Goal: Information Seeking & Learning: Check status

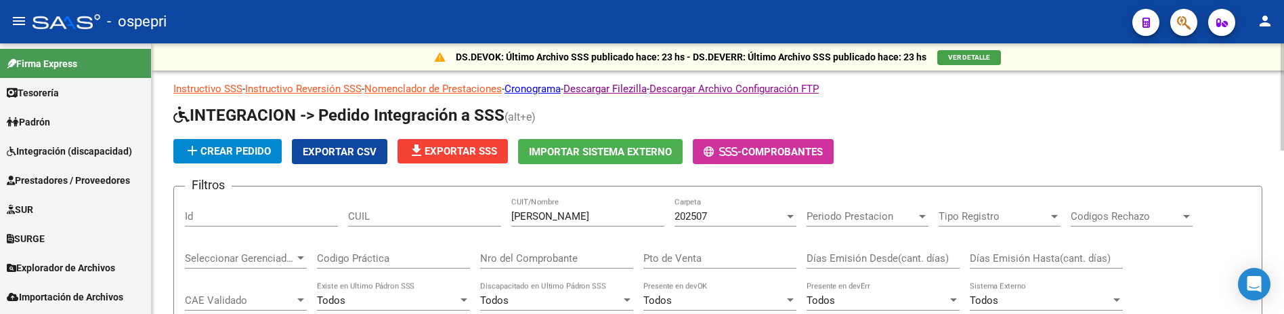
scroll to position [406, 0]
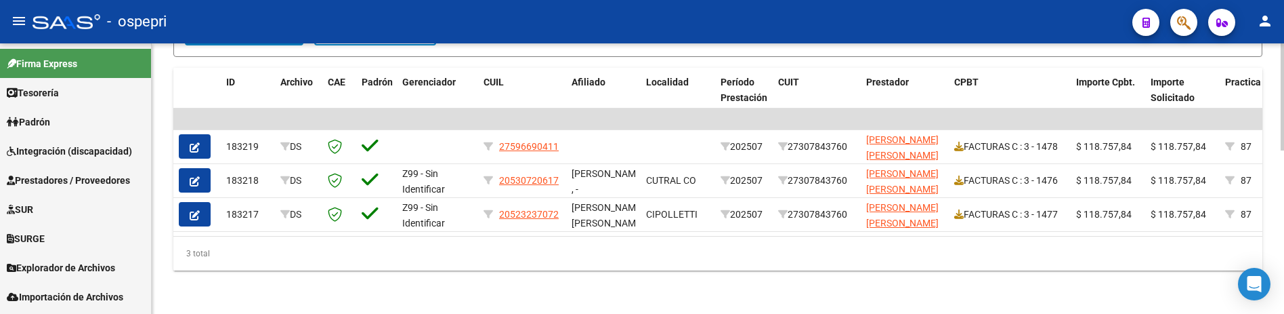
click at [742, 270] on div "3 total" at bounding box center [717, 253] width 1089 height 34
click at [853, 270] on div "3 total" at bounding box center [717, 253] width 1089 height 34
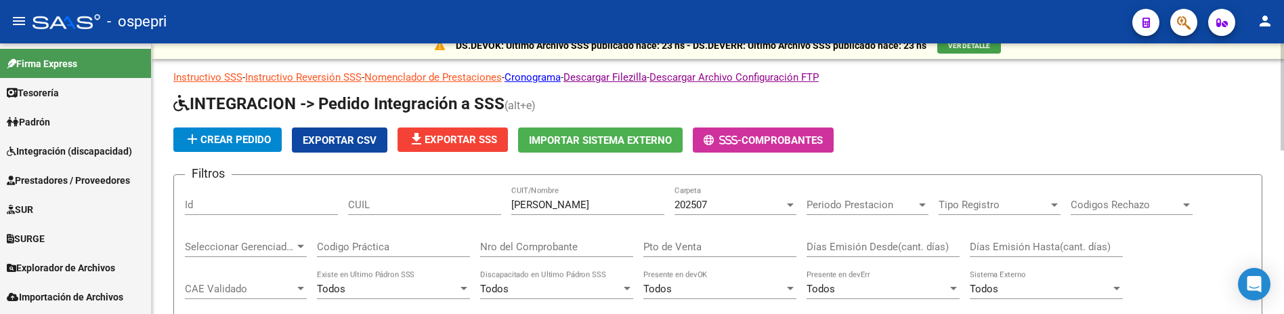
scroll to position [0, 0]
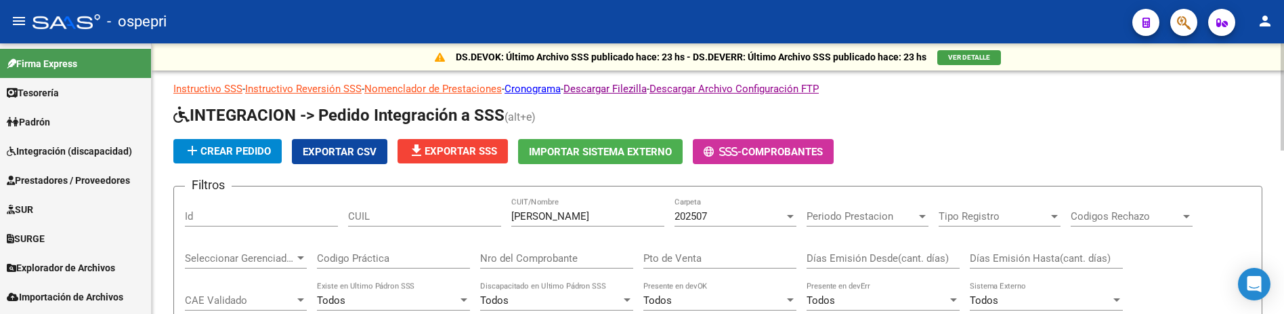
click at [791, 215] on div at bounding box center [790, 216] width 7 height 3
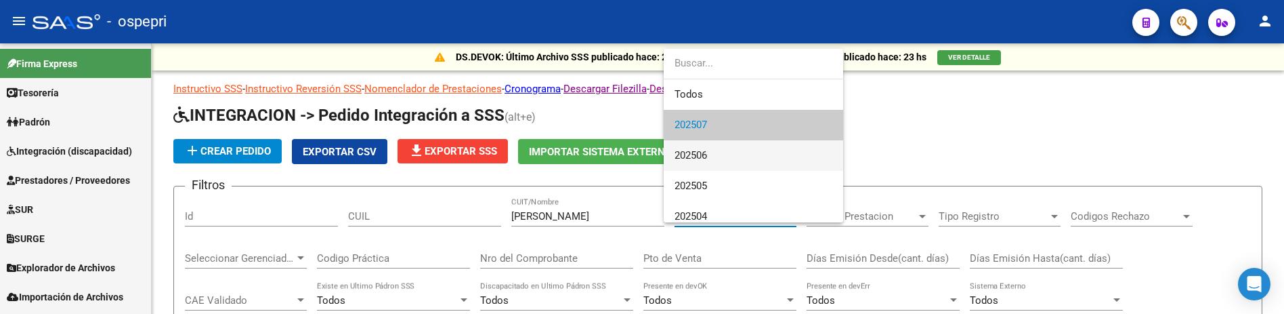
click at [742, 160] on span "202506" at bounding box center [754, 155] width 158 height 30
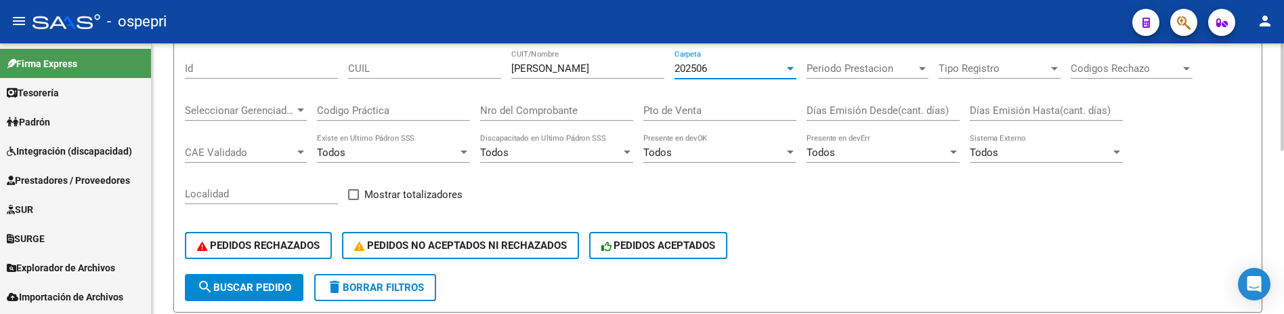
scroll to position [142, 0]
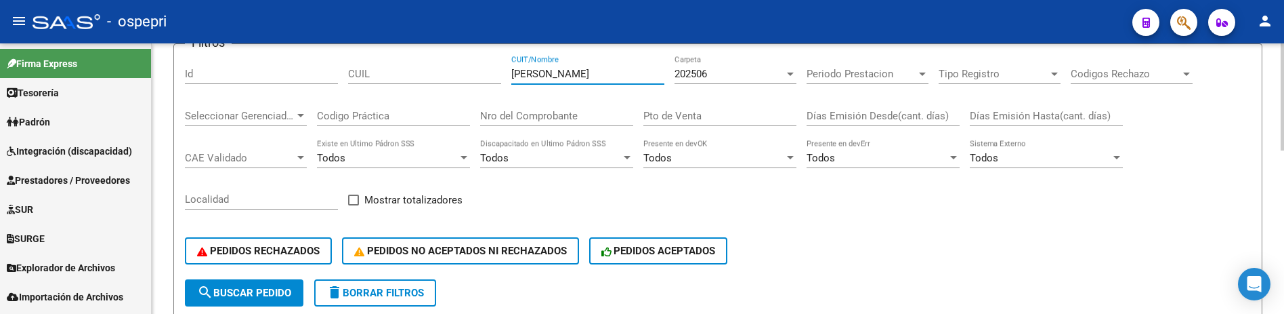
drag, startPoint x: 587, startPoint y: 72, endPoint x: 507, endPoint y: 77, distance: 80.1
click at [507, 77] on div "Filtros Id CUIL romero paula CUIT/Nombre 202506 Carpeta Periodo Prestacion Peri…" at bounding box center [718, 167] width 1066 height 224
click at [900, 234] on div "PEDIDOS RECHAZADOS PEDIDOS NO ACEPTADOS NI RECHAZADOS PEDIDOS ACEPTADOS" at bounding box center [718, 250] width 1066 height 57
click at [259, 293] on span "search Buscar Pedido" at bounding box center [244, 292] width 94 height 12
click at [790, 73] on div at bounding box center [790, 73] width 7 height 3
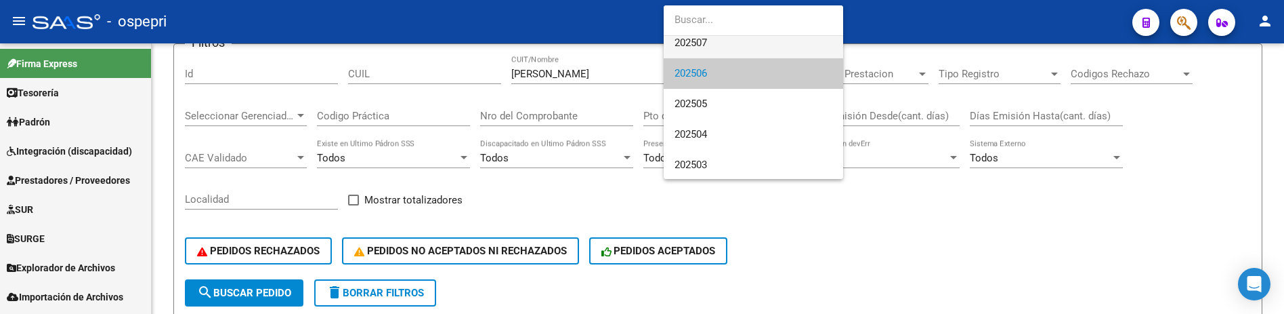
click at [778, 45] on span "202507" at bounding box center [754, 43] width 158 height 30
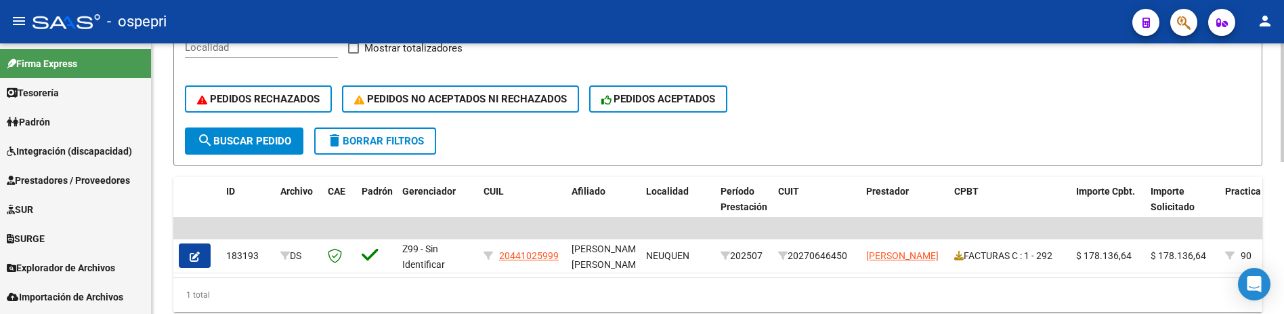
scroll to position [345, 0]
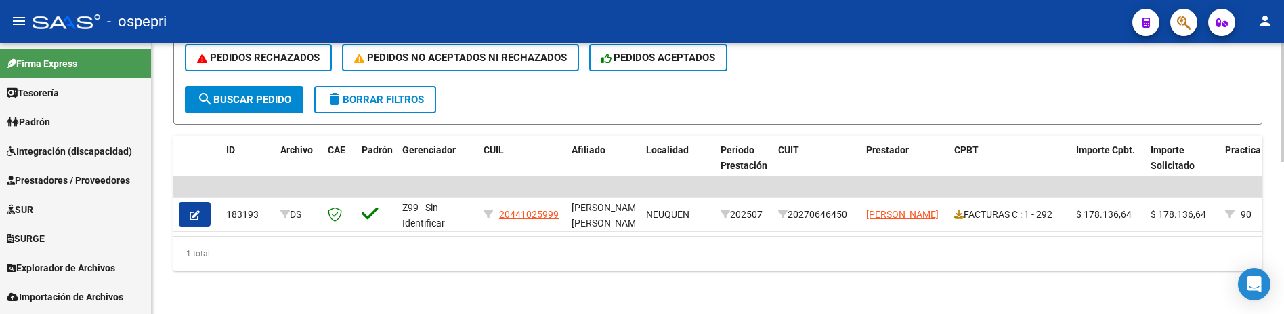
click at [620, 277] on div "DS.DEVOK: Último Archivo SSS publicado hace: 23 hs - DS.DEVERR: Último Archivo …" at bounding box center [718, 10] width 1132 height 605
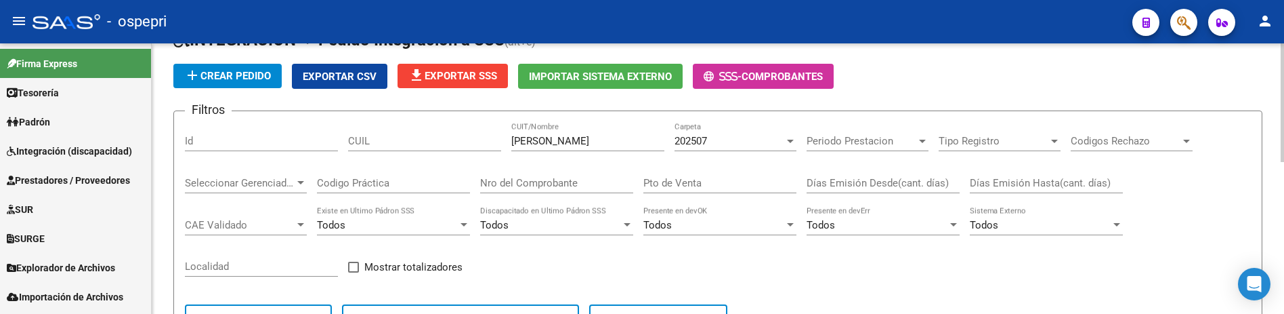
scroll to position [75, 0]
drag, startPoint x: 597, startPoint y: 140, endPoint x: 501, endPoint y: 140, distance: 96.9
click at [501, 140] on div "Filtros Id CUIL herrera maximo CUIT/Nombre 202507 Carpeta Periodo Prestacion Pe…" at bounding box center [718, 235] width 1066 height 224
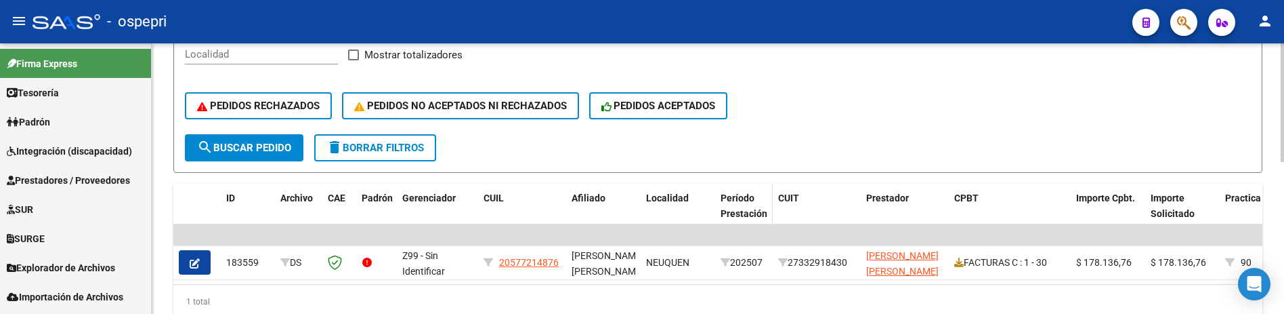
scroll to position [345, 0]
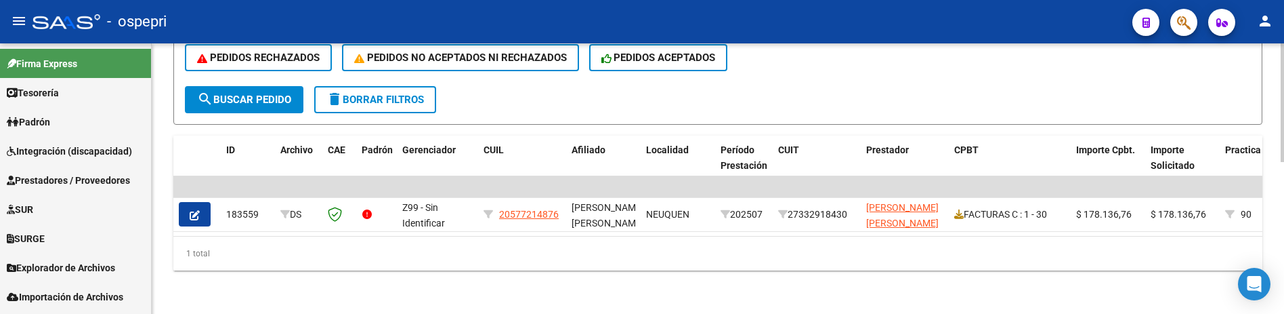
click at [692, 253] on div "1 total" at bounding box center [717, 253] width 1089 height 34
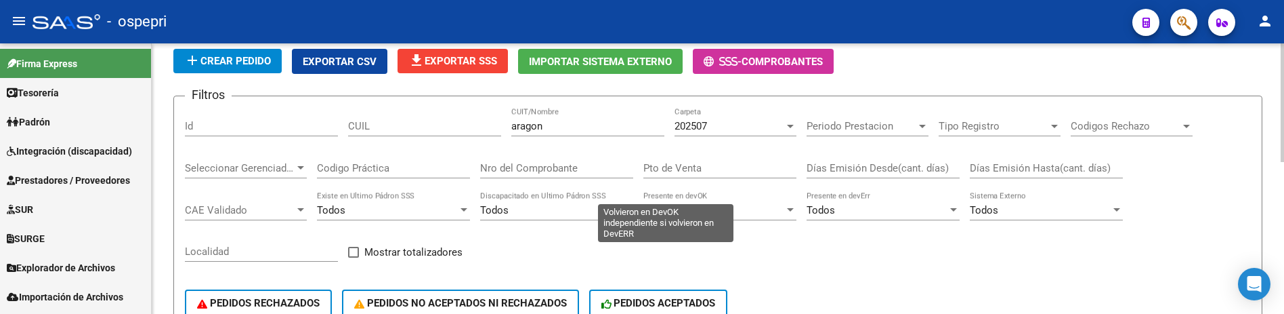
scroll to position [7, 0]
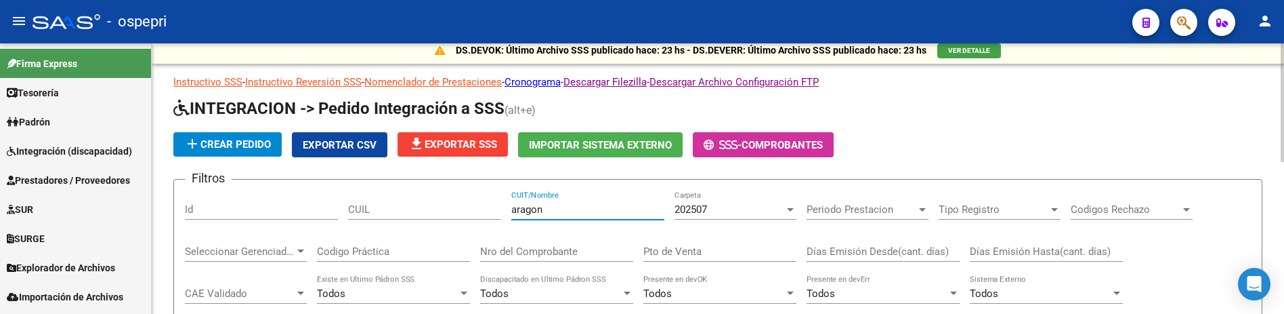
drag, startPoint x: 555, startPoint y: 211, endPoint x: 483, endPoint y: 203, distance: 72.3
click at [489, 205] on div "Filtros Id CUIL aragon CUIT/Nombre 202507 Carpeta Periodo Prestacion Periodo Pr…" at bounding box center [718, 302] width 1066 height 224
click at [969, 134] on div "add Crear Pedido Exportar CSV file_download Exportar SSS Importar Sistema Exter…" at bounding box center [717, 144] width 1089 height 25
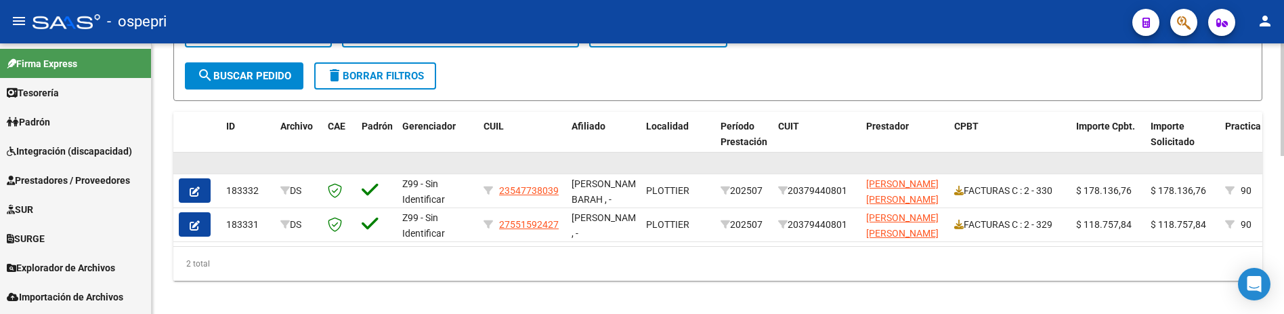
scroll to position [379, 0]
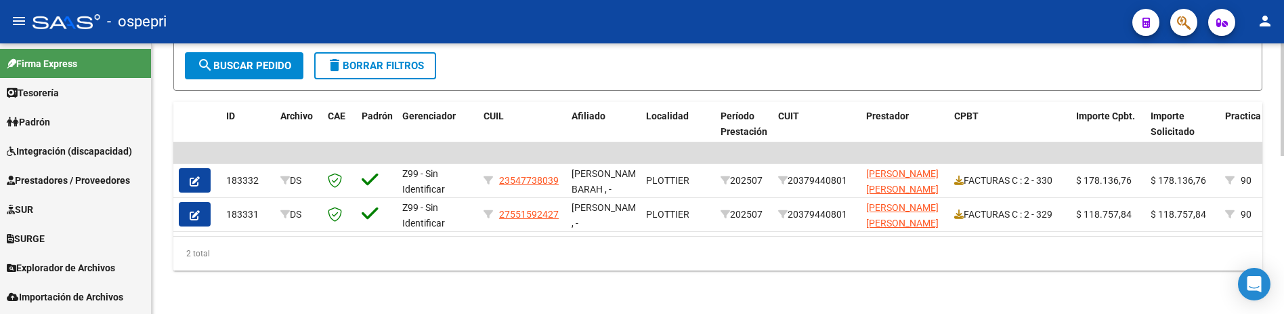
click at [562, 270] on div "2 total" at bounding box center [717, 253] width 1089 height 34
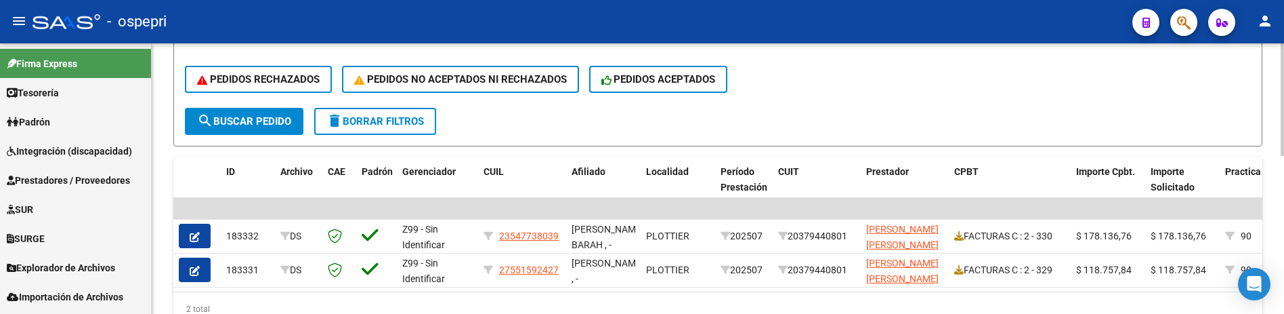
scroll to position [0, 0]
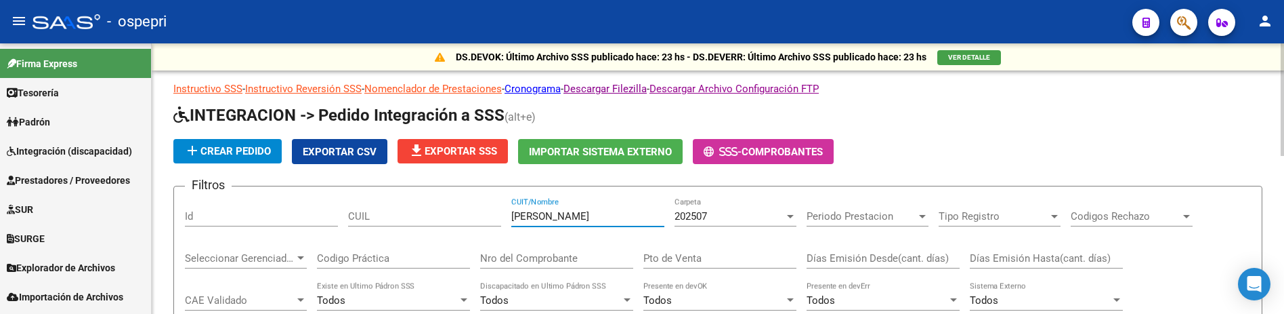
drag, startPoint x: 595, startPoint y: 215, endPoint x: 499, endPoint y: 215, distance: 96.2
click at [499, 215] on div "Filtros Id CUIL bordon horacio CUIT/Nombre 202507 Carpeta Periodo Prestacion Pe…" at bounding box center [718, 309] width 1066 height 224
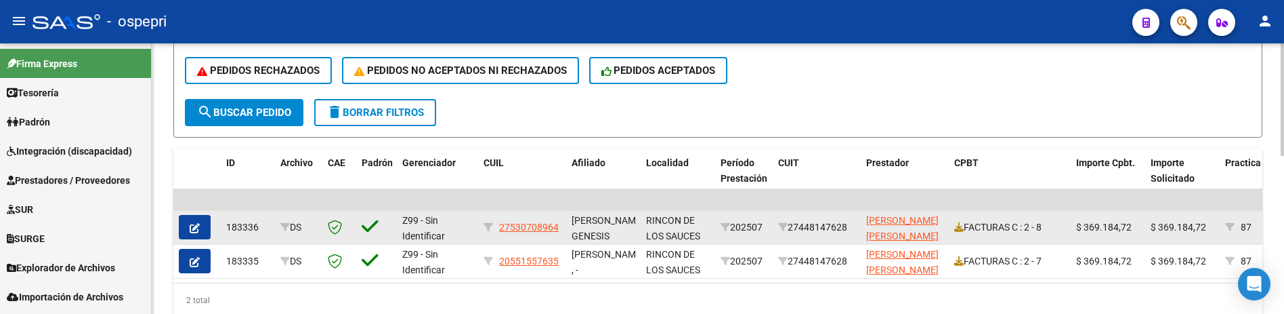
scroll to position [379, 0]
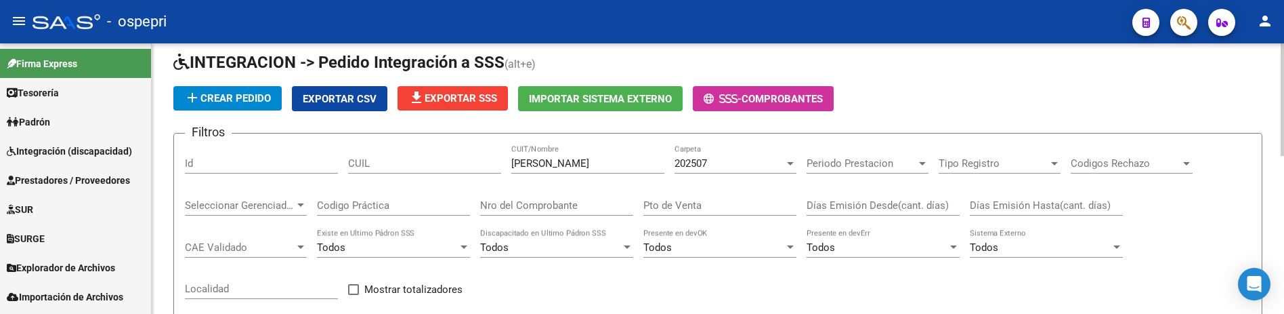
scroll to position [0, 0]
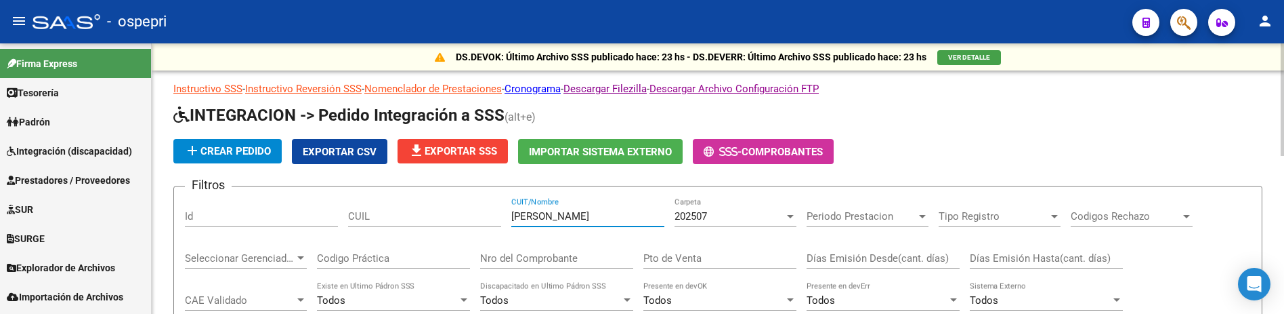
drag, startPoint x: 578, startPoint y: 217, endPoint x: 503, endPoint y: 219, distance: 75.9
click at [503, 219] on div "Filtros Id CUIL ogas luana CUIT/Nombre 202507 Carpeta Periodo Prestacion Period…" at bounding box center [718, 309] width 1066 height 224
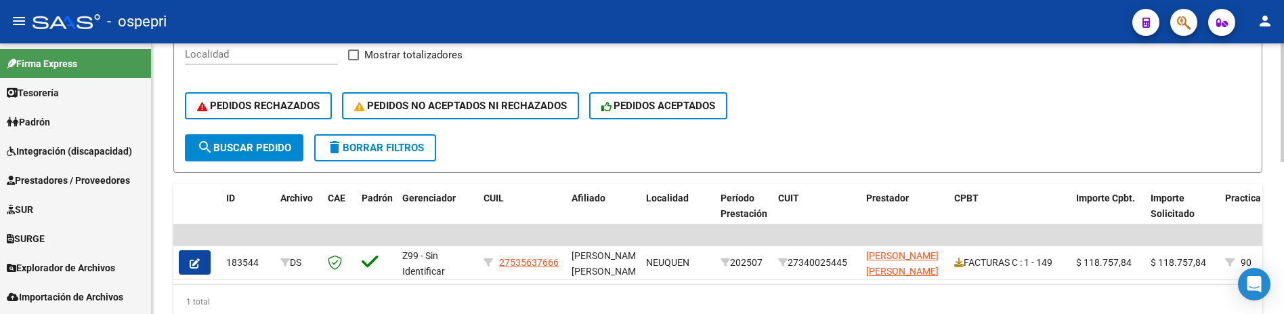
scroll to position [339, 0]
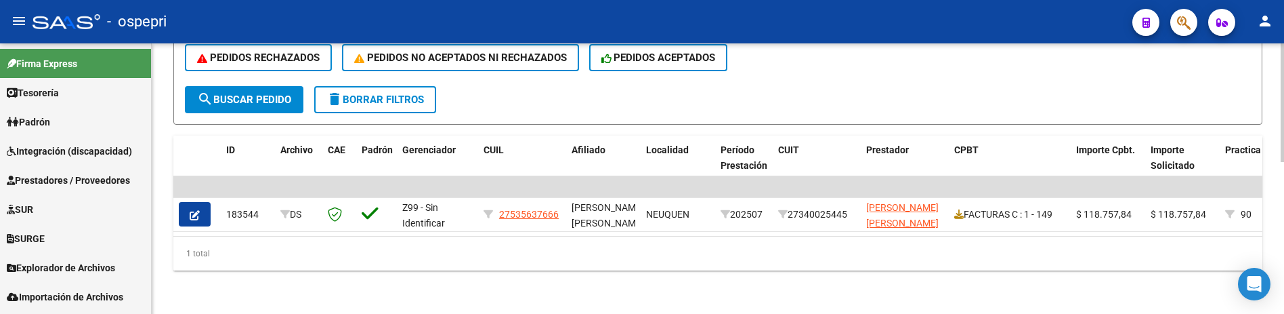
click at [725, 291] on div "DS.DEVOK: Último Archivo SSS publicado hace: 23 hs - DS.DEVERR: Último Archivo …" at bounding box center [718, 10] width 1132 height 605
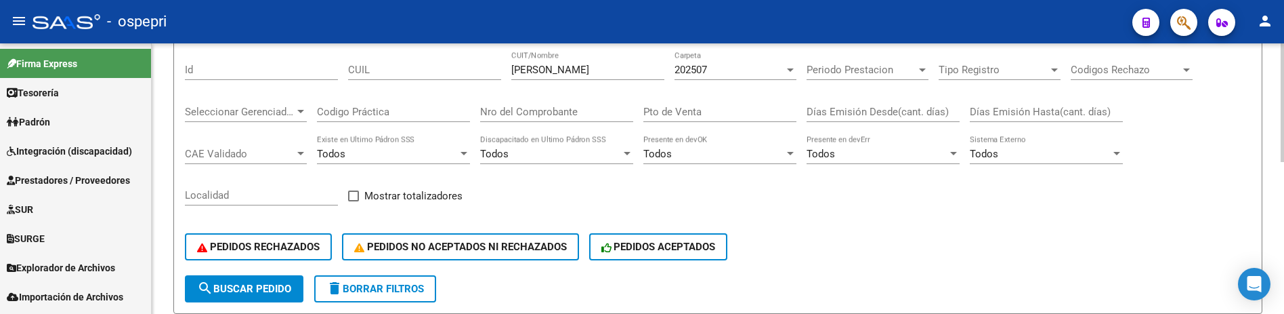
scroll to position [135, 0]
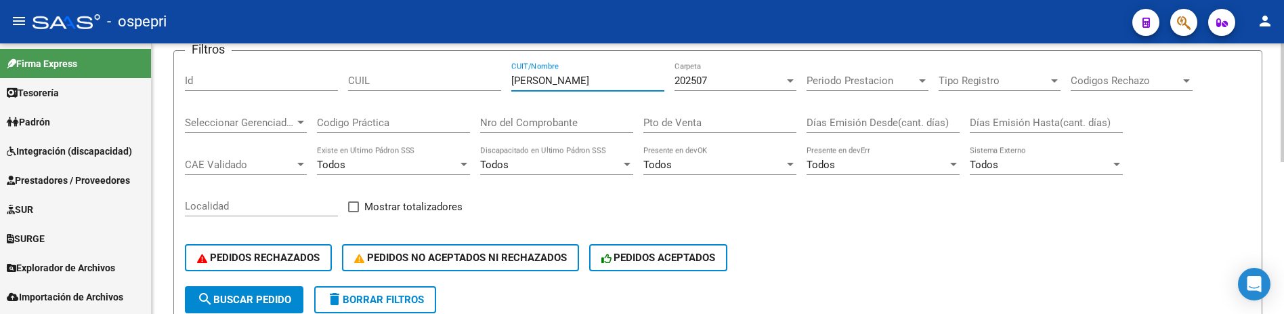
drag, startPoint x: 578, startPoint y: 80, endPoint x: 502, endPoint y: 81, distance: 76.5
click at [502, 81] on div "Filtros Id CUIL rosiak CUIT/Nombre 202507 Carpeta Periodo Prestacion Periodo Pr…" at bounding box center [718, 174] width 1066 height 224
click at [858, 250] on div "PEDIDOS RECHAZADOS PEDIDOS NO ACEPTADOS NI RECHAZADOS PEDIDOS ACEPTADOS" at bounding box center [718, 257] width 1066 height 57
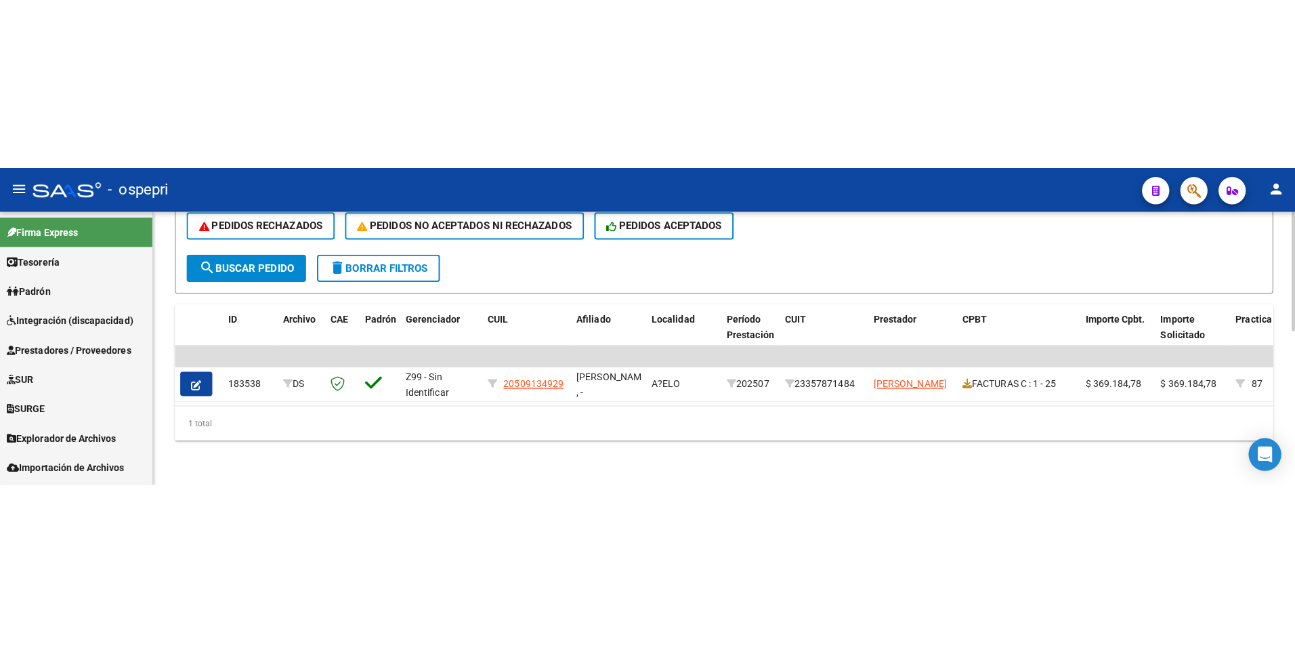
scroll to position [345, 0]
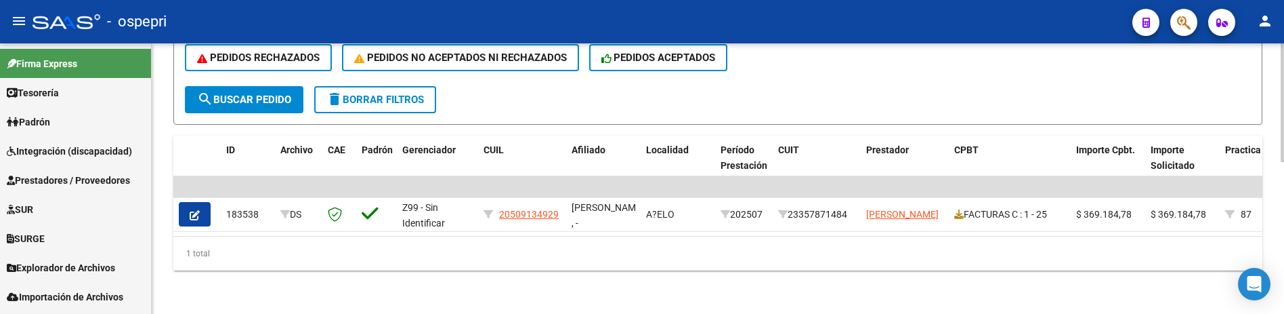
click at [612, 276] on div "DS.DEVOK: Último Archivo SSS publicado hace: 23 hs - DS.DEVERR: Último Archivo …" at bounding box center [718, 10] width 1132 height 605
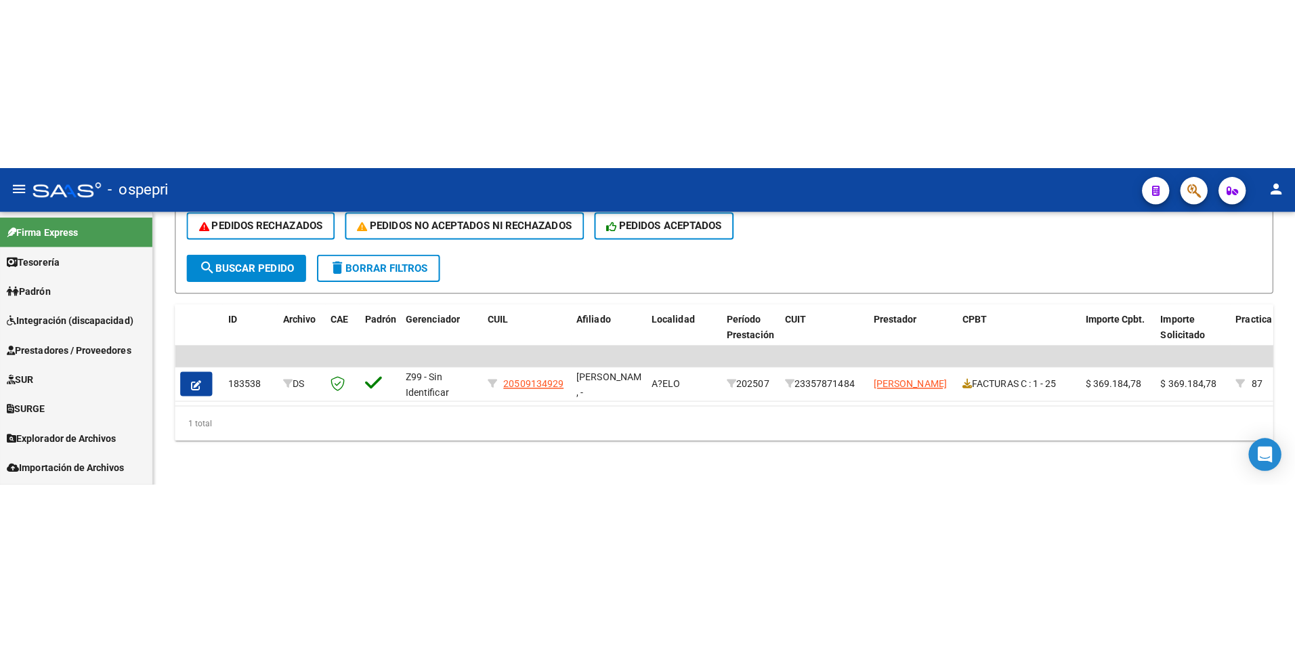
scroll to position [7, 0]
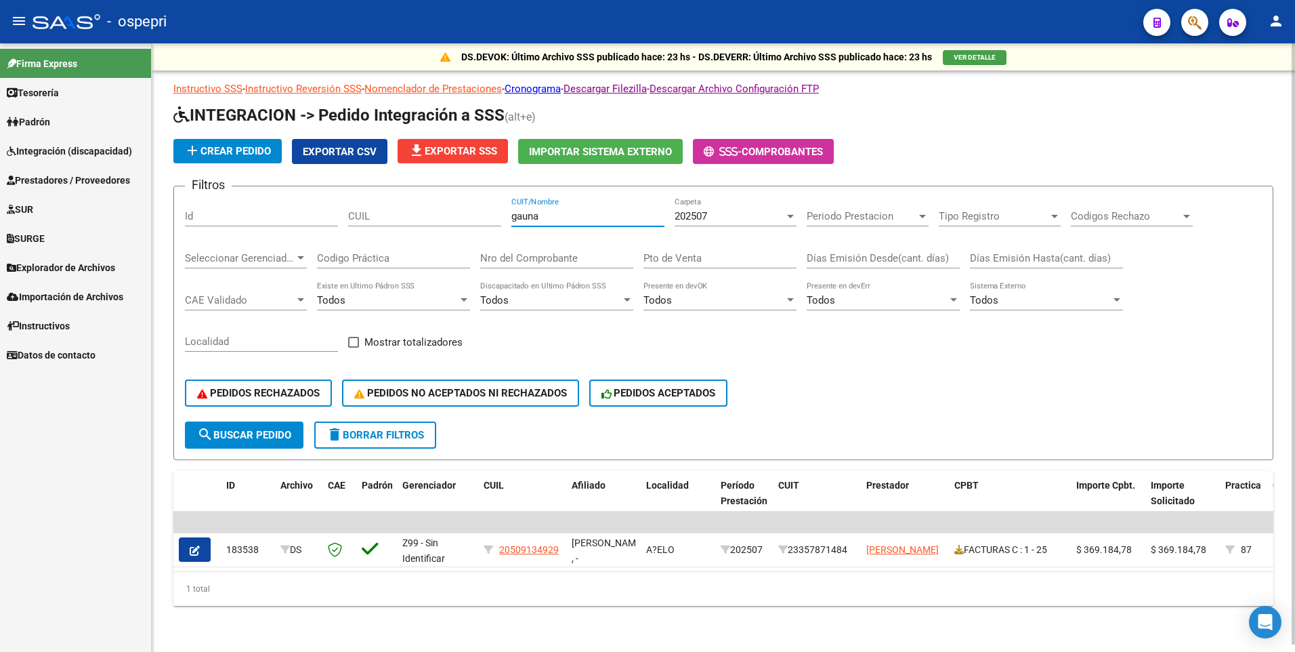
drag, startPoint x: 553, startPoint y: 206, endPoint x: 495, endPoint y: 209, distance: 58.3
click at [495, 209] on div "Filtros Id CUIL gauna CUIT/Nombre 202507 Carpeta Periodo Prestacion Periodo Pre…" at bounding box center [723, 309] width 1077 height 224
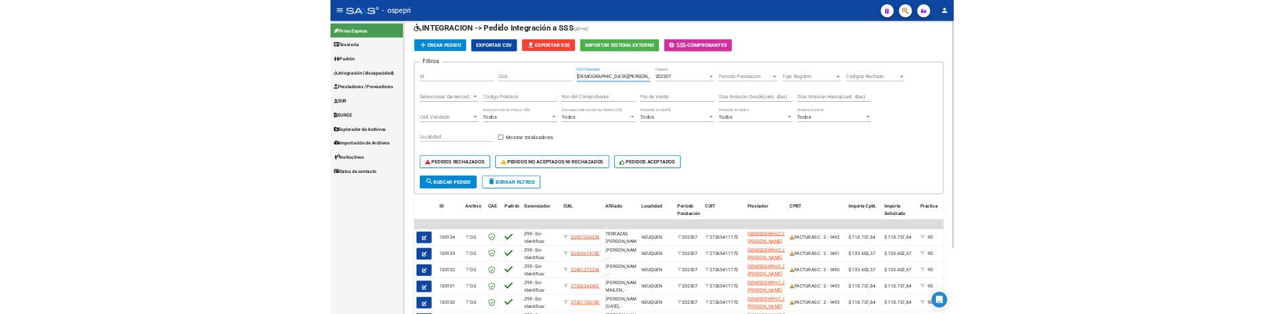
scroll to position [41, 0]
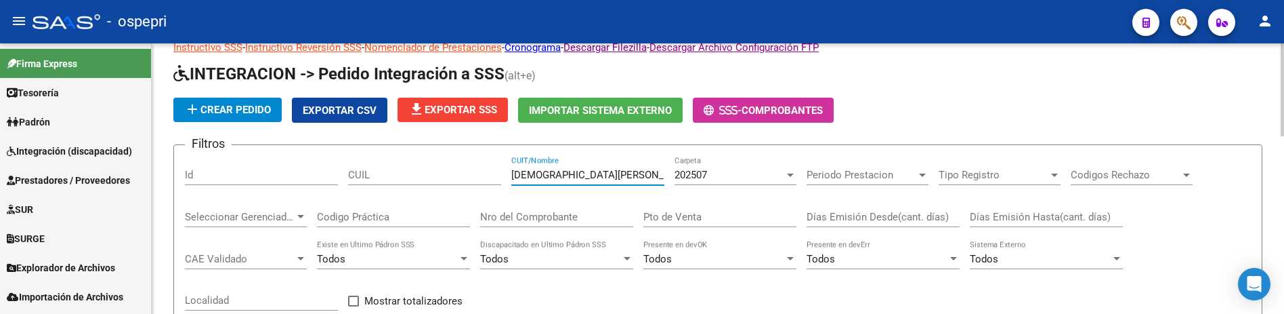
drag, startPoint x: 586, startPoint y: 180, endPoint x: 475, endPoint y: 176, distance: 111.1
click at [475, 176] on div "Filtros Id CUIL iglesias ana CUIT/Nombre 202507 Carpeta Periodo Prestacion Peri…" at bounding box center [718, 268] width 1066 height 224
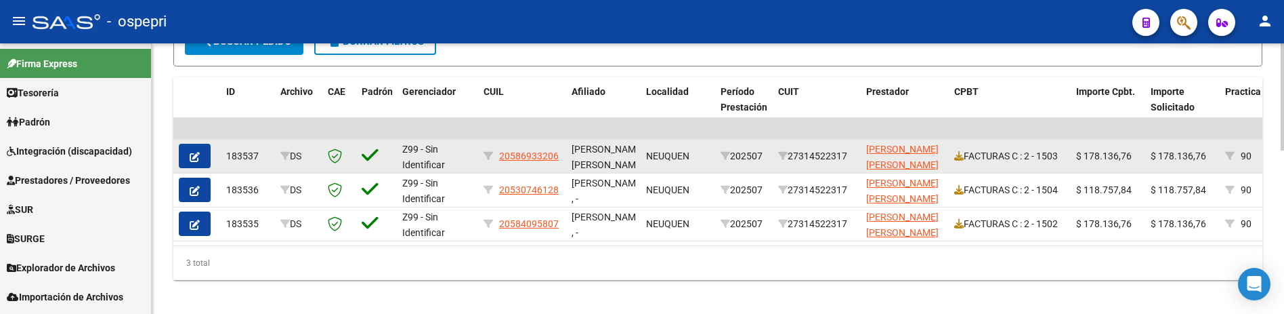
scroll to position [413, 0]
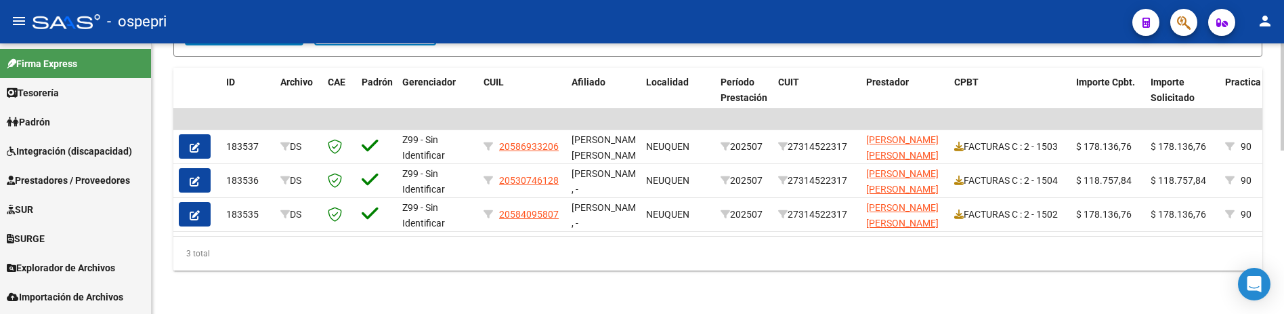
click at [435, 270] on div "3 total" at bounding box center [717, 253] width 1089 height 34
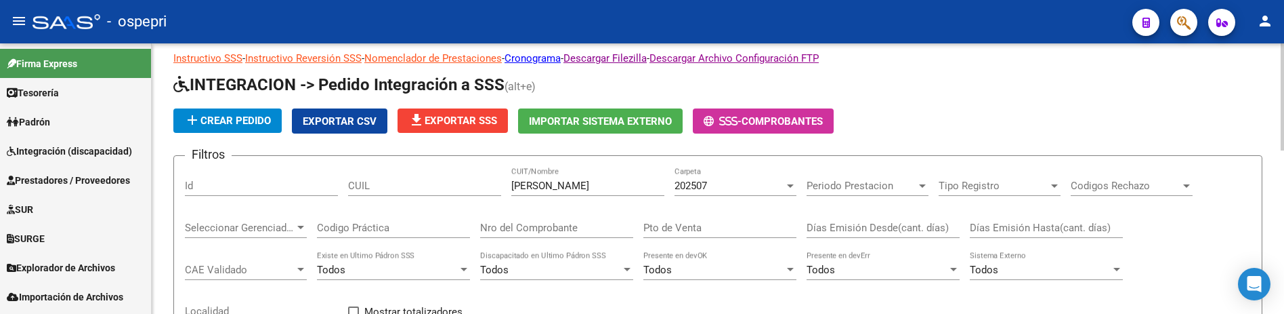
scroll to position [7, 0]
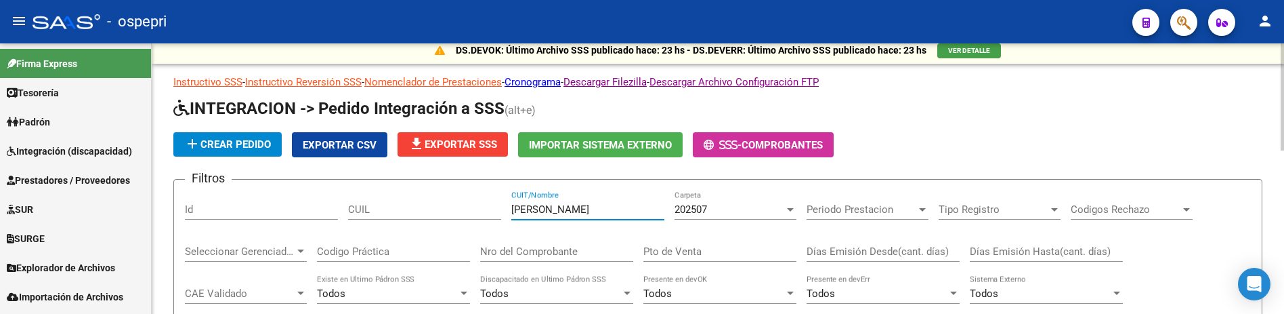
drag, startPoint x: 568, startPoint y: 211, endPoint x: 498, endPoint y: 209, distance: 69.1
click at [498, 209] on div "Filtros Id CUIL griffo CUIT/Nombre 202507 Carpeta Periodo Prestacion Periodo Pr…" at bounding box center [718, 302] width 1066 height 224
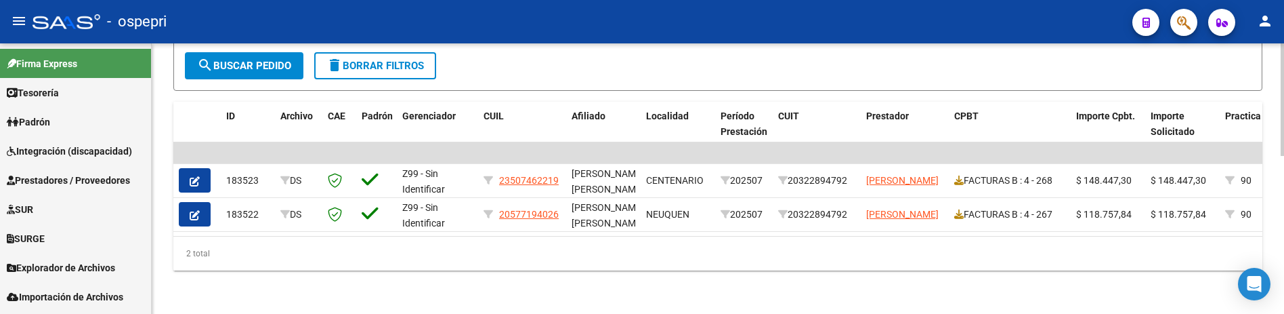
scroll to position [379, 0]
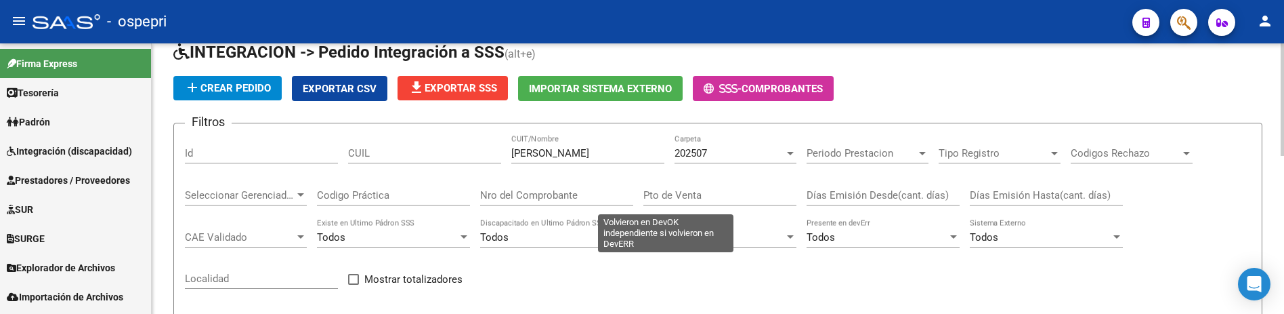
scroll to position [41, 0]
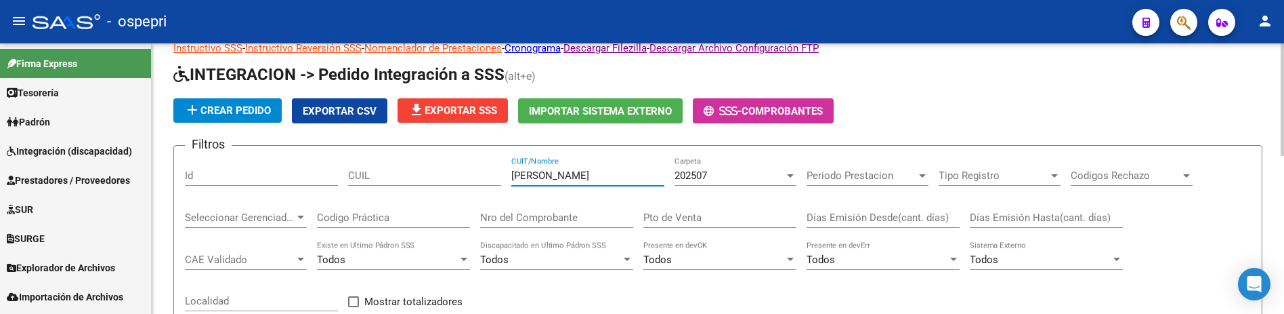
drag, startPoint x: 605, startPoint y: 174, endPoint x: 492, endPoint y: 179, distance: 113.2
click at [492, 179] on div "Filtros Id CUIL david romina CUIT/Nombre 202507 Carpeta Periodo Prestacion Peri…" at bounding box center [718, 268] width 1066 height 224
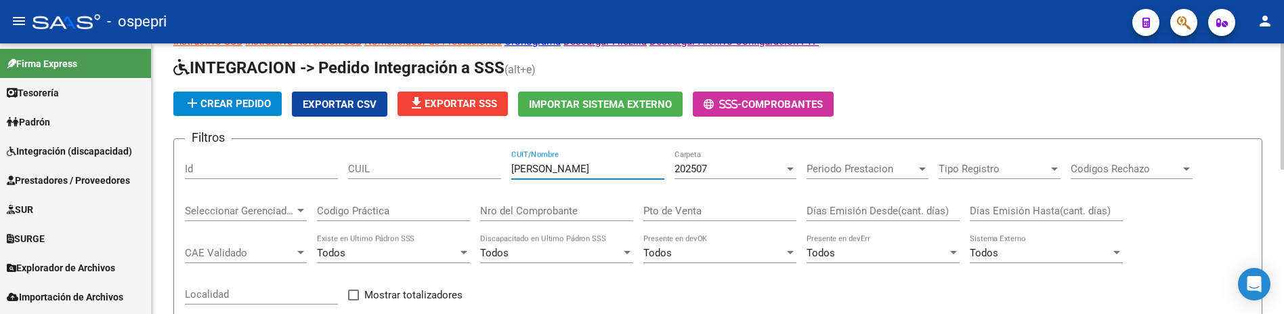
scroll to position [39, 0]
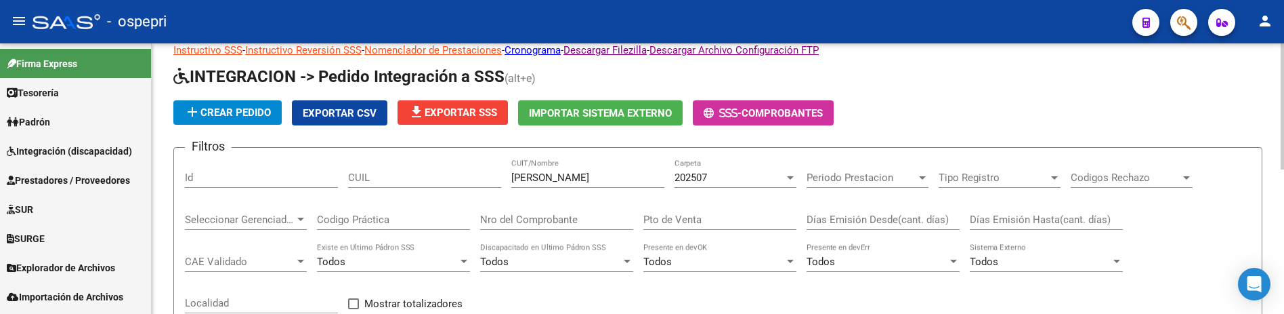
click at [571, 182] on input "perez karina" at bounding box center [587, 177] width 153 height 12
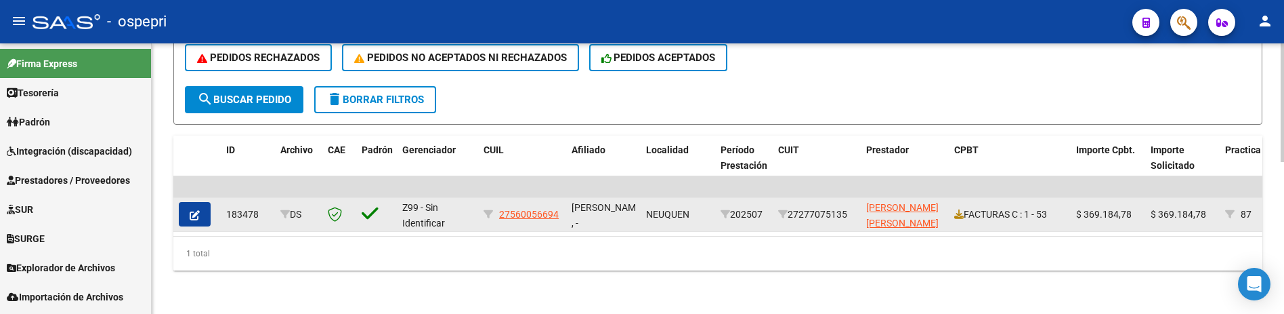
scroll to position [345, 0]
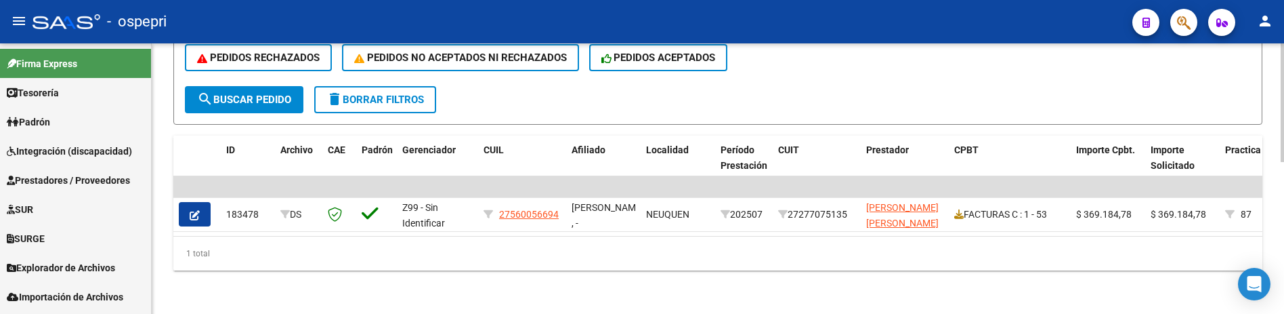
click at [662, 261] on div "1 total" at bounding box center [717, 253] width 1089 height 34
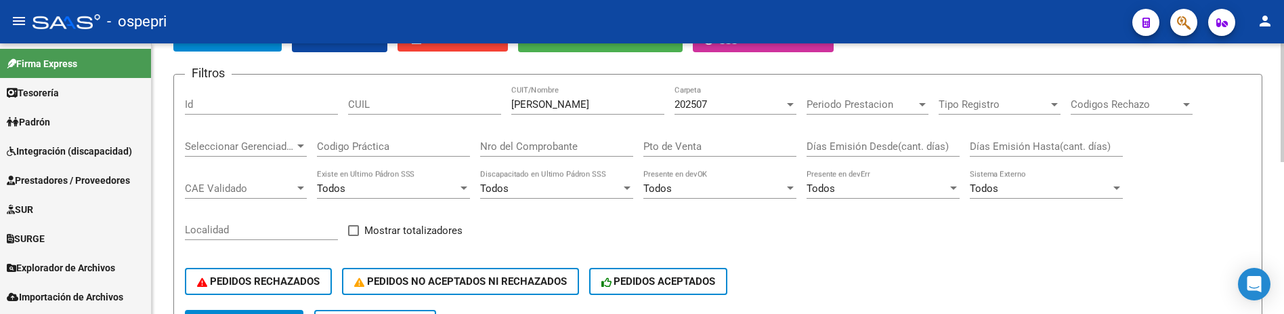
scroll to position [75, 0]
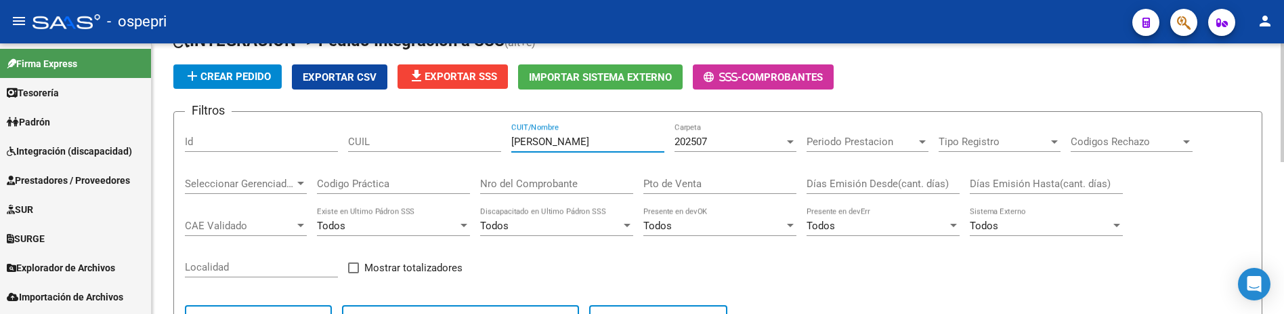
drag, startPoint x: 599, startPoint y: 148, endPoint x: 498, endPoint y: 148, distance: 100.2
click at [498, 148] on div "Filtros Id CUIL perez sonia CUIT/Nombre 202507 Carpeta Periodo Prestacion Perio…" at bounding box center [718, 235] width 1066 height 224
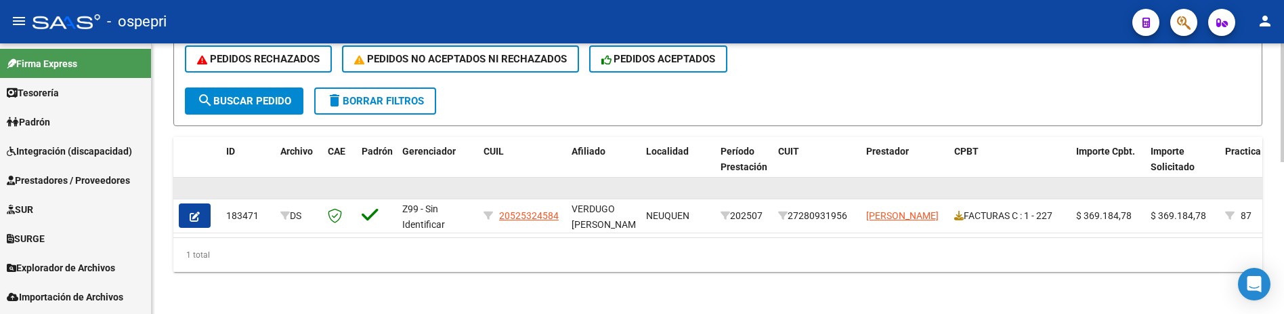
scroll to position [345, 0]
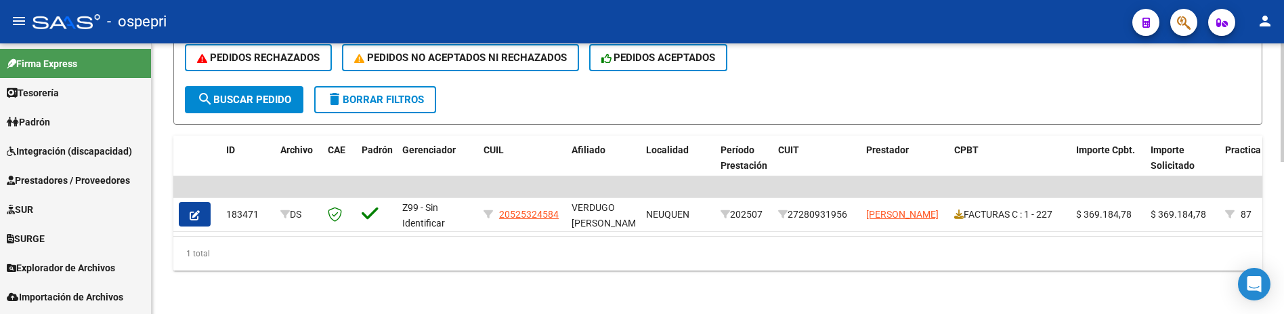
click at [770, 279] on div "DS.DEVOK: Último Archivo SSS publicado hace: 23 hs - DS.DEVERR: Último Archivo …" at bounding box center [718, 10] width 1132 height 605
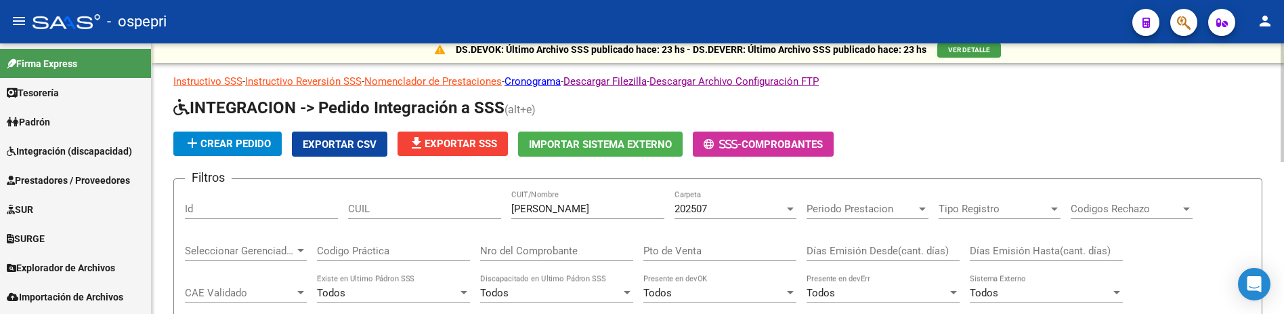
scroll to position [7, 0]
drag, startPoint x: 581, startPoint y: 212, endPoint x: 501, endPoint y: 215, distance: 80.0
click at [501, 215] on div "Filtros Id CUIL fages maria CUIT/Nombre 202507 Carpeta Periodo Prestacion Perio…" at bounding box center [718, 302] width 1066 height 224
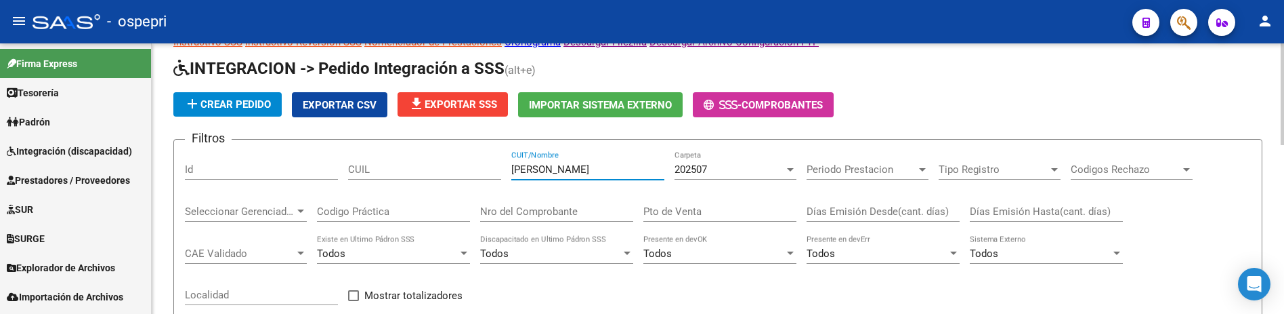
scroll to position [41, 0]
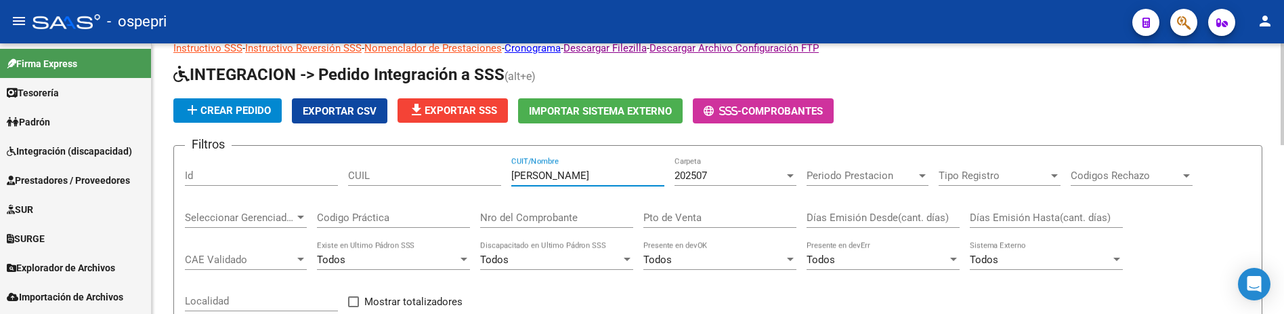
drag, startPoint x: 564, startPoint y: 178, endPoint x: 497, endPoint y: 177, distance: 66.4
click at [497, 177] on div "Filtros Id CUIL cueto CUIT/Nombre 202507 Carpeta Periodo Prestacion Periodo Pre…" at bounding box center [718, 268] width 1066 height 224
drag, startPoint x: 548, startPoint y: 173, endPoint x: 505, endPoint y: 173, distance: 43.4
click at [505, 173] on div "Filtros Id CUIL sing CUIT/Nombre 202507 Carpeta Periodo Prestacion Periodo Pres…" at bounding box center [718, 268] width 1066 height 224
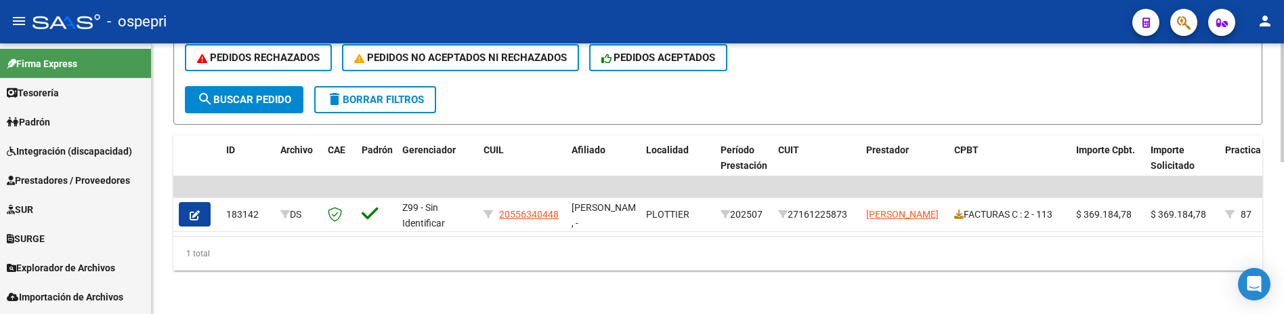
scroll to position [345, 0]
click at [651, 268] on div "1 total" at bounding box center [717, 253] width 1089 height 34
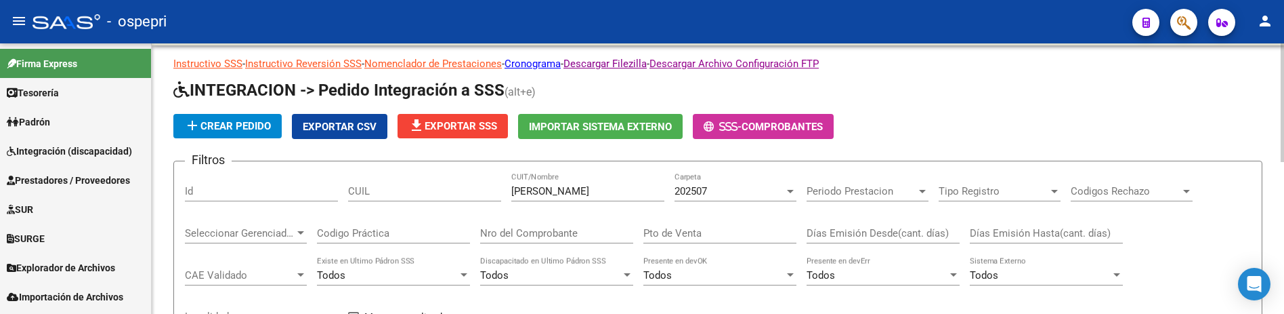
scroll to position [0, 0]
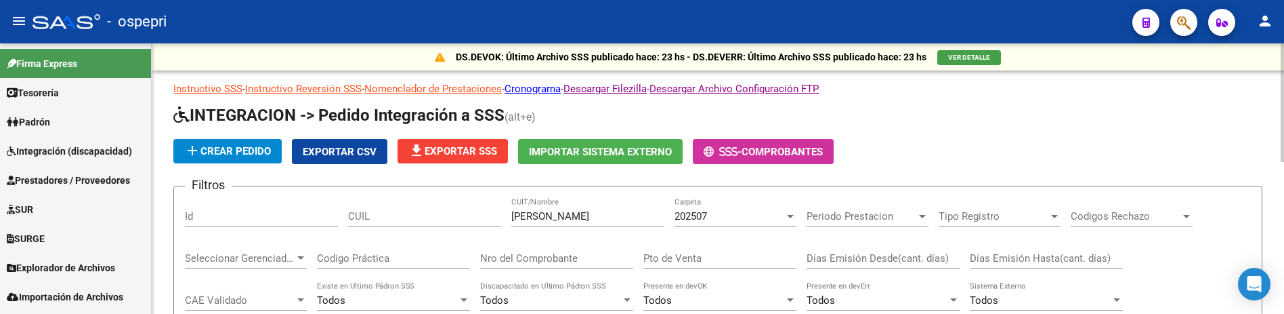
click at [603, 203] on div "mauro blanca CUIT/Nombre" at bounding box center [587, 211] width 153 height 29
drag, startPoint x: 597, startPoint y: 213, endPoint x: 492, endPoint y: 205, distance: 105.3
click at [494, 215] on div "Filtros Id CUIL mauro blanca CUIT/Nombre 202507 Carpeta Periodo Prestacion Peri…" at bounding box center [718, 309] width 1066 height 224
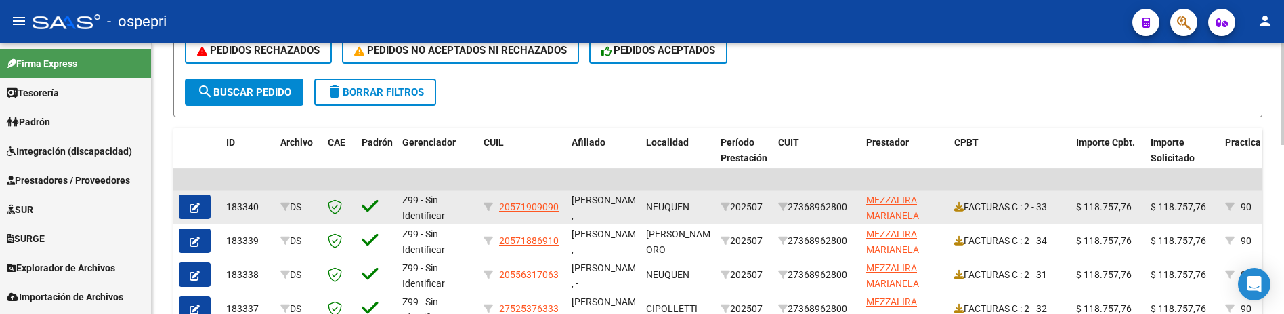
scroll to position [406, 0]
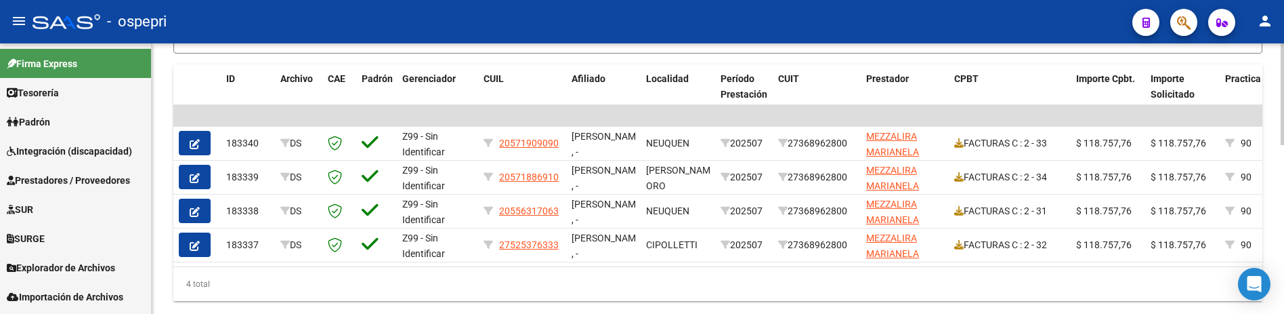
click at [710, 294] on div "4 total" at bounding box center [717, 284] width 1089 height 34
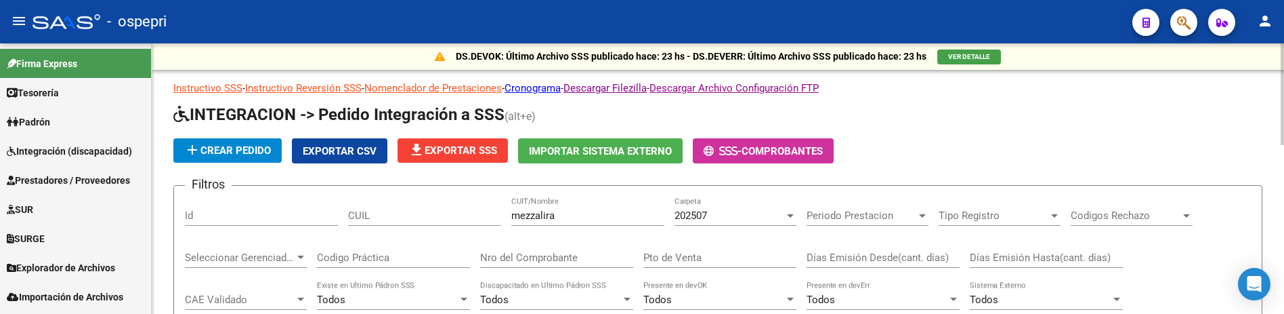
scroll to position [0, 0]
drag, startPoint x: 575, startPoint y: 224, endPoint x: 536, endPoint y: 222, distance: 39.3
click at [536, 222] on div "mezzalira CUIT/Nombre" at bounding box center [587, 211] width 153 height 29
drag, startPoint x: 569, startPoint y: 214, endPoint x: 502, endPoint y: 214, distance: 67.1
click at [502, 214] on div "Filtros Id CUIL mezzalira CUIT/Nombre 202507 Carpeta Periodo Prestacion Periodo…" at bounding box center [718, 309] width 1066 height 224
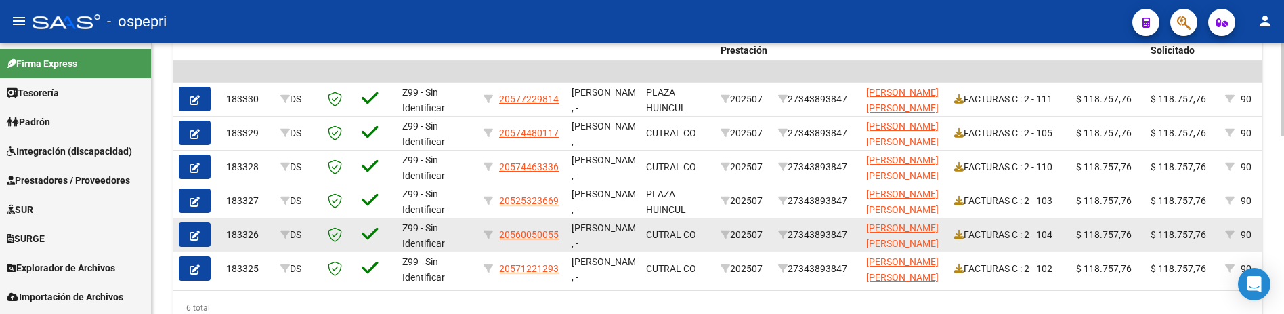
scroll to position [474, 0]
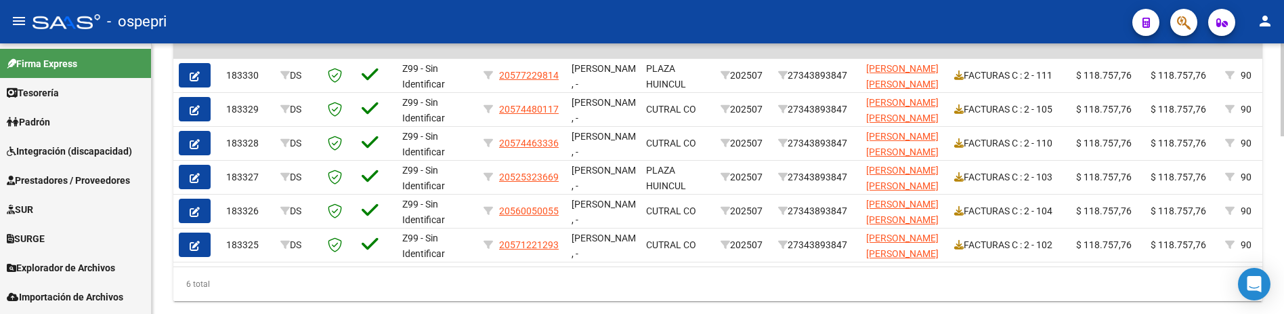
click at [723, 293] on div "6 total" at bounding box center [717, 284] width 1089 height 34
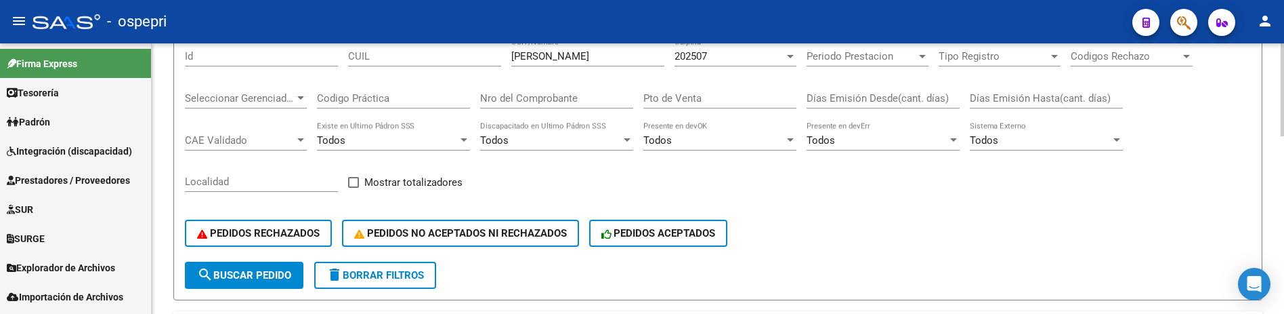
scroll to position [135, 0]
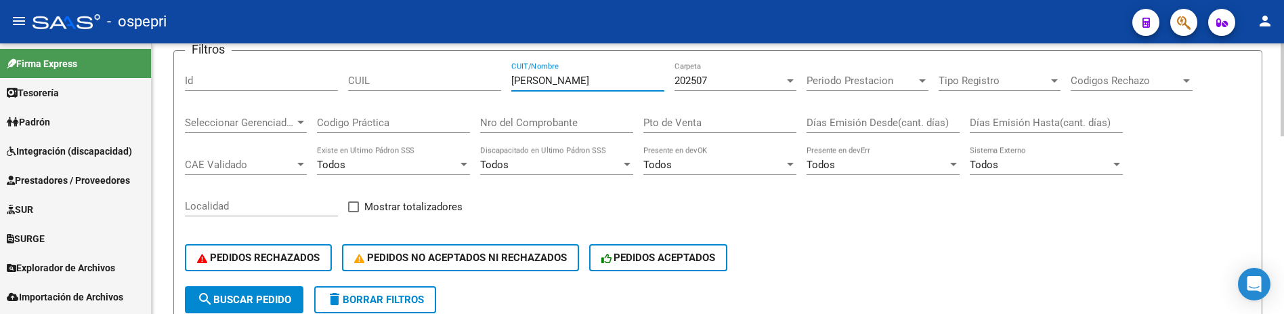
drag, startPoint x: 605, startPoint y: 83, endPoint x: 509, endPoint y: 87, distance: 96.3
click at [509, 87] on div "Filtros Id CUIL fernandez cintia CUIT/Nombre 202507 Carpeta Periodo Prestacion …" at bounding box center [718, 174] width 1066 height 224
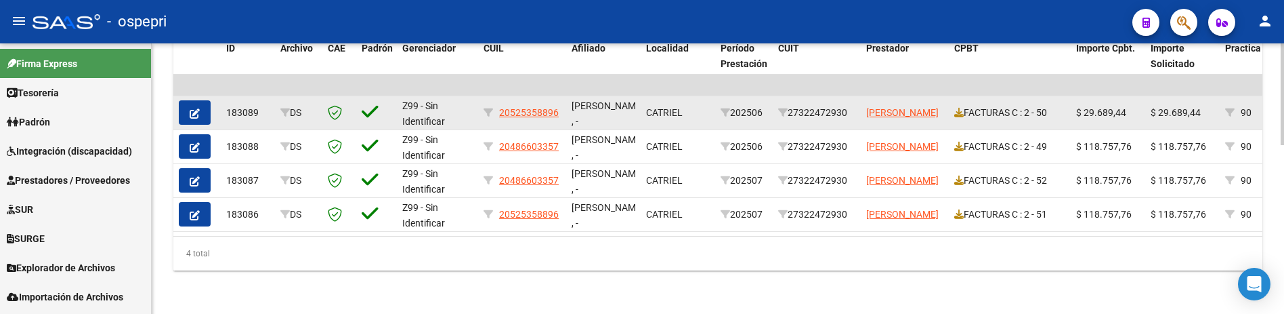
scroll to position [447, 0]
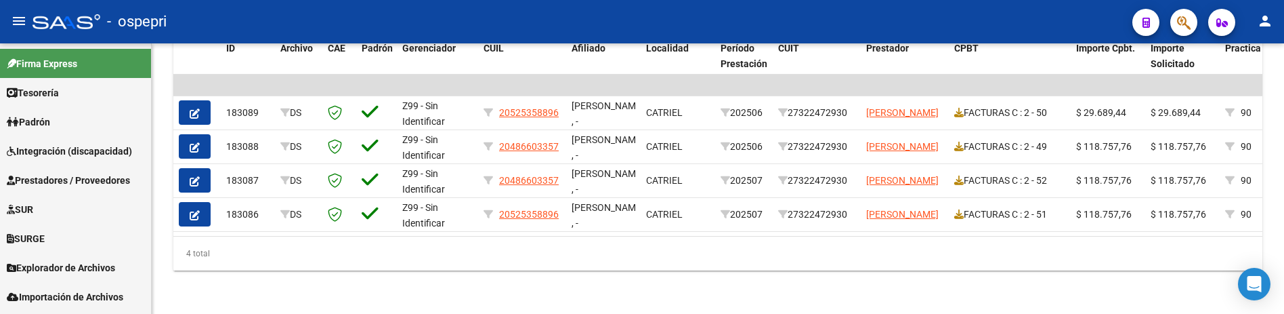
click at [959, 33] on div "- ospepri" at bounding box center [577, 22] width 1089 height 30
click at [963, 257] on div "4 total" at bounding box center [717, 253] width 1089 height 34
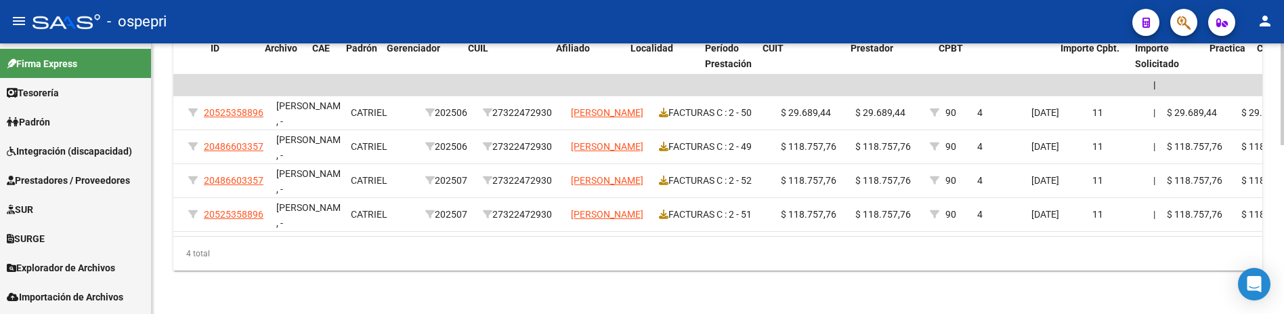
scroll to position [0, 0]
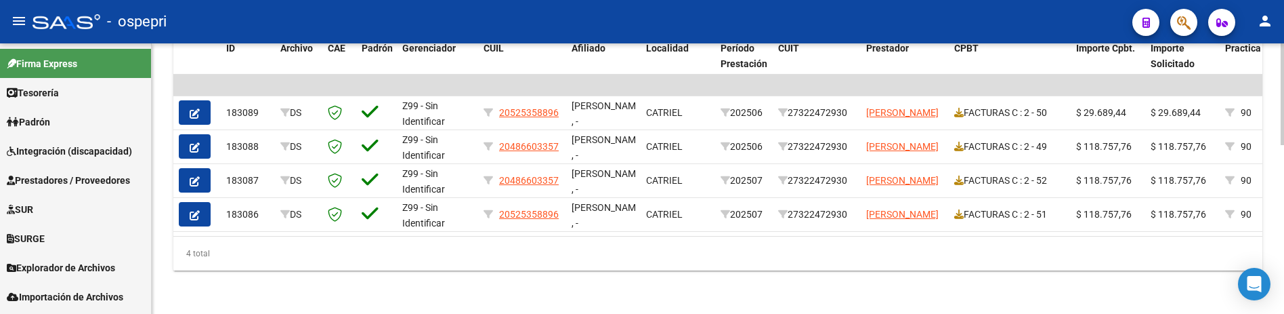
click at [913, 261] on div "4 total" at bounding box center [717, 253] width 1089 height 34
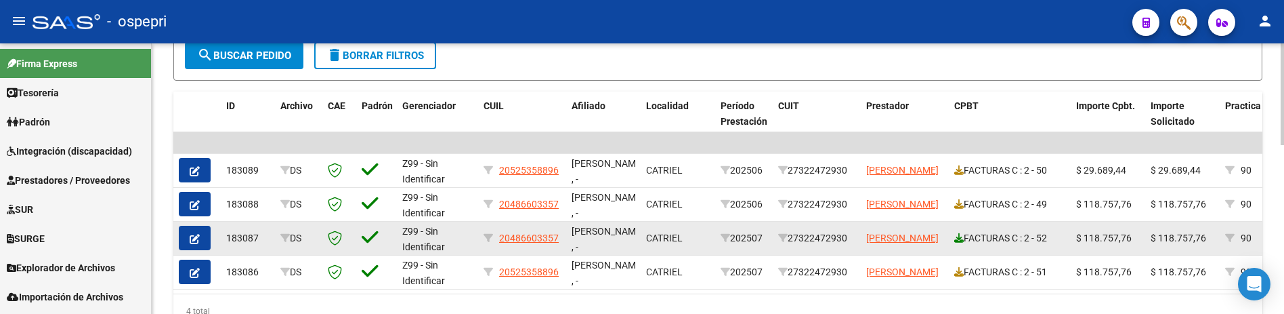
click at [963, 238] on icon at bounding box center [958, 237] width 9 height 9
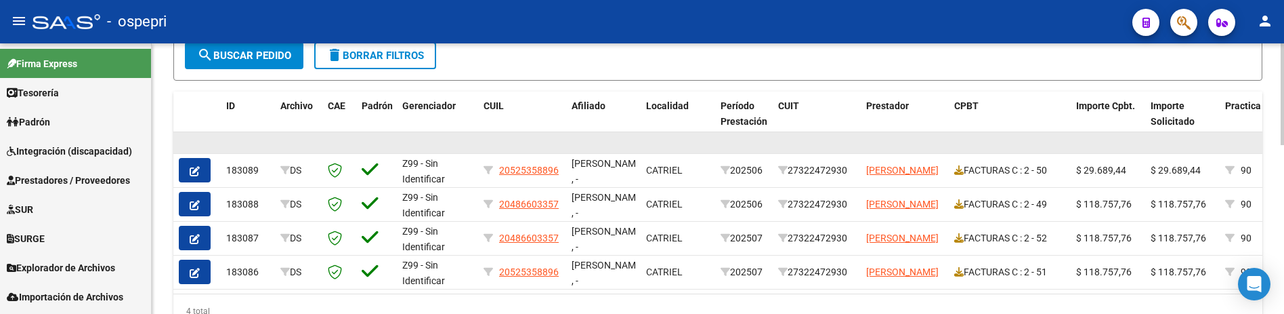
click at [723, 148] on datatable-body-cell at bounding box center [744, 142] width 58 height 21
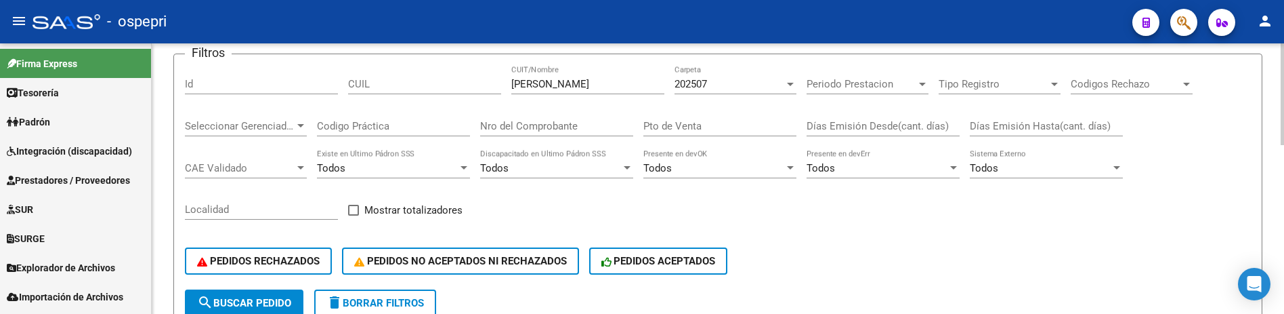
scroll to position [108, 0]
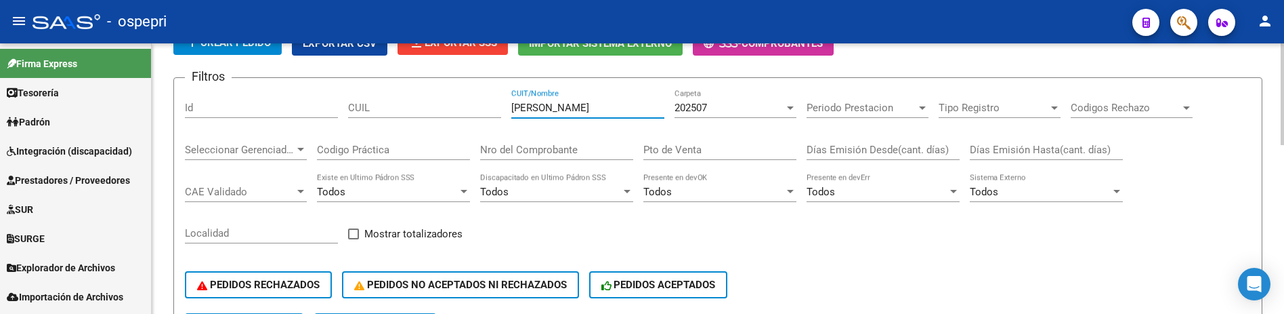
drag, startPoint x: 554, startPoint y: 110, endPoint x: 440, endPoint y: 110, distance: 114.5
click at [440, 110] on div "Filtros Id CUIL pelayo CUIT/Nombre 202507 Carpeta Periodo Prestacion Periodo Pr…" at bounding box center [718, 201] width 1066 height 224
click at [891, 265] on div "PEDIDOS RECHAZADOS PEDIDOS NO ACEPTADOS NI RECHAZADOS PEDIDOS ACEPTADOS" at bounding box center [718, 284] width 1066 height 57
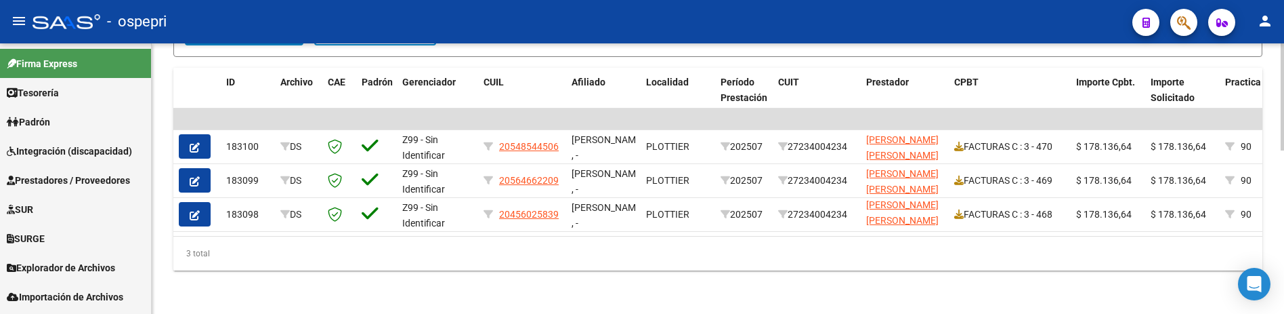
scroll to position [413, 0]
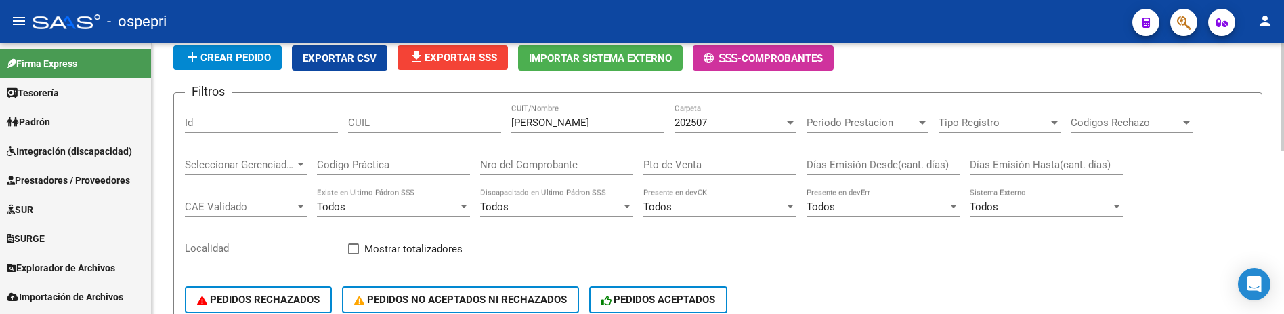
scroll to position [75, 0]
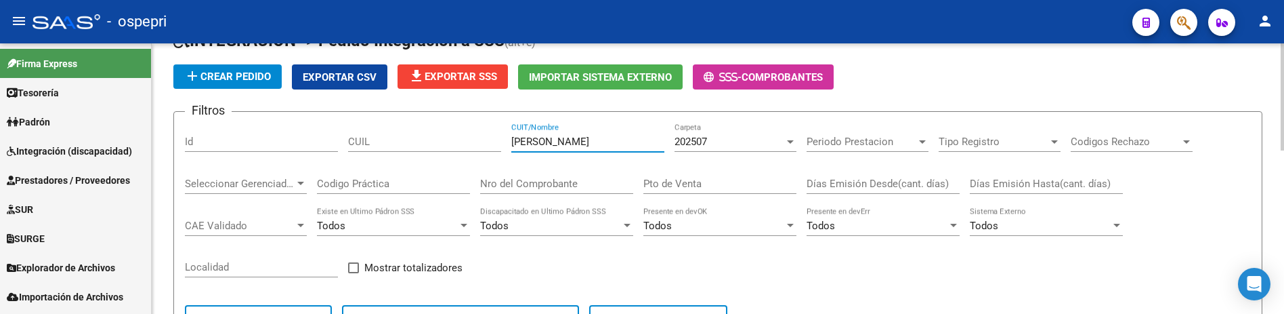
drag, startPoint x: 599, startPoint y: 146, endPoint x: 500, endPoint y: 146, distance: 98.9
click at [500, 146] on div "Filtros Id CUIL herrera romina CUIT/Nombre 202507 Carpeta Periodo Prestacion Pe…" at bounding box center [718, 235] width 1066 height 224
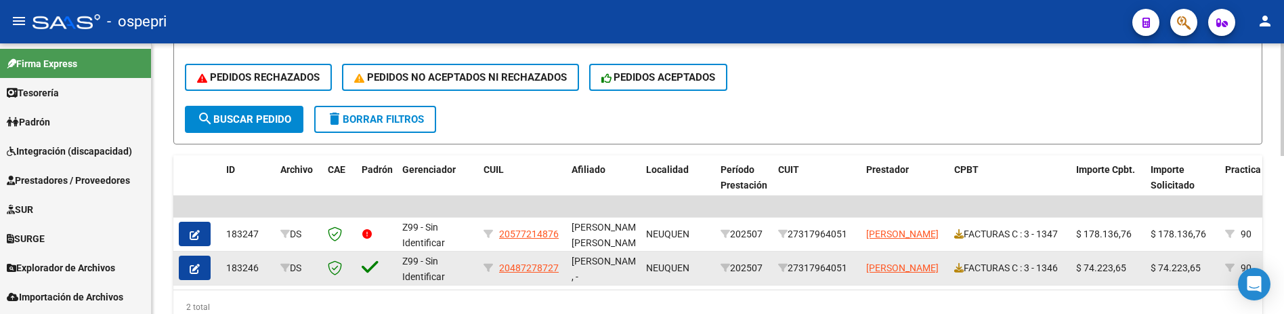
scroll to position [345, 0]
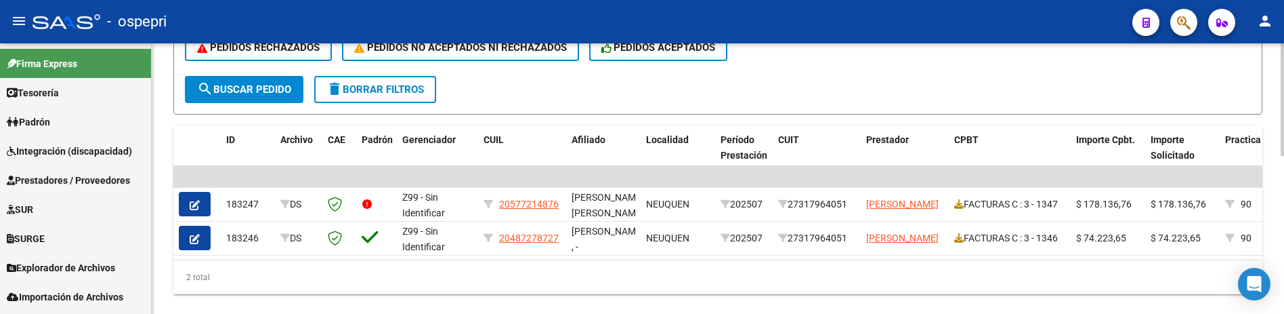
click at [781, 286] on div "2 total" at bounding box center [717, 277] width 1089 height 34
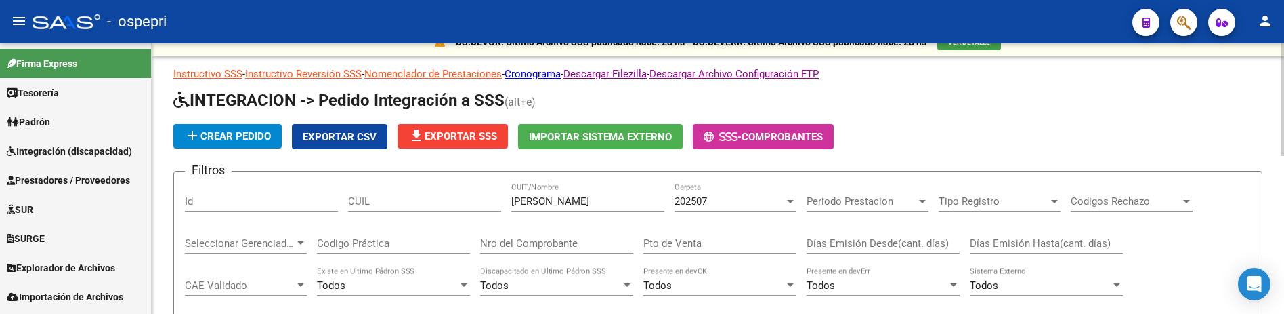
scroll to position [0, 0]
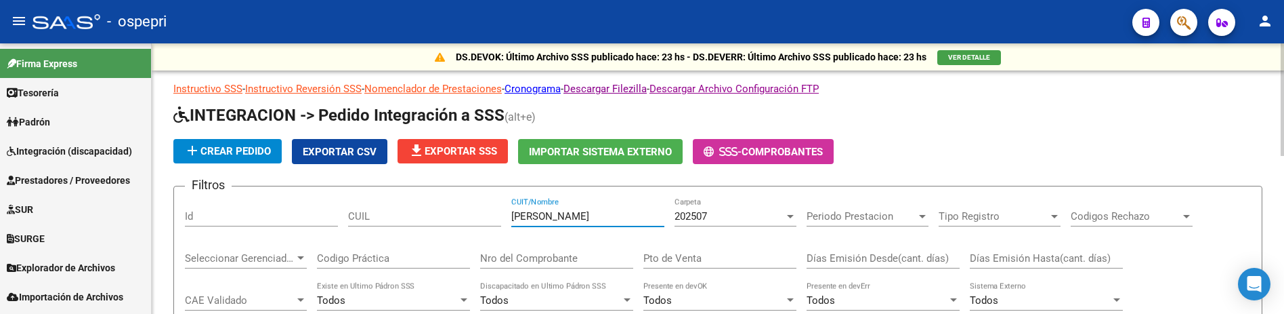
drag, startPoint x: 606, startPoint y: 217, endPoint x: 503, endPoint y: 218, distance: 103.6
click at [503, 218] on div "Filtros Id CUIL cabral paola CUIT/Nombre 202507 Carpeta Periodo Prestacion Peri…" at bounding box center [718, 309] width 1066 height 224
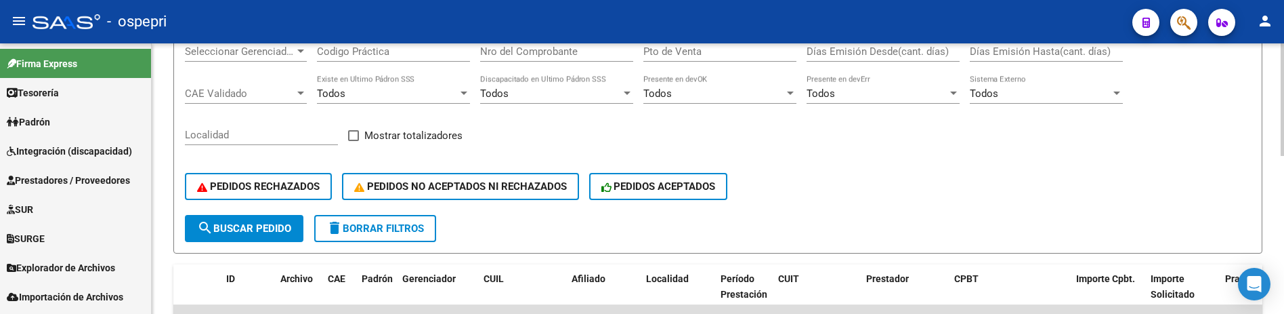
scroll to position [244, 0]
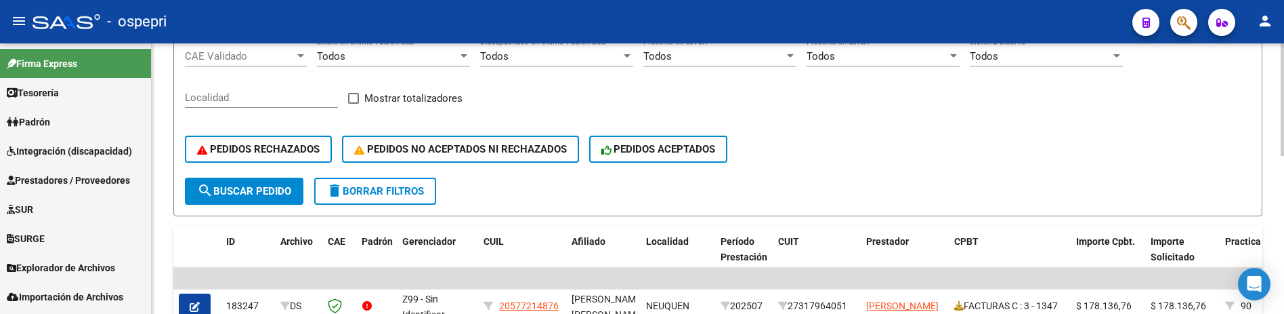
click at [257, 185] on span "search Buscar Pedido" at bounding box center [244, 191] width 94 height 12
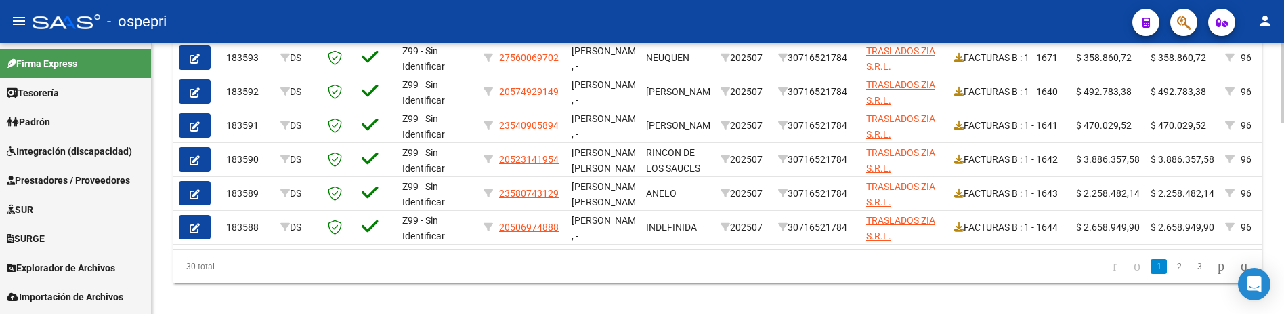
scroll to position [650, 0]
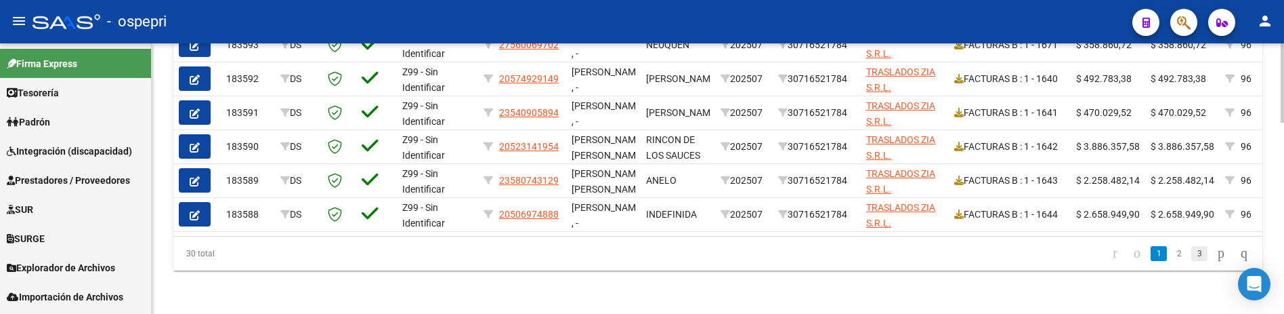
click at [1191, 255] on link "3" at bounding box center [1199, 253] width 16 height 15
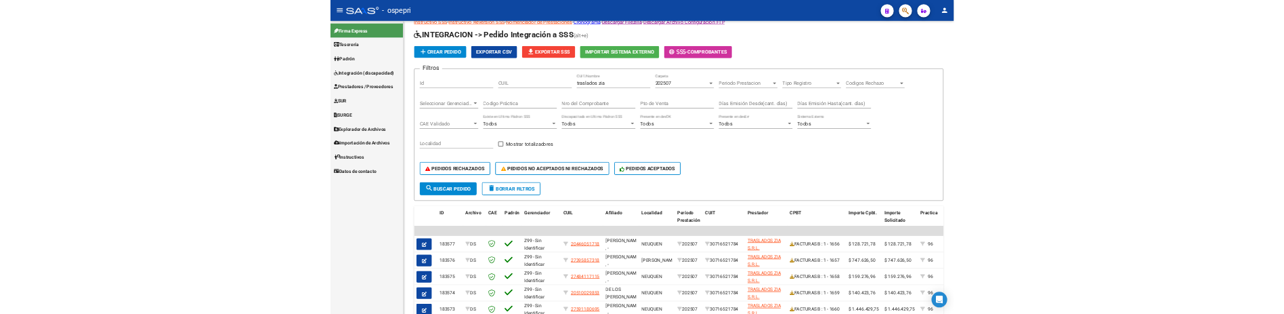
scroll to position [41, 0]
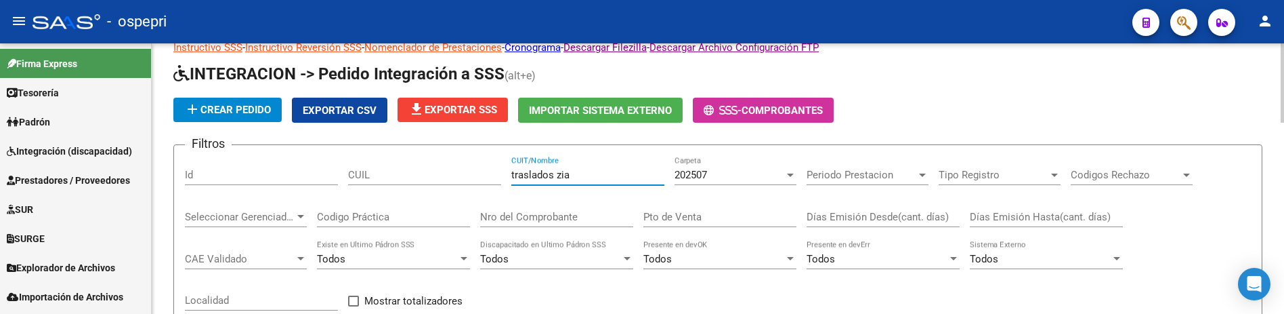
drag, startPoint x: 598, startPoint y: 176, endPoint x: 490, endPoint y: 177, distance: 107.7
click at [490, 177] on div "Filtros Id CUIL traslados zia CUIT/Nombre 202507 Carpeta Periodo Prestacion Per…" at bounding box center [718, 268] width 1066 height 224
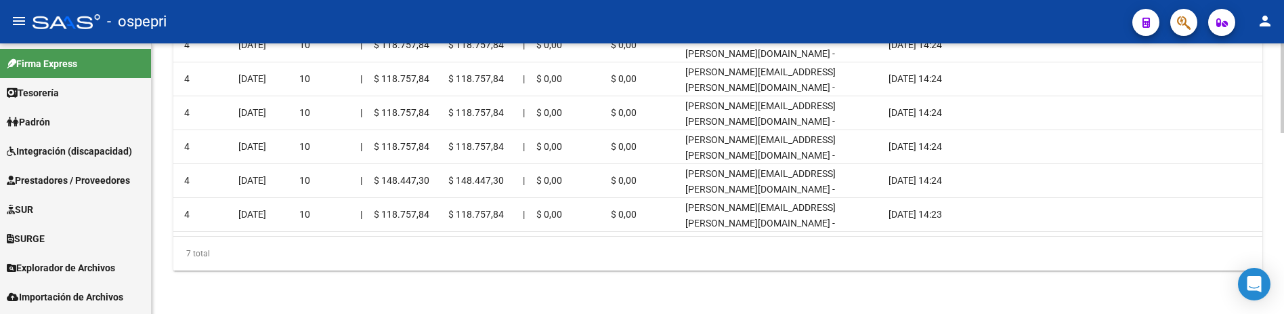
scroll to position [0, 0]
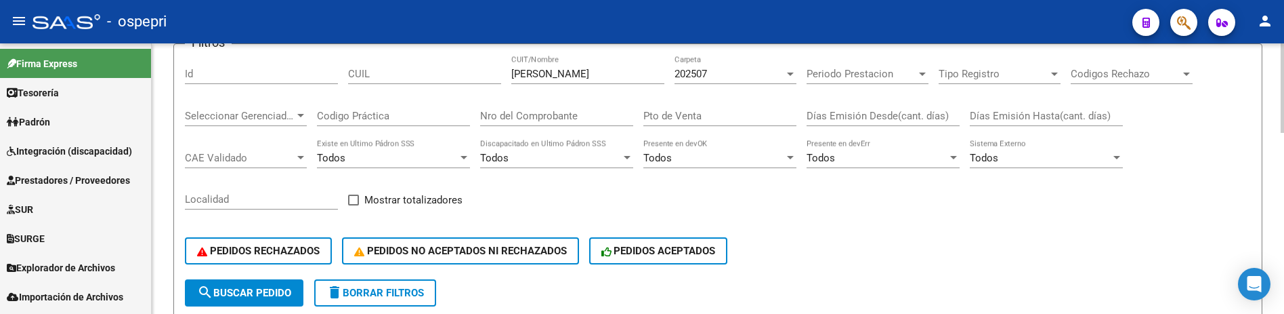
scroll to position [75, 0]
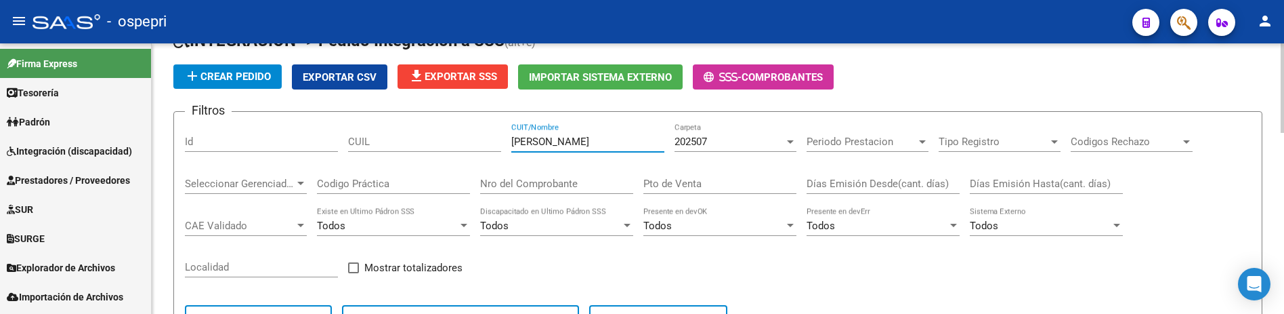
drag, startPoint x: 583, startPoint y: 144, endPoint x: 502, endPoint y: 145, distance: 81.3
click at [502, 145] on div "Filtros Id CUIL luna pertica CUIT/Nombre 202507 Carpeta Periodo Prestacion Peri…" at bounding box center [718, 235] width 1066 height 224
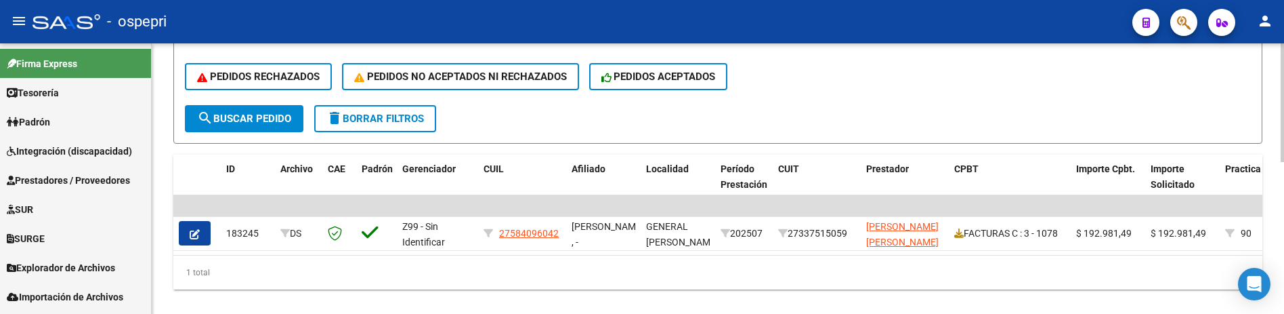
scroll to position [345, 0]
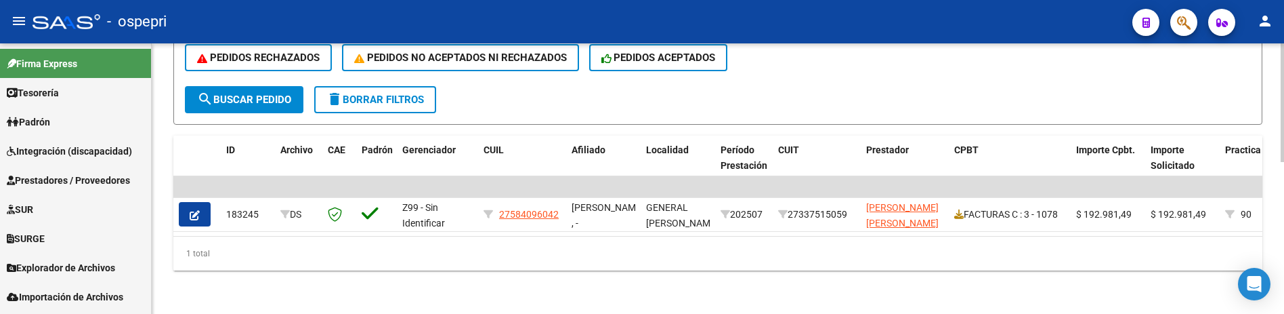
click at [747, 282] on div "DS.DEVOK: Último Archivo SSS publicado hace: 23 hs - DS.DEVERR: Último Archivo …" at bounding box center [718, 10] width 1132 height 605
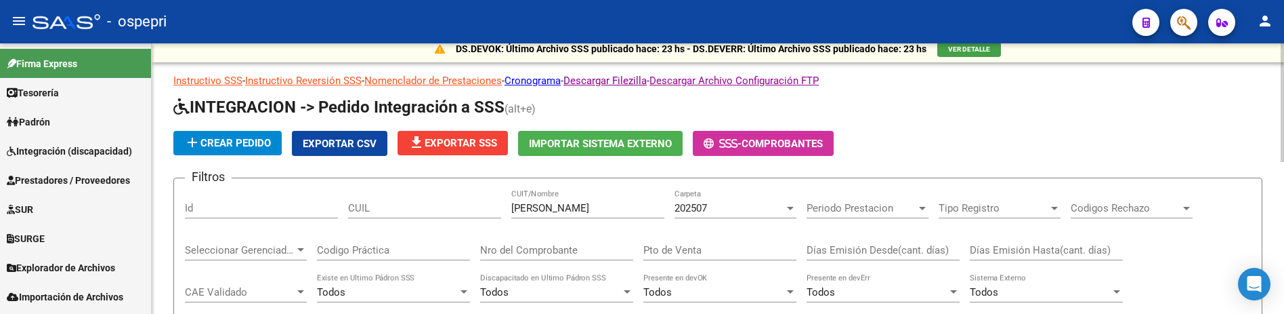
scroll to position [0, 0]
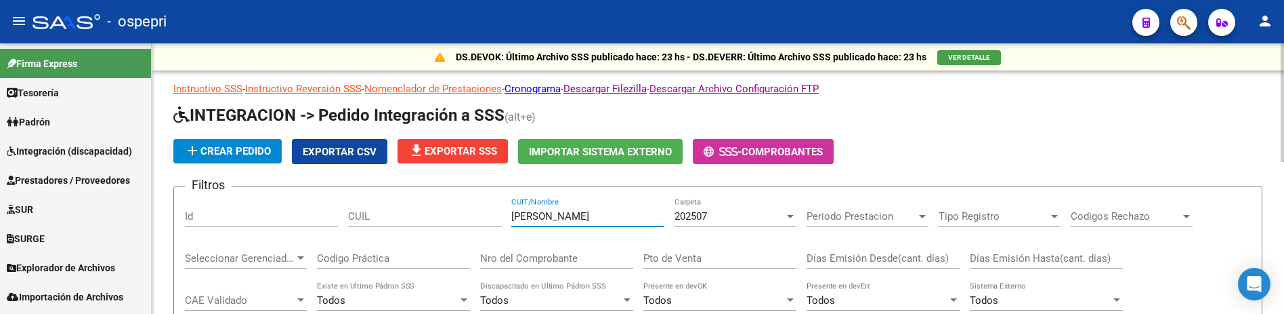
drag, startPoint x: 566, startPoint y: 216, endPoint x: 497, endPoint y: 213, distance: 68.5
click at [497, 213] on div "Filtros Id CUIL maretto CUIT/Nombre 202507 Carpeta Periodo Prestacion Periodo P…" at bounding box center [718, 309] width 1066 height 224
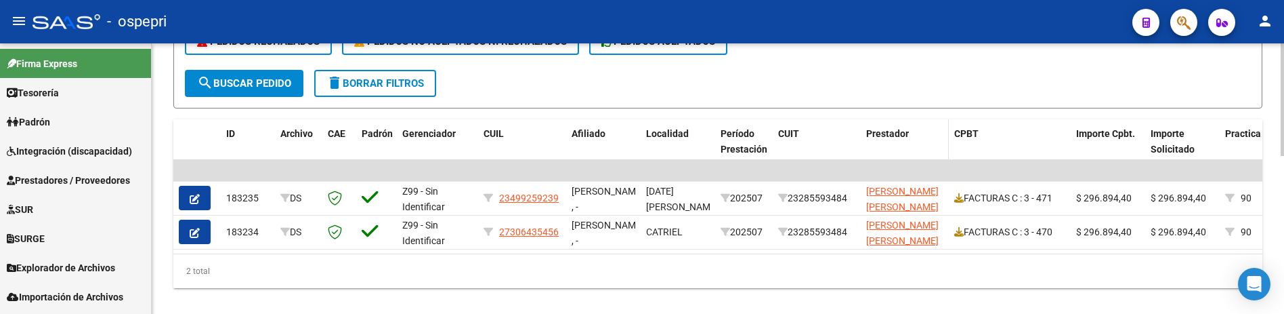
scroll to position [379, 0]
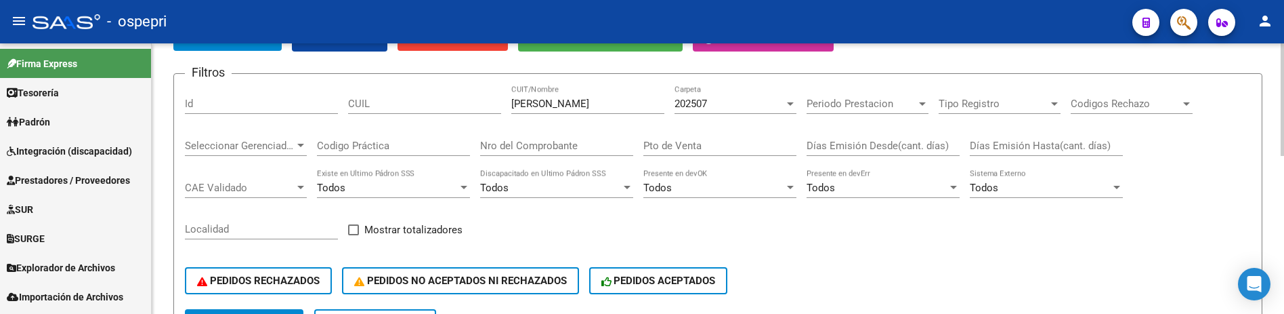
scroll to position [41, 0]
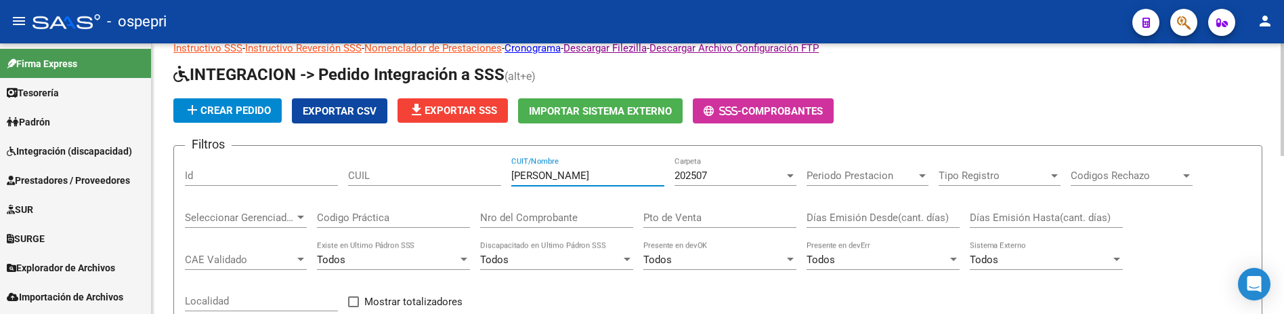
drag, startPoint x: 587, startPoint y: 177, endPoint x: 501, endPoint y: 180, distance: 86.1
click at [501, 180] on div "Filtros Id CUIL montevidone CUIT/Nombre 202507 Carpeta Periodo Prestacion Perio…" at bounding box center [718, 268] width 1066 height 224
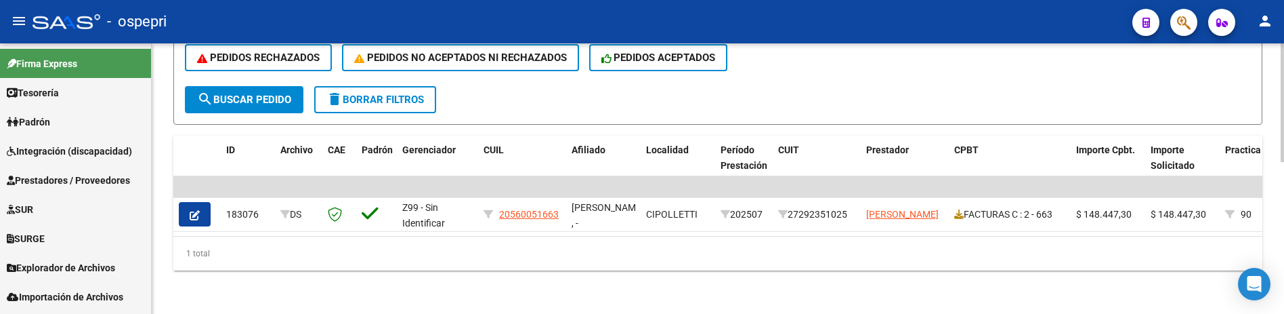
scroll to position [345, 0]
type input "gonzalez maria celeste"
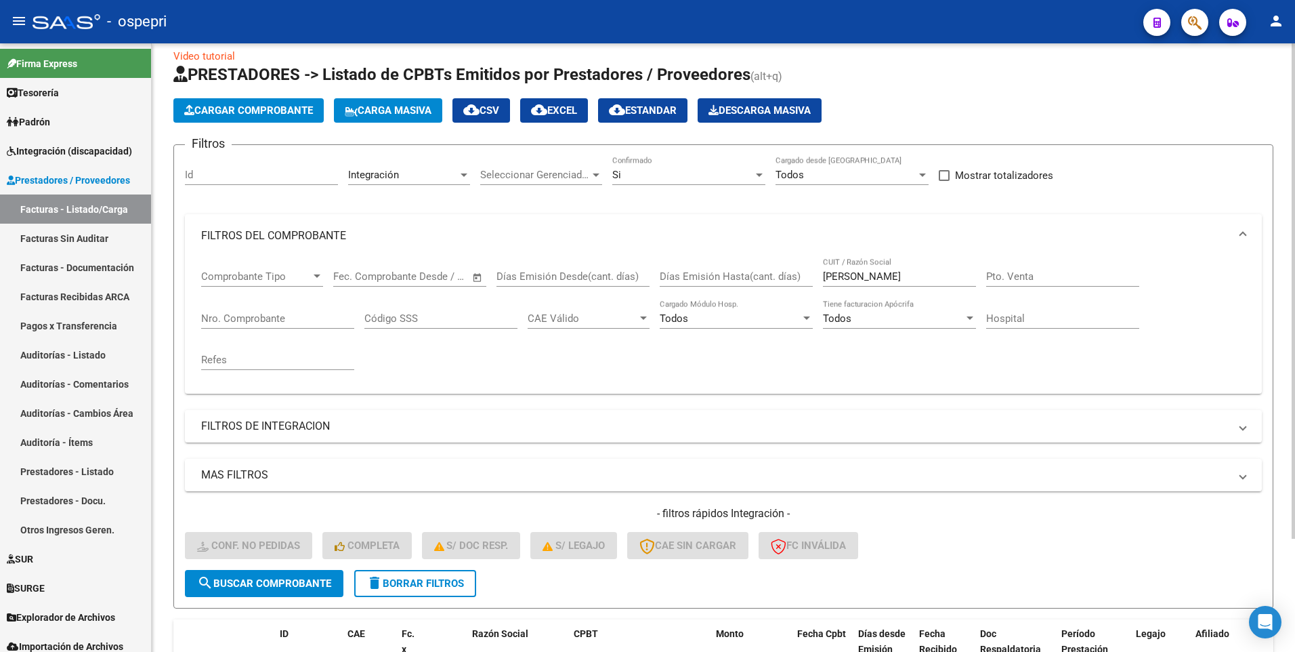
scroll to position [3, 0]
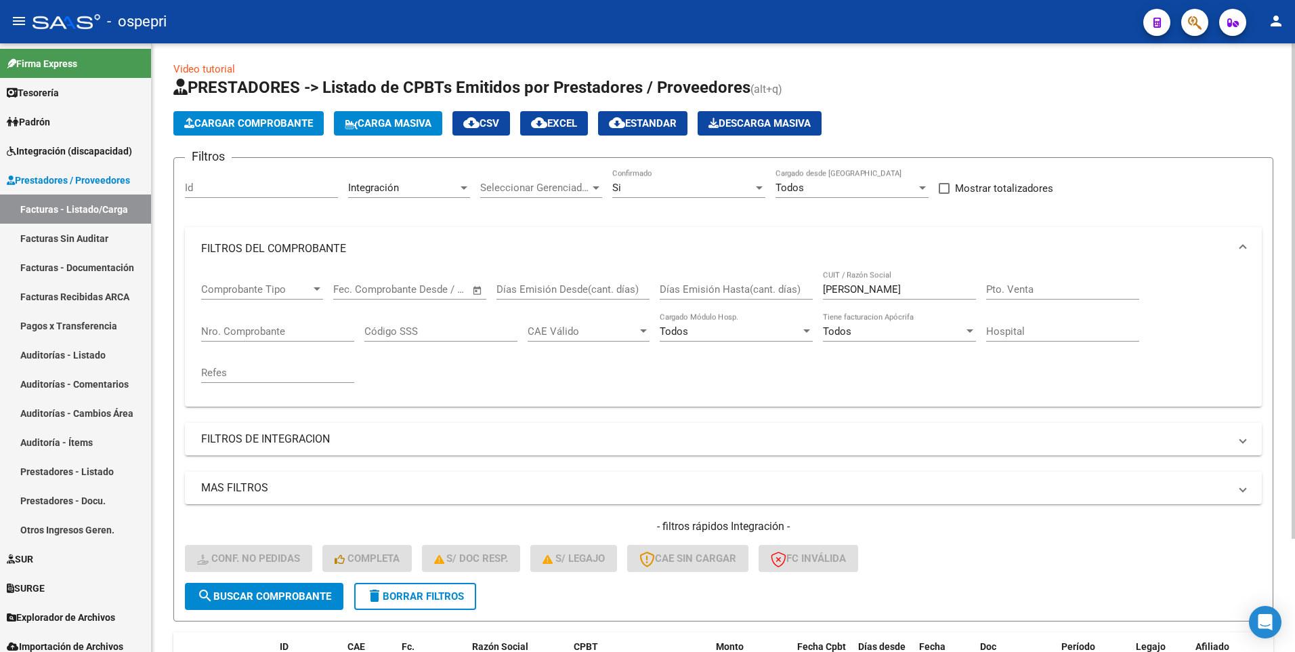
click at [754, 186] on div at bounding box center [759, 187] width 12 height 11
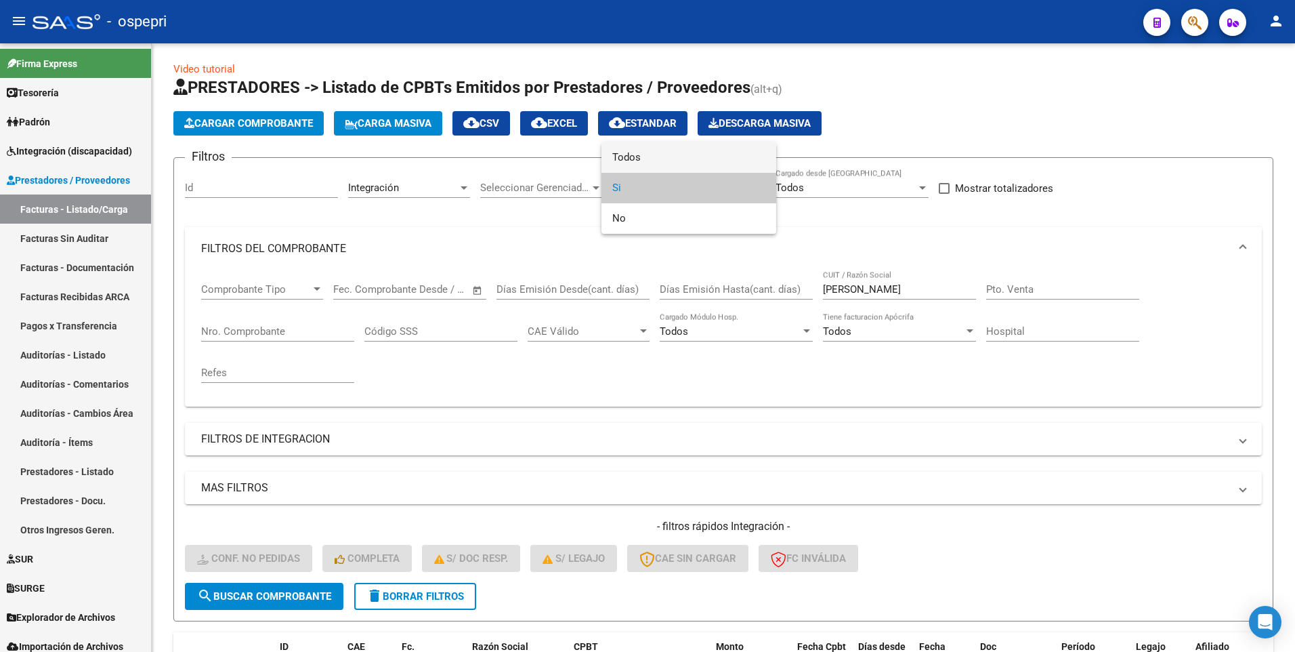
click at [725, 147] on span "Todos" at bounding box center [688, 157] width 153 height 30
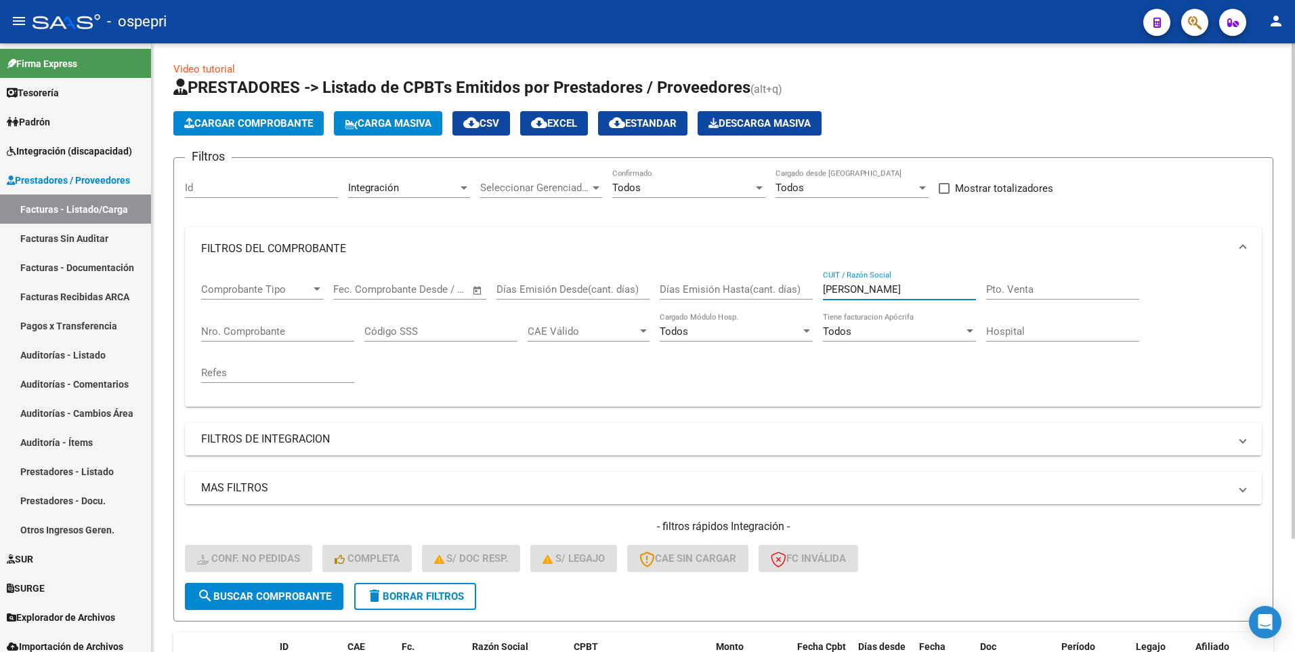
drag, startPoint x: 883, startPoint y: 288, endPoint x: 794, endPoint y: 290, distance: 88.1
click at [794, 290] on div "Comprobante Tipo Comprobante Tipo Start date – End date Fec. Comprobante Desde …" at bounding box center [723, 332] width 1044 height 125
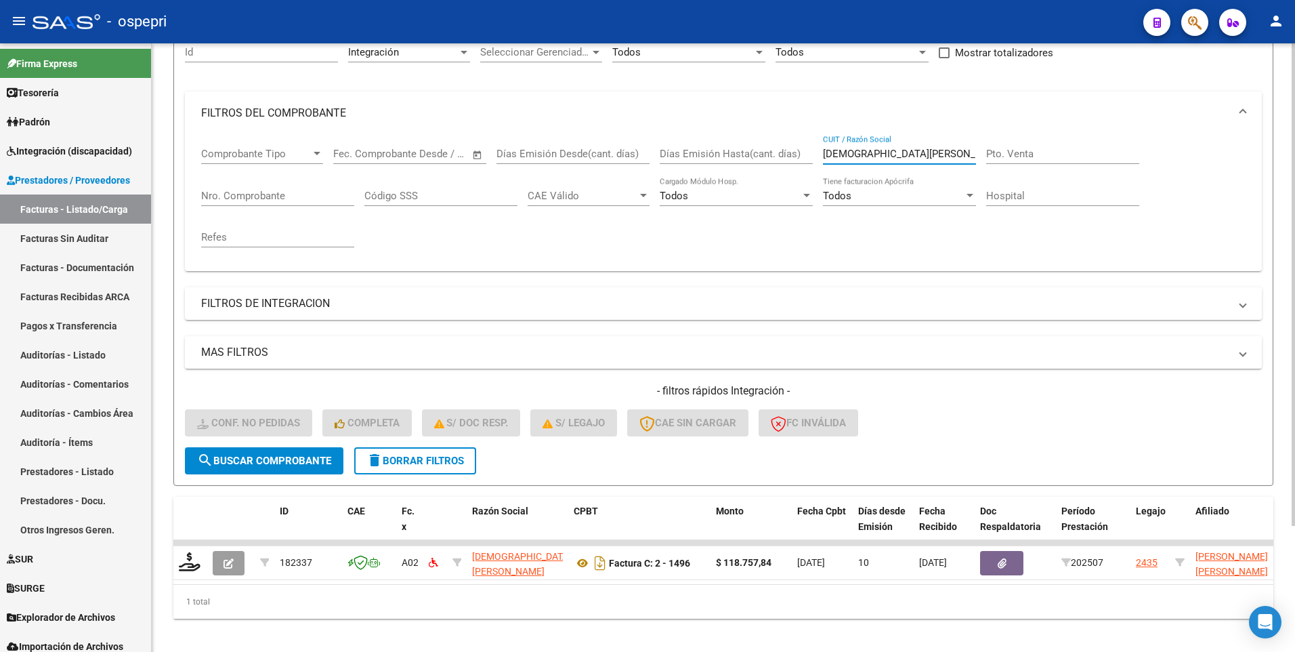
scroll to position [159, 0]
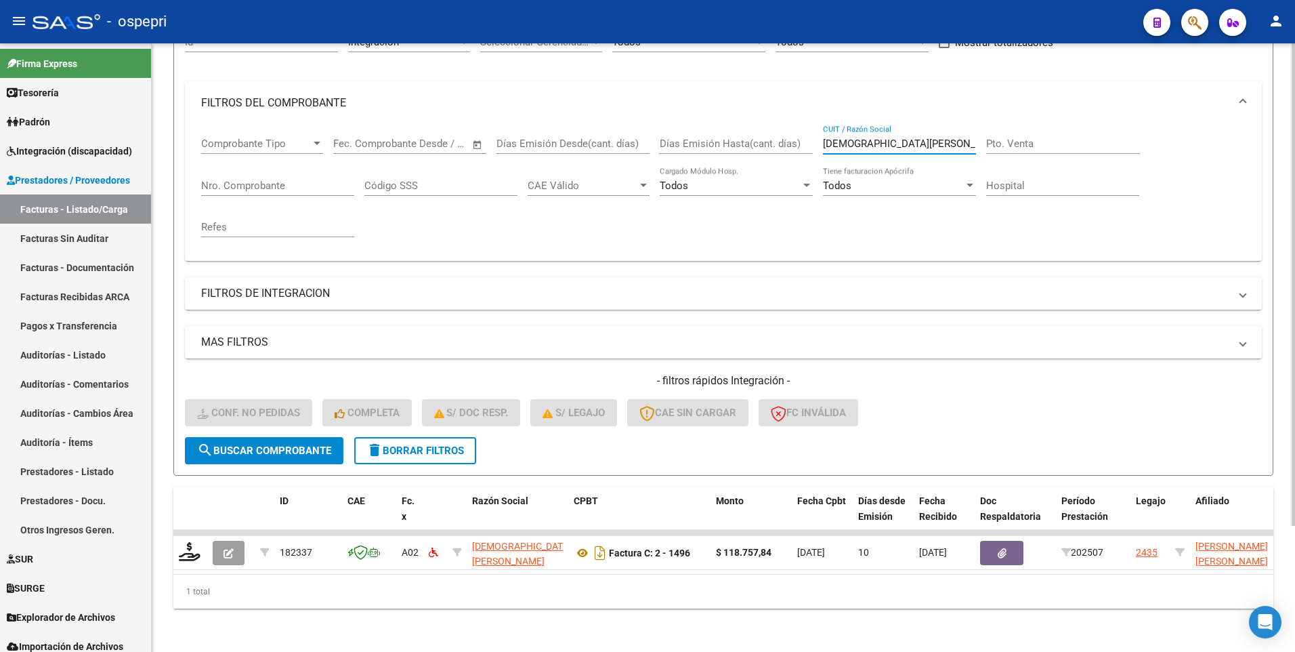
type input "iglesias ana"
click at [437, 445] on span "delete Borrar Filtros" at bounding box center [415, 450] width 98 height 12
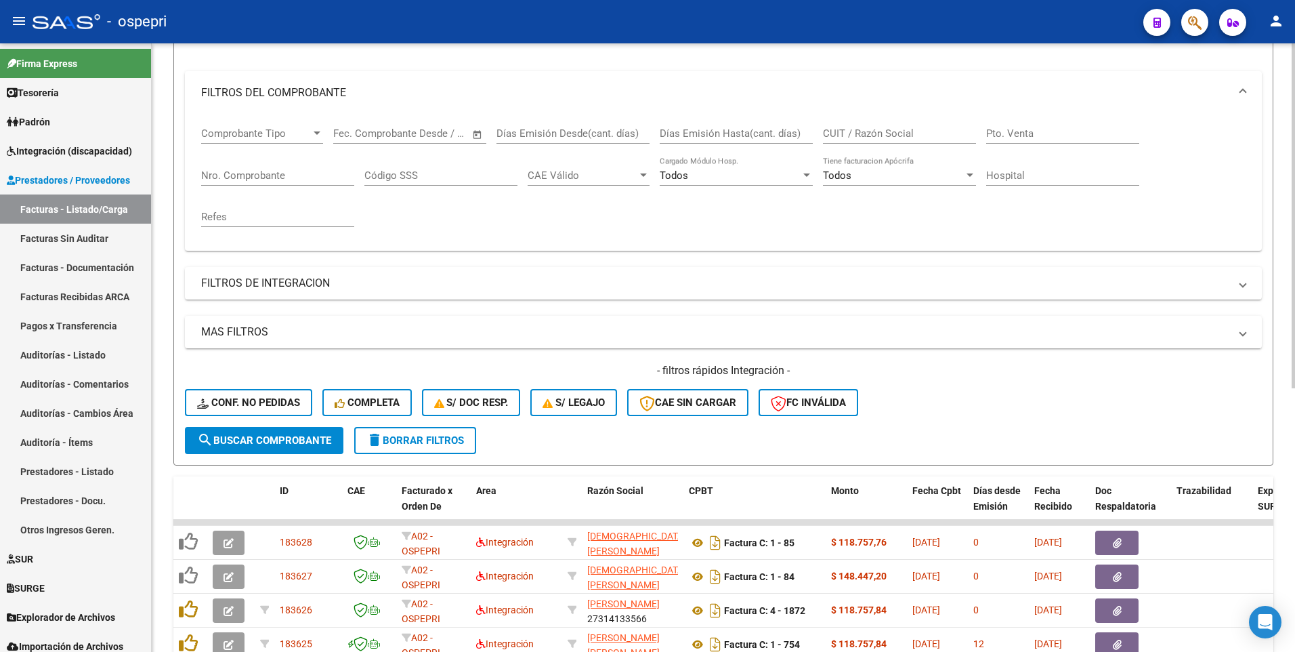
click at [920, 138] on input "CUIT / Razón Social" at bounding box center [899, 133] width 153 height 12
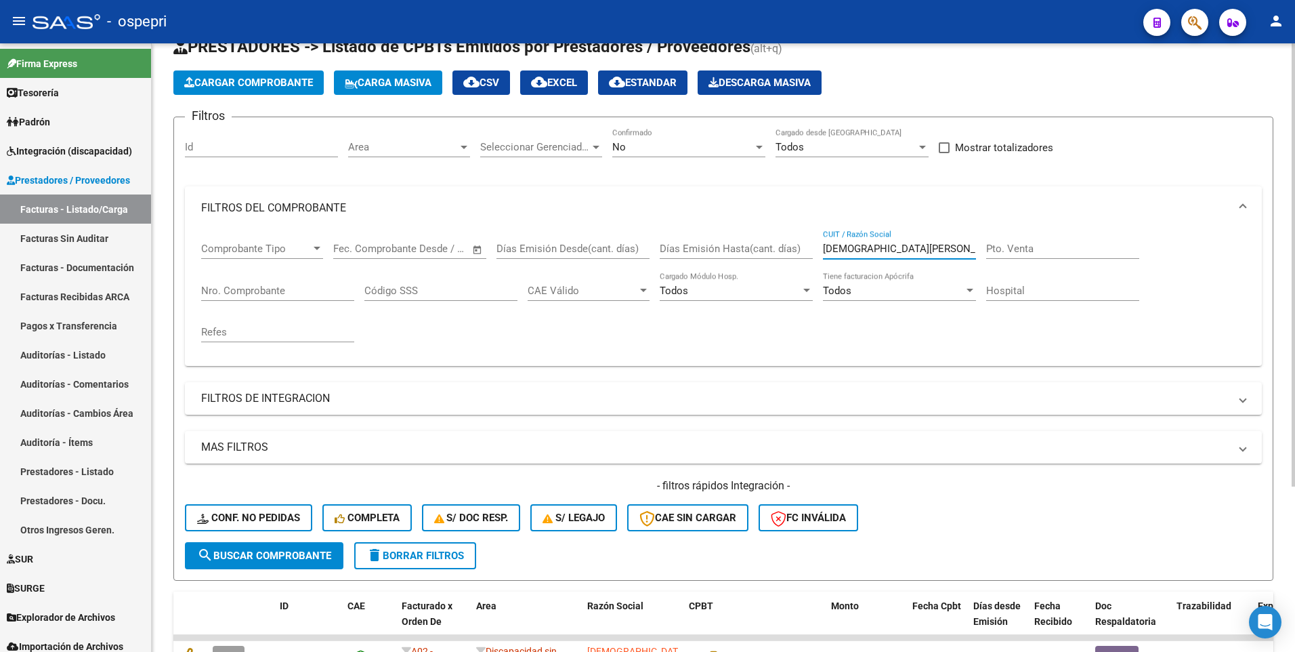
scroll to position [0, 0]
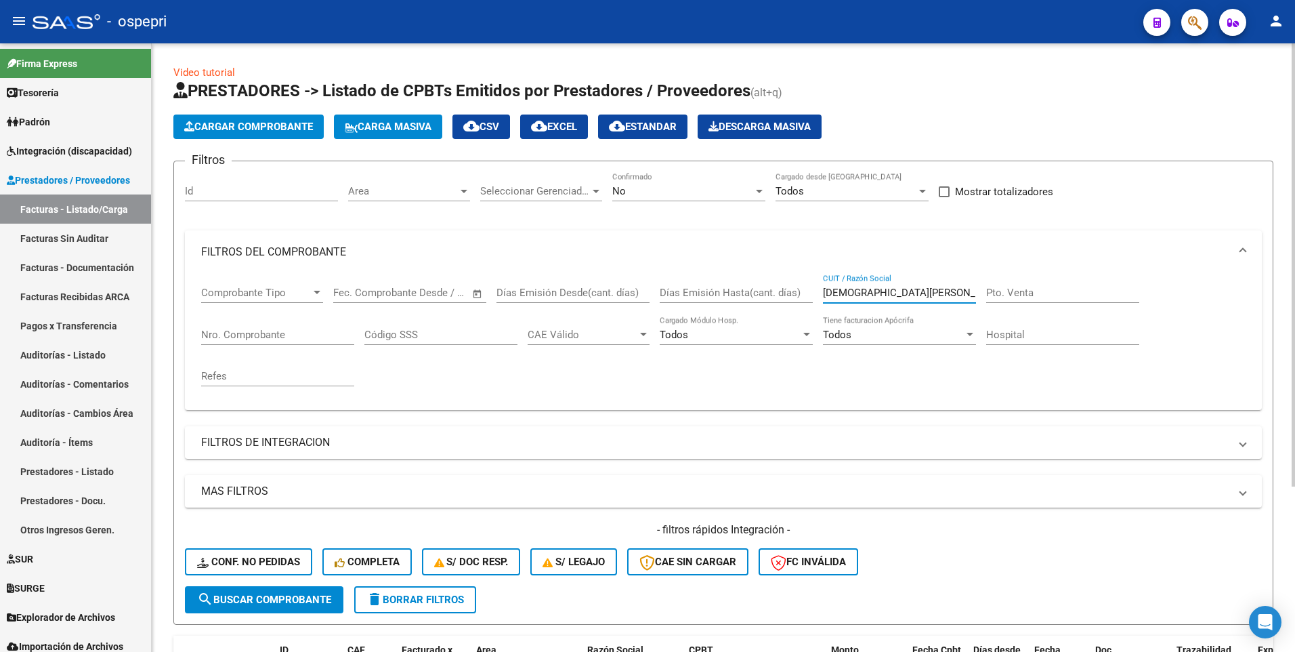
type input "iglesias ana"
click at [758, 191] on div at bounding box center [759, 191] width 7 height 3
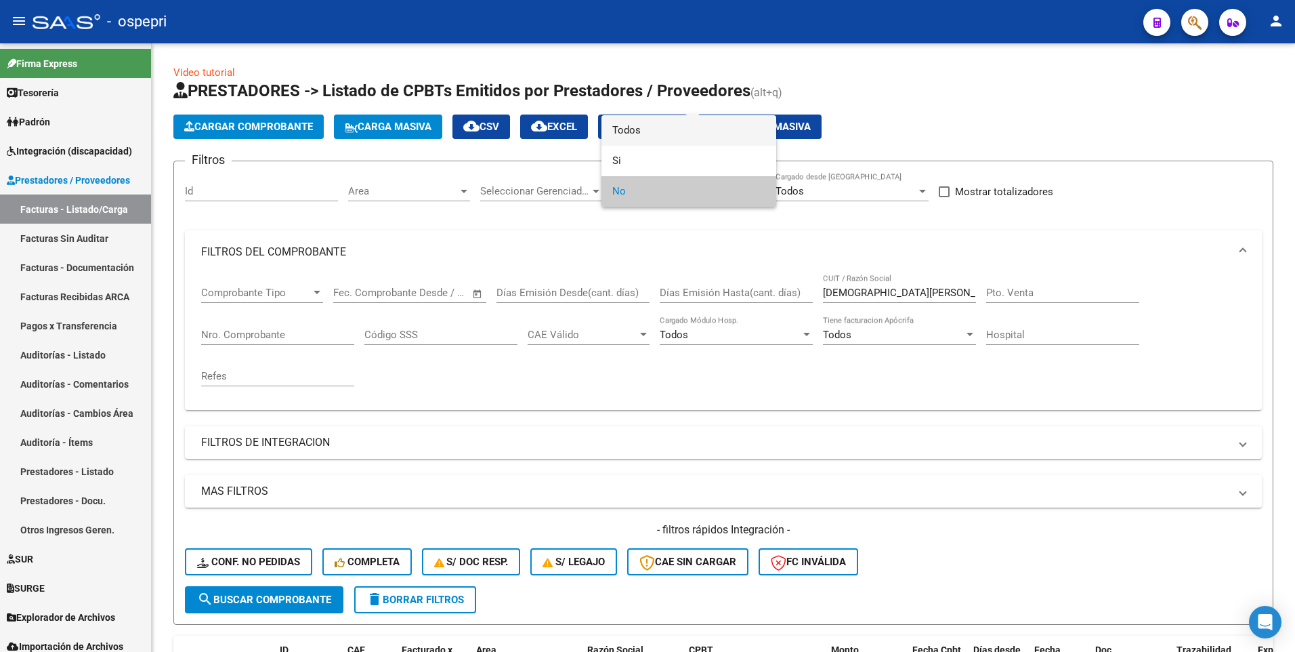
click at [712, 127] on span "Todos" at bounding box center [688, 130] width 153 height 30
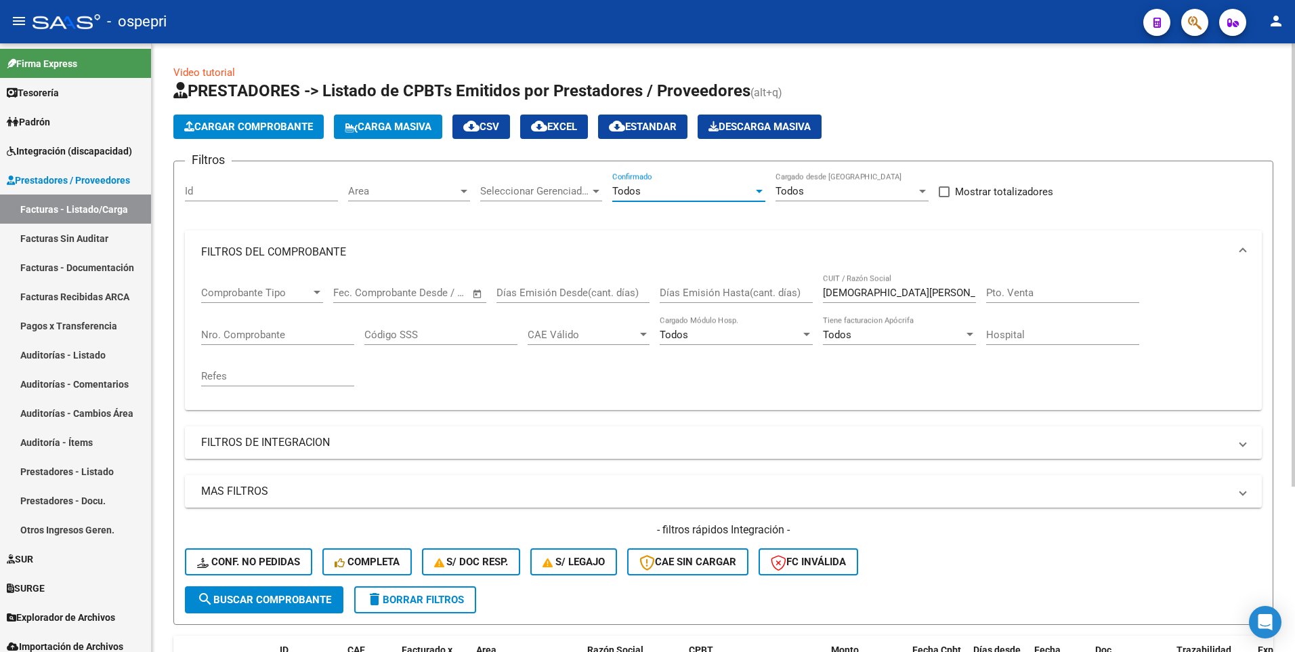
click at [279, 597] on span "search Buscar Comprobante" at bounding box center [264, 599] width 134 height 12
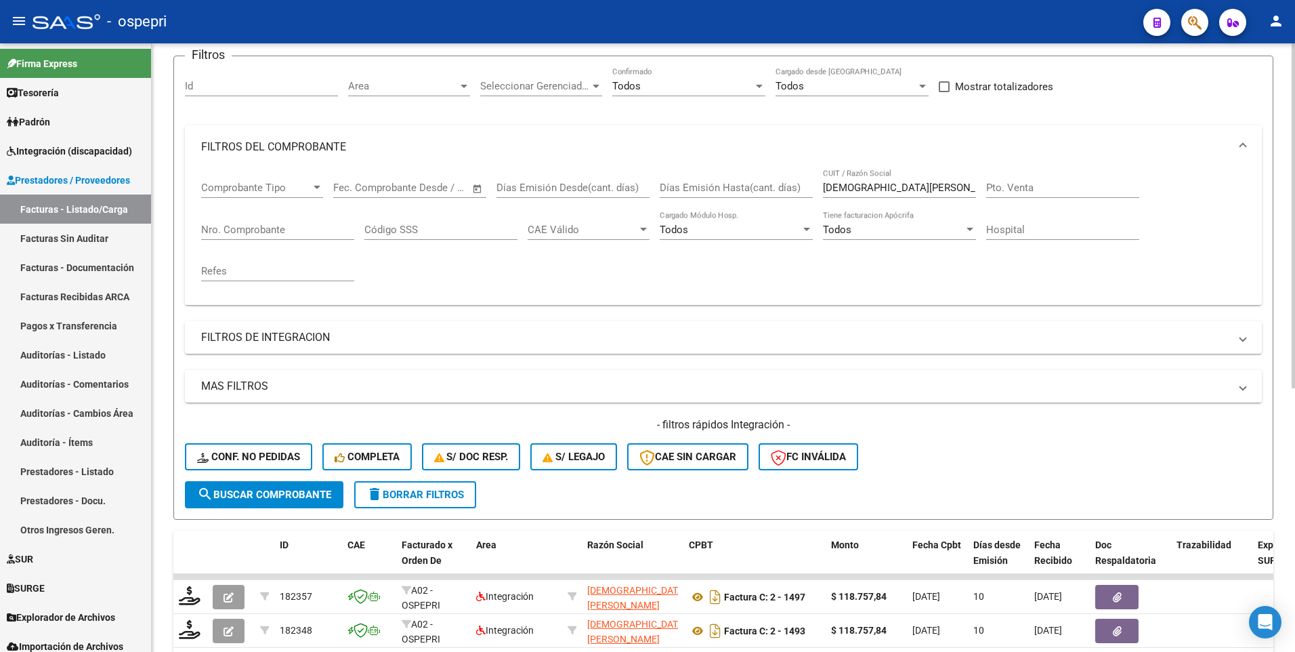
scroll to position [27, 0]
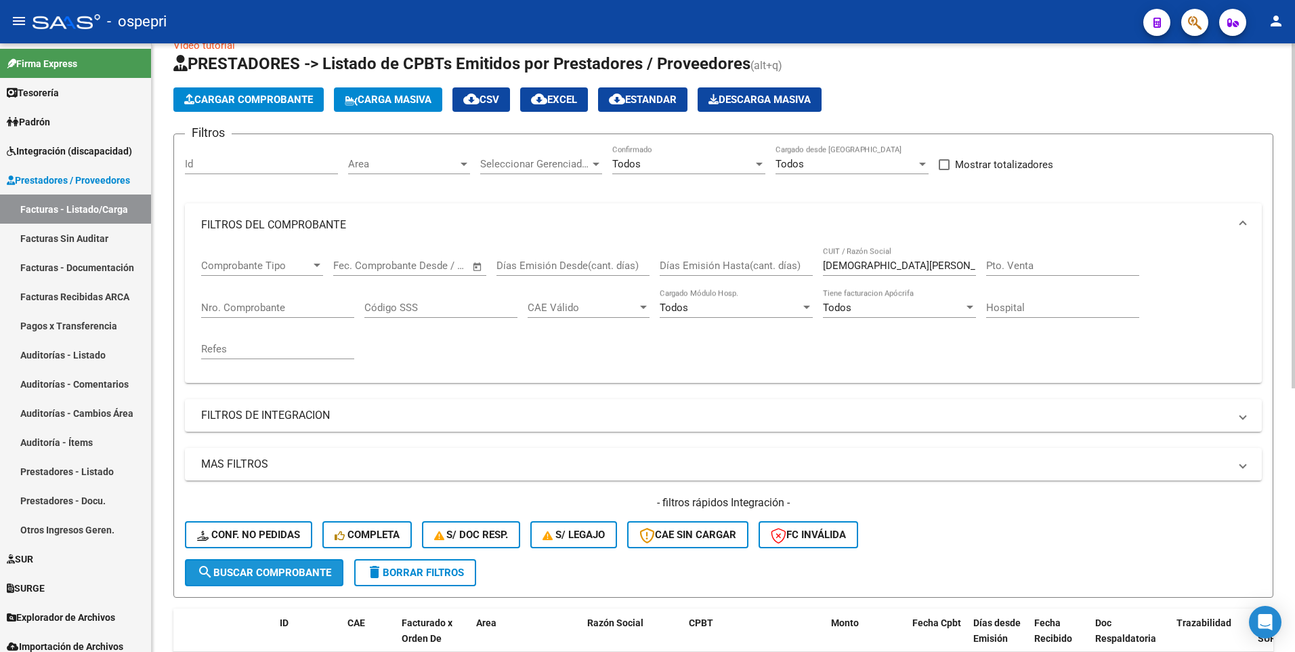
click at [320, 568] on span "search Buscar Comprobante" at bounding box center [264, 572] width 134 height 12
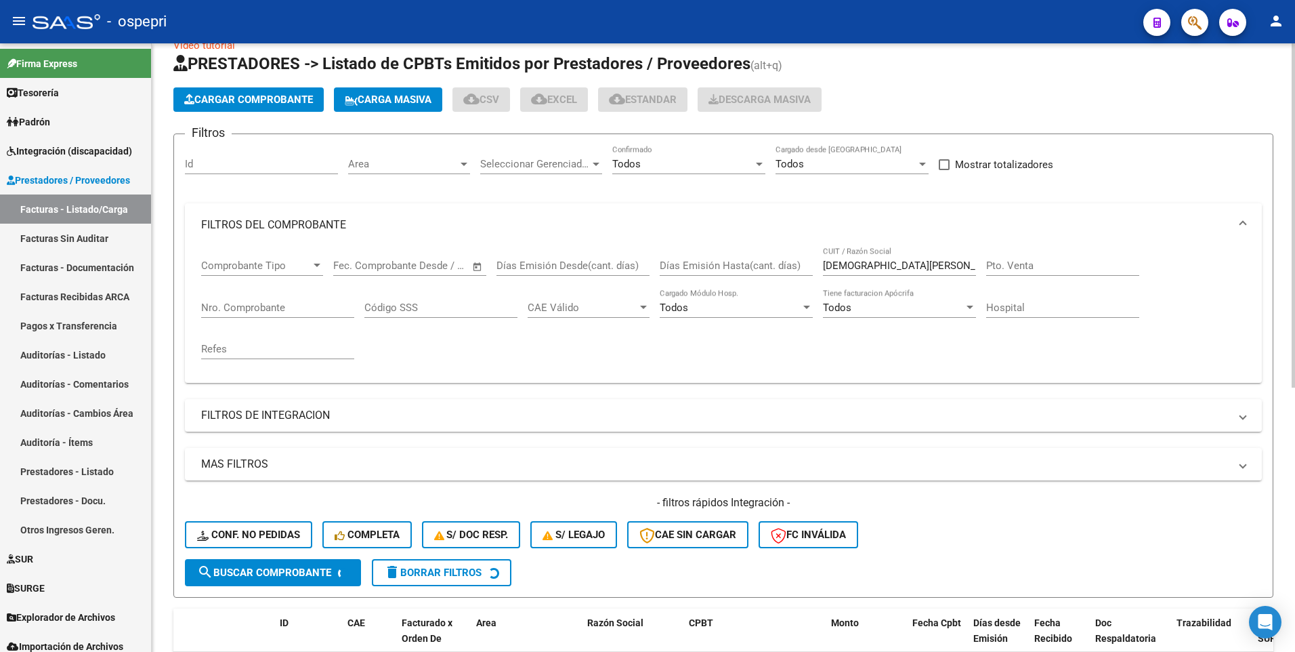
click at [759, 167] on div at bounding box center [759, 163] width 12 height 11
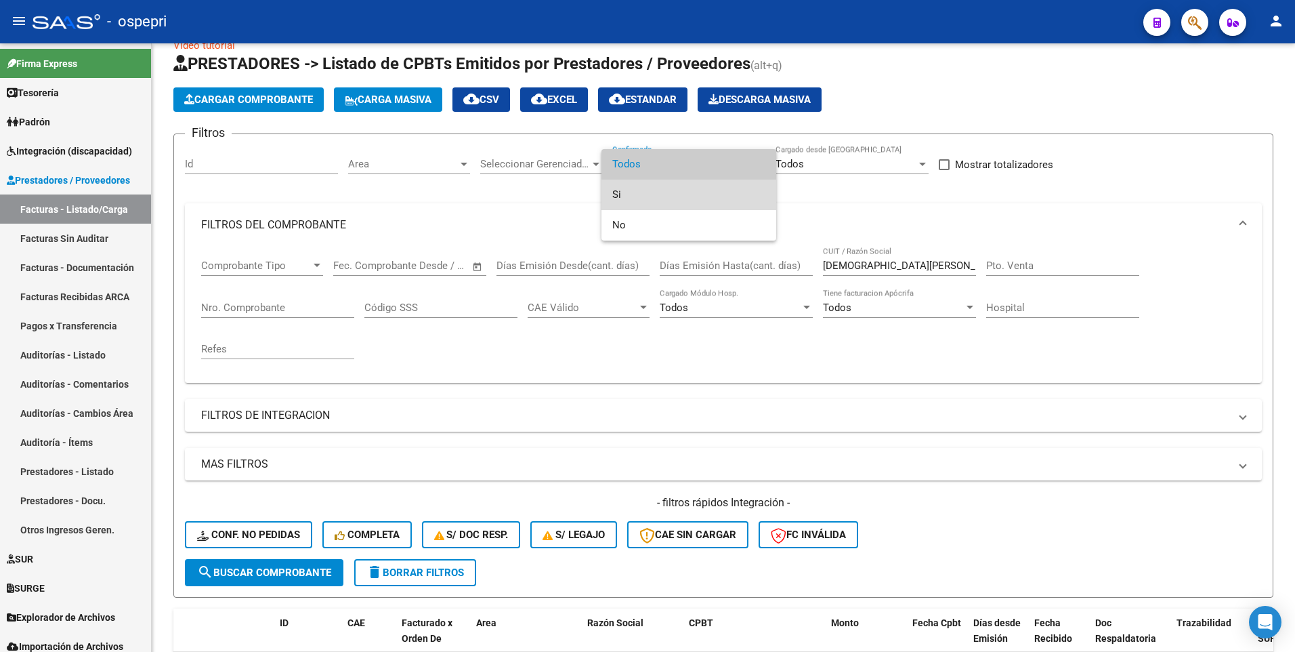
click at [673, 194] on span "Si" at bounding box center [688, 194] width 153 height 30
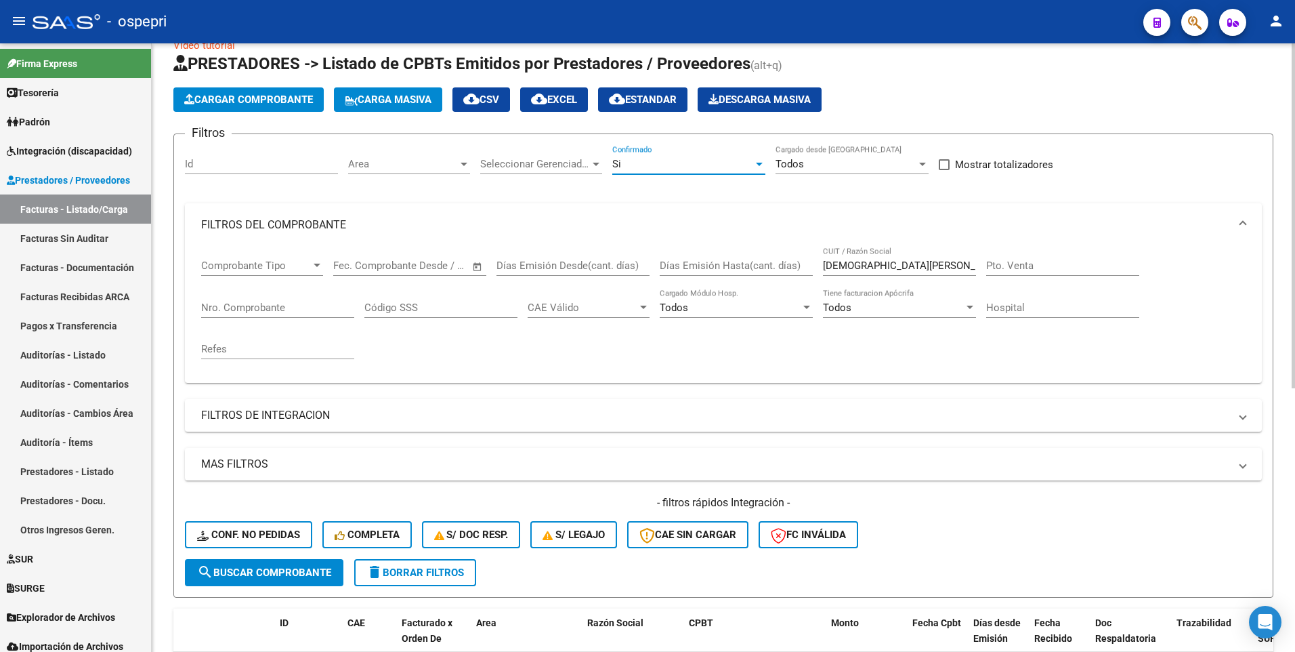
click at [320, 572] on span "search Buscar Comprobante" at bounding box center [264, 572] width 134 height 12
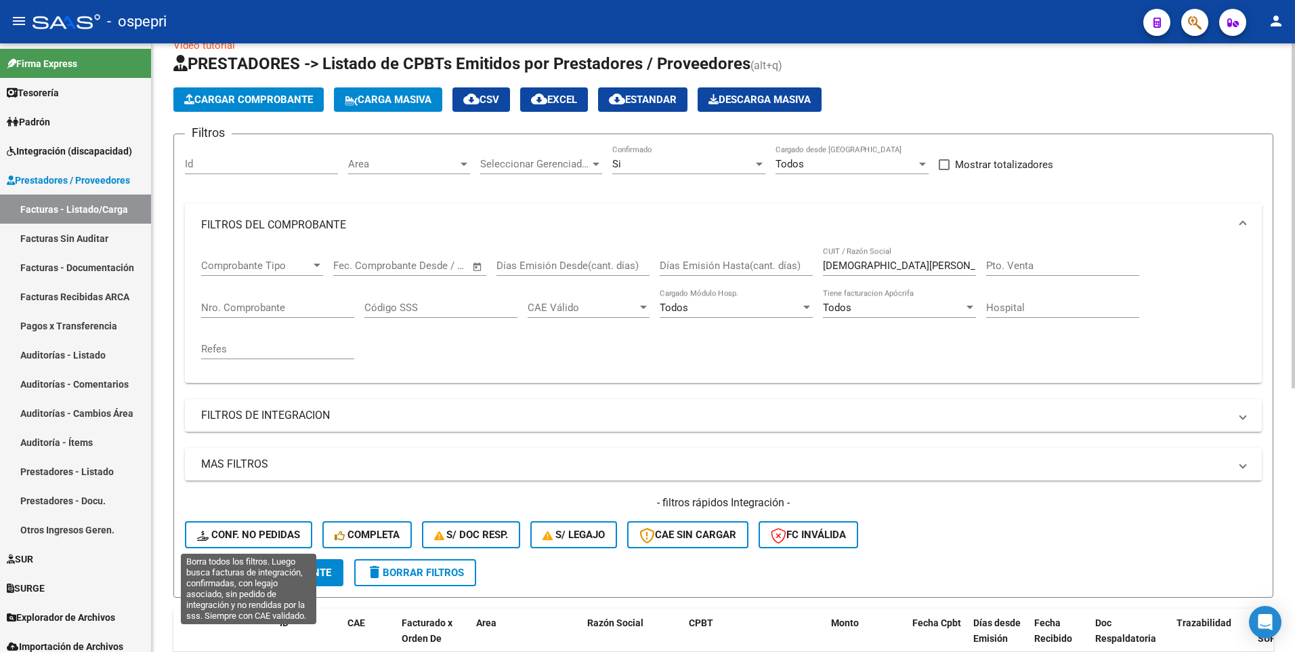
click at [261, 534] on span "Conf. no pedidas" at bounding box center [248, 534] width 103 height 12
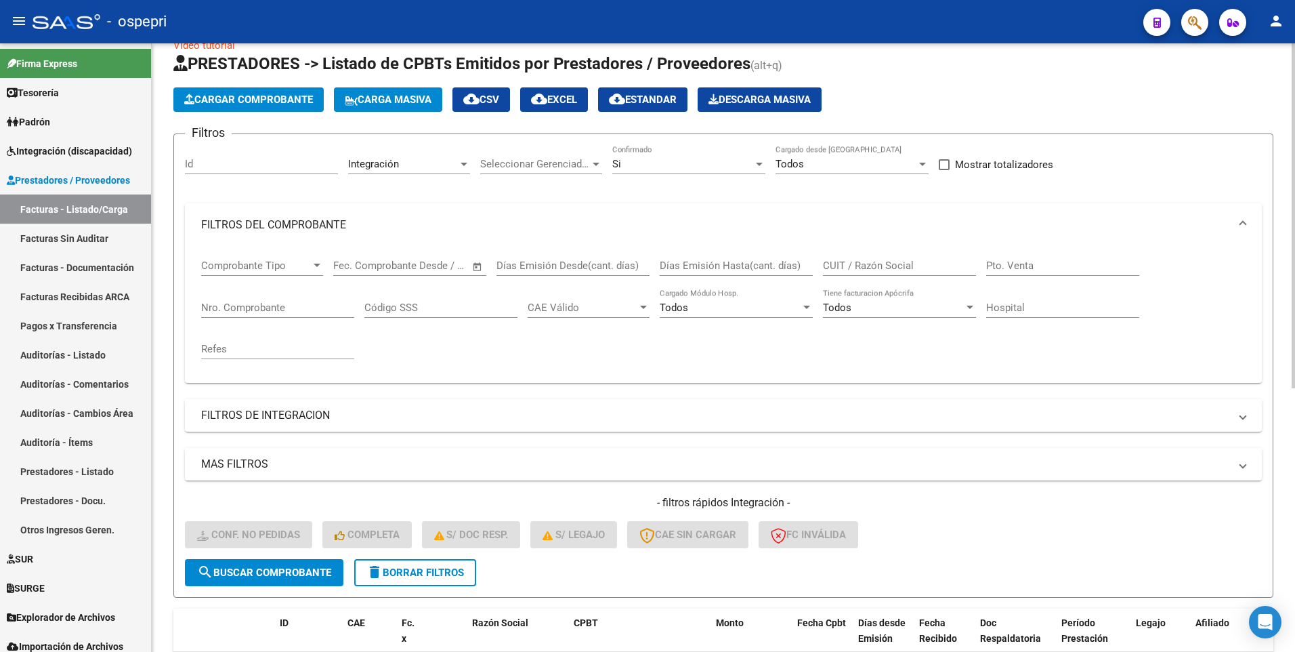
click at [896, 262] on input "CUIT / Razón Social" at bounding box center [899, 265] width 153 height 12
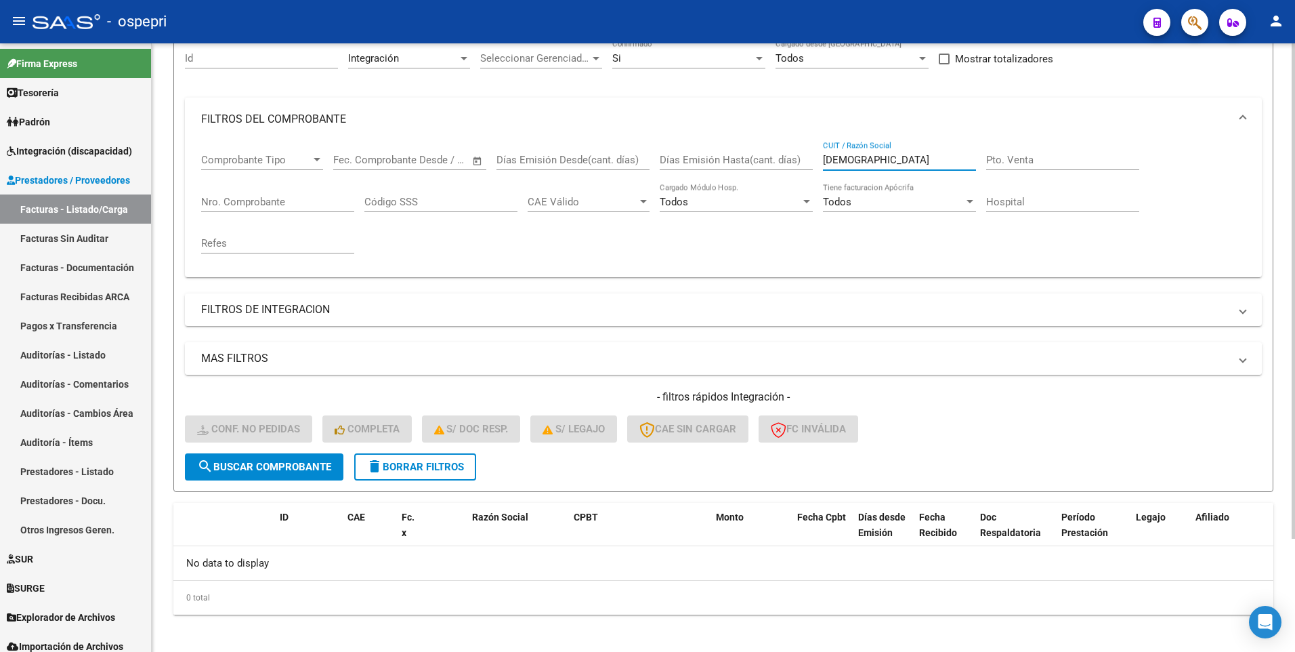
scroll to position [139, 0]
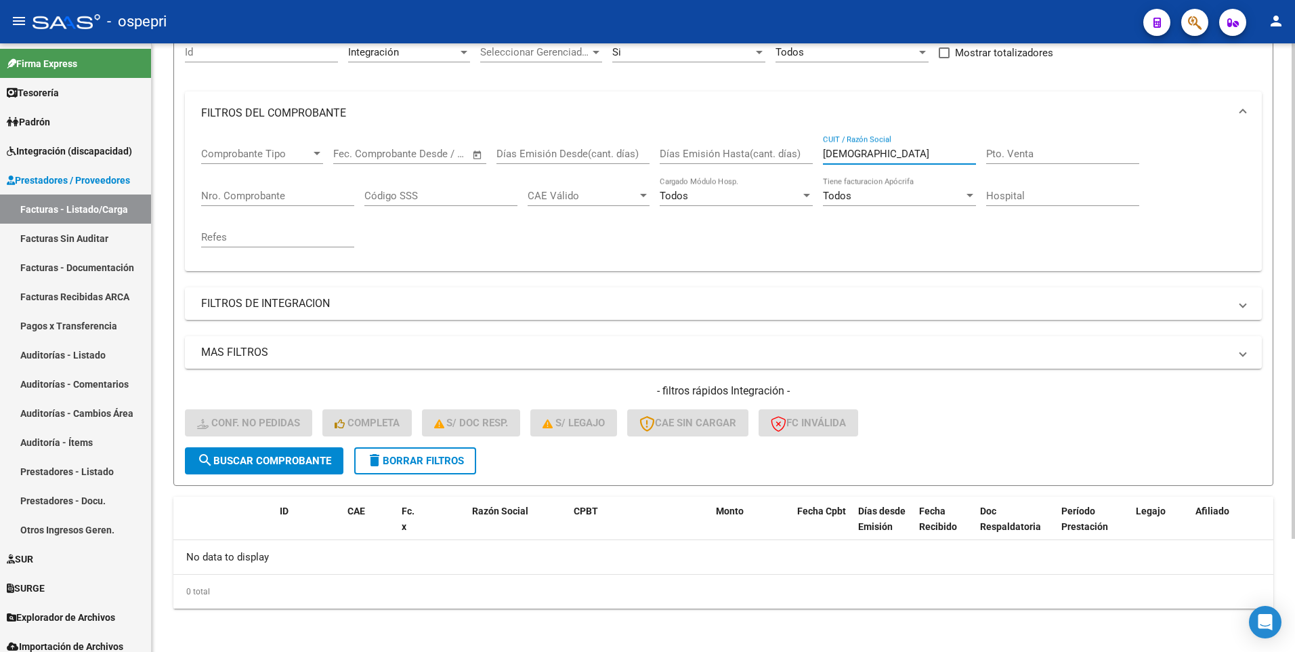
type input "iglesias"
click at [760, 49] on div at bounding box center [759, 52] width 12 height 11
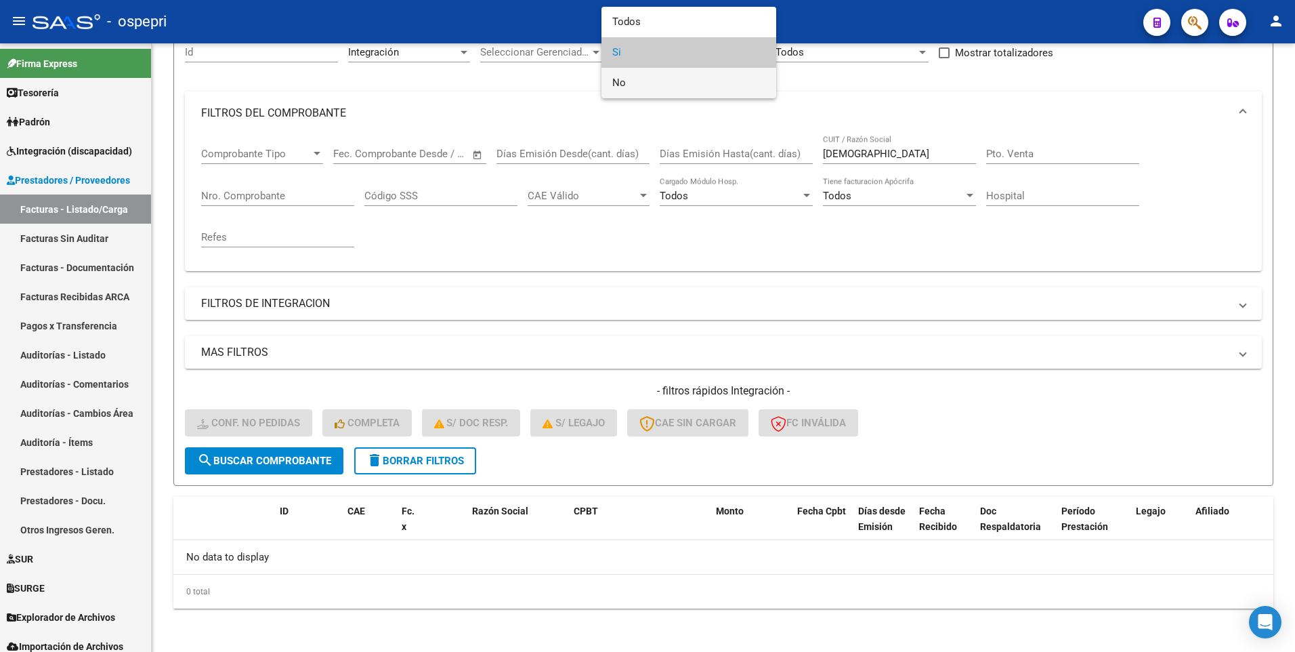
click at [723, 83] on span "No" at bounding box center [688, 83] width 153 height 30
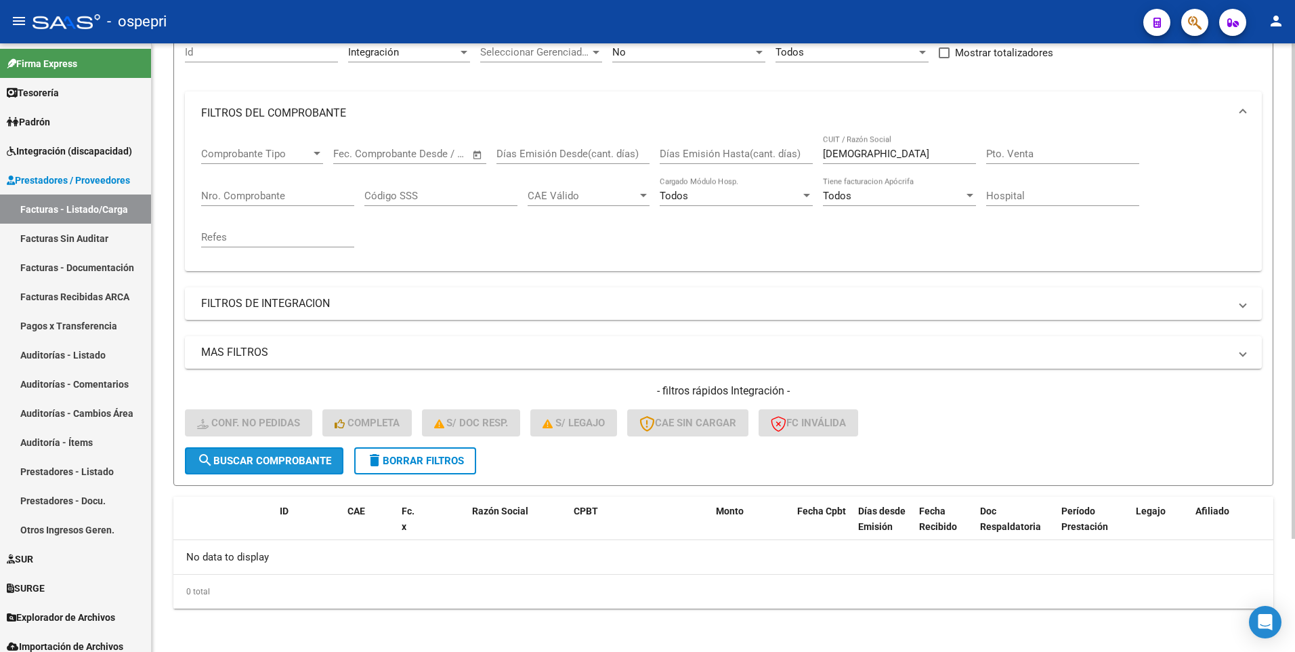
click at [287, 456] on span "search Buscar Comprobante" at bounding box center [264, 460] width 134 height 12
click at [762, 51] on div at bounding box center [759, 52] width 7 height 3
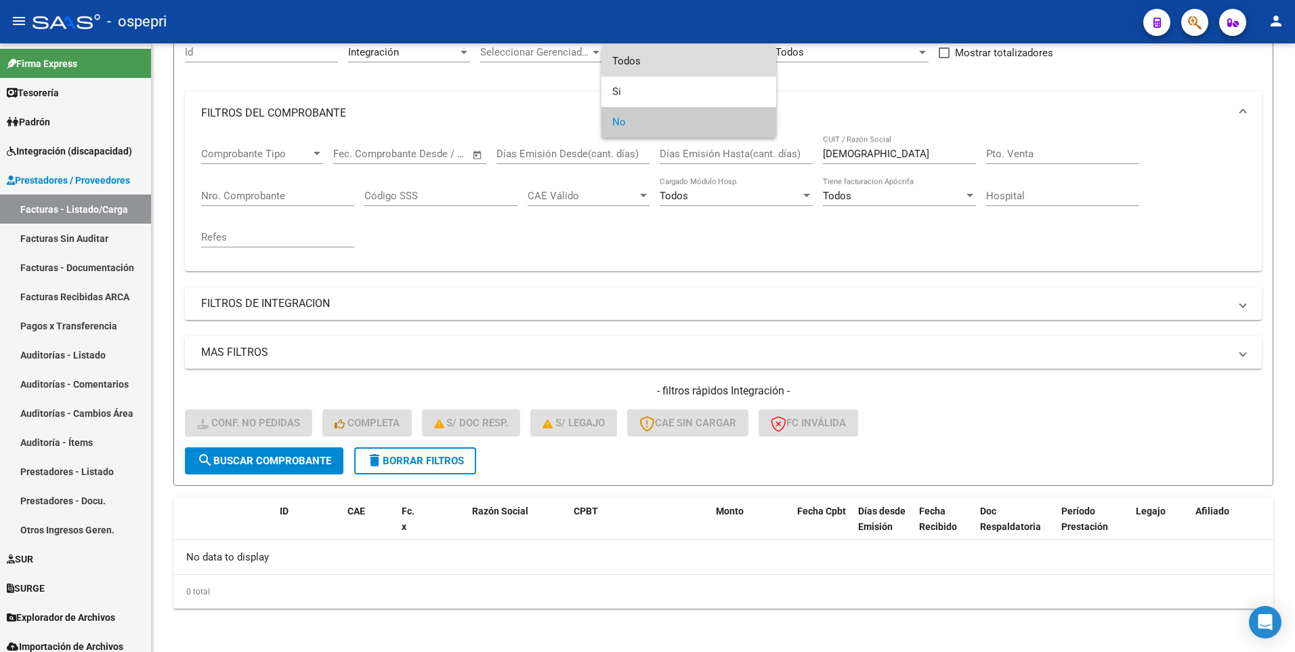
click at [714, 63] on span "Todos" at bounding box center [688, 61] width 153 height 30
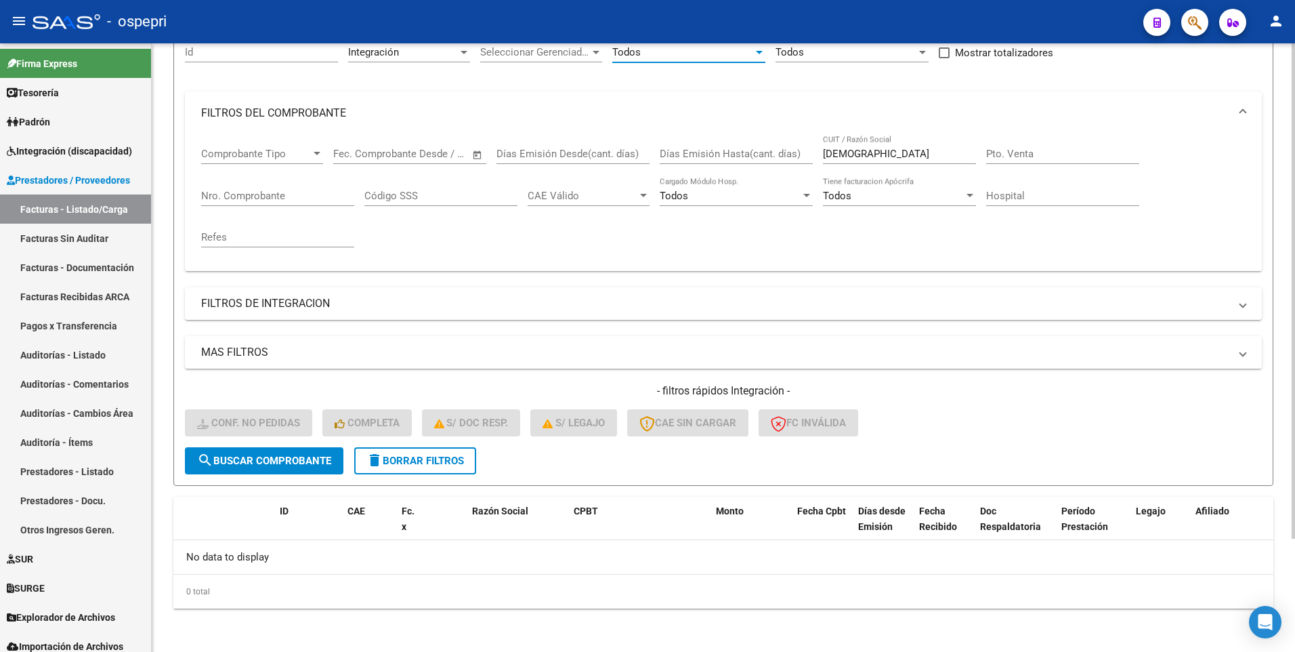
click at [310, 462] on span "search Buscar Comprobante" at bounding box center [264, 460] width 134 height 12
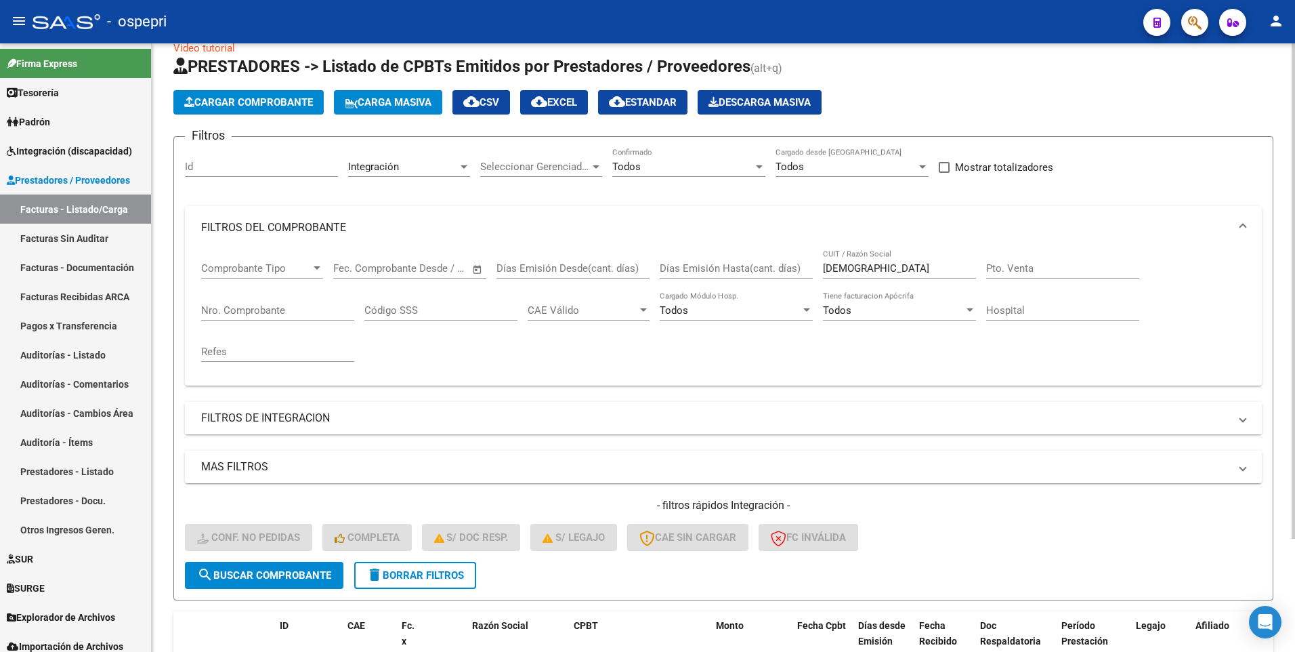
scroll to position [3, 0]
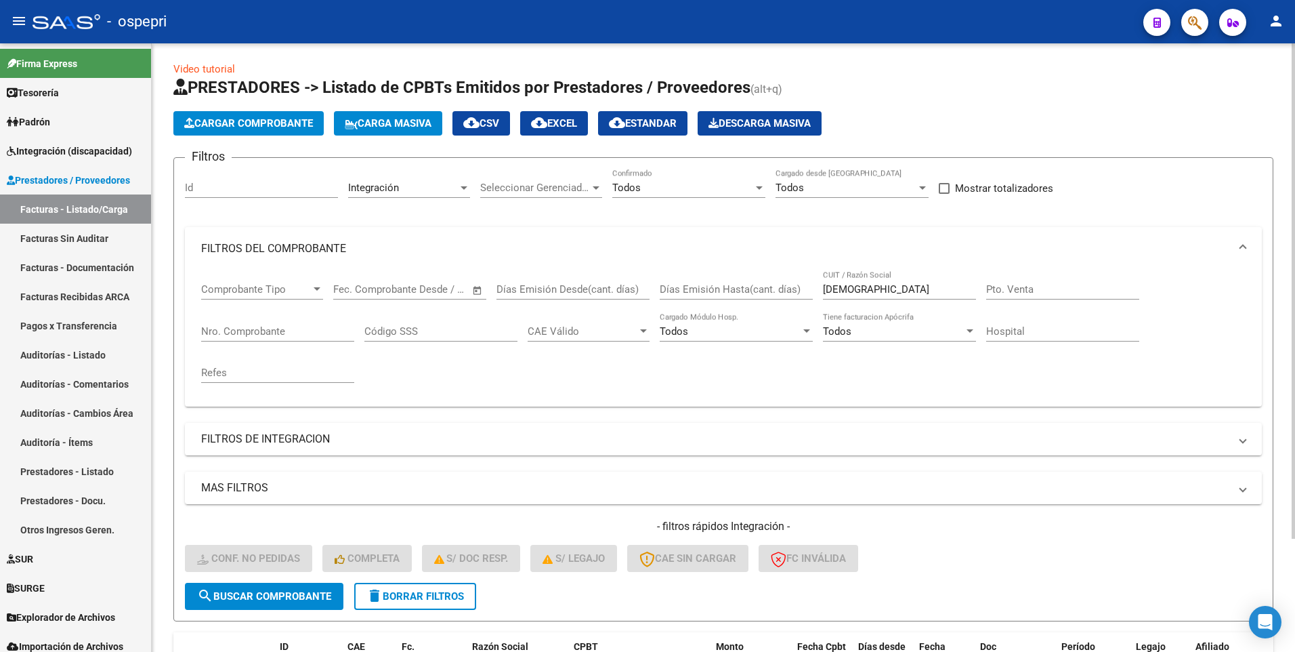
click at [754, 185] on div at bounding box center [759, 187] width 12 height 11
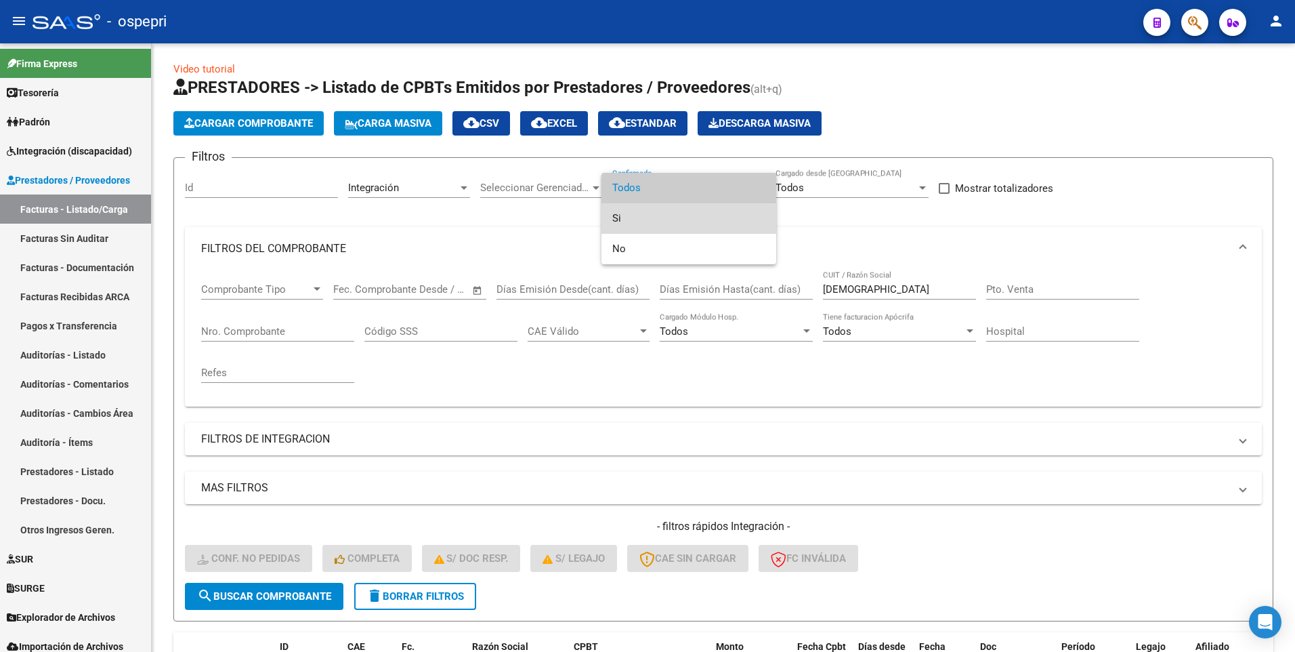
click at [638, 217] on span "Si" at bounding box center [688, 218] width 153 height 30
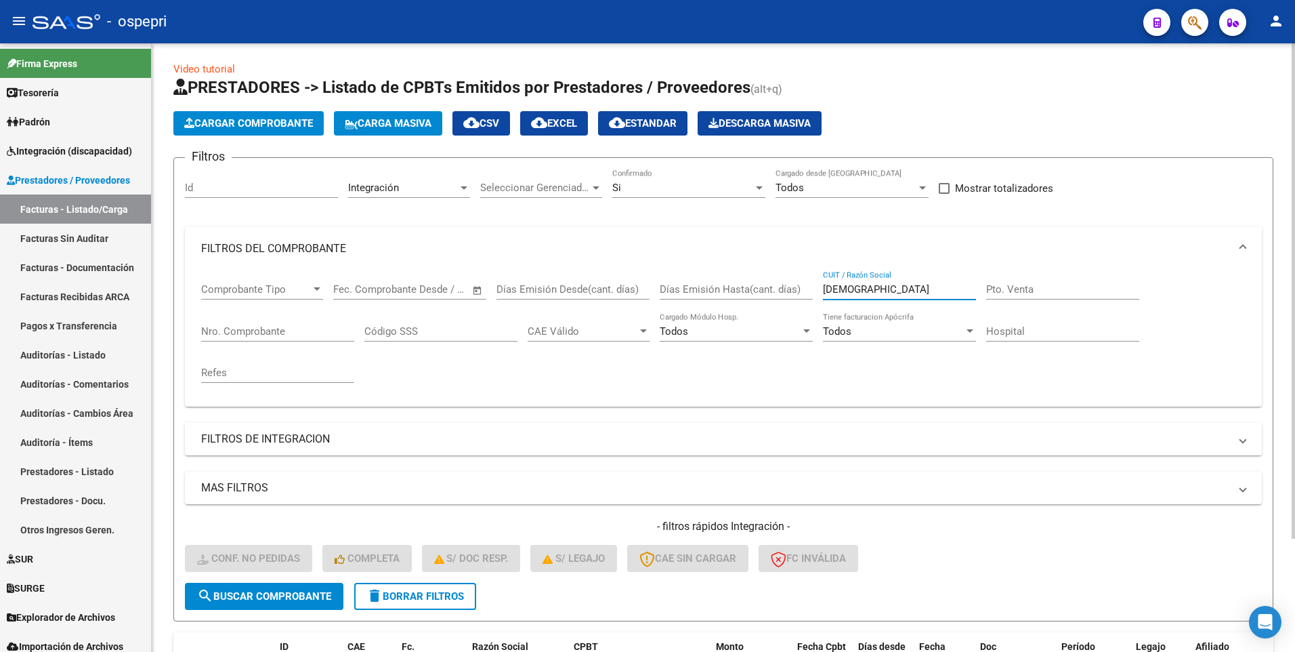
drag, startPoint x: 870, startPoint y: 286, endPoint x: 820, endPoint y: 289, distance: 50.9
click at [820, 289] on div "Comprobante Tipo Comprobante Tipo Start date – End date Fec. Comprobante Desde …" at bounding box center [723, 332] width 1044 height 125
click at [304, 595] on span "search Buscar Comprobante" at bounding box center [264, 596] width 134 height 12
click at [331, 605] on button "search Buscar Comprobante" at bounding box center [264, 595] width 158 height 27
click at [463, 597] on span "delete Borrar Filtros" at bounding box center [415, 596] width 98 height 12
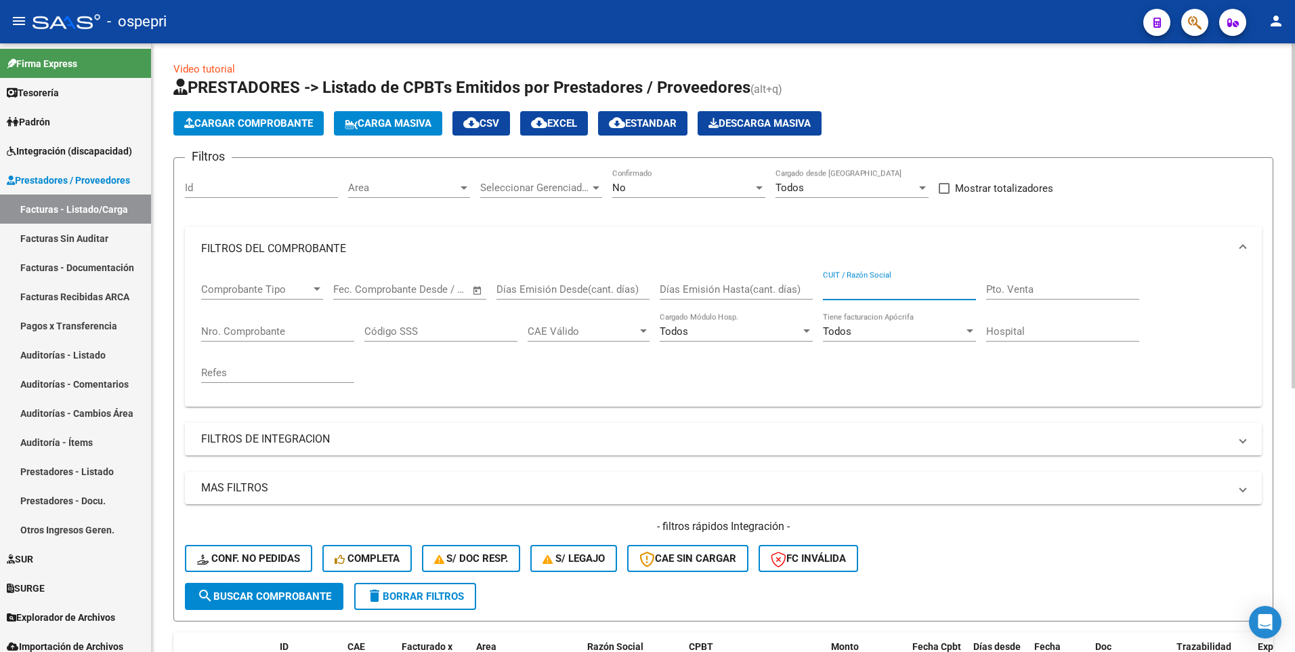
click at [863, 291] on input "CUIT / Razón Social" at bounding box center [899, 289] width 153 height 12
paste input "iglesias"
type input "iglesias"
click at [298, 591] on button "search Buscar Comprobante" at bounding box center [264, 595] width 158 height 27
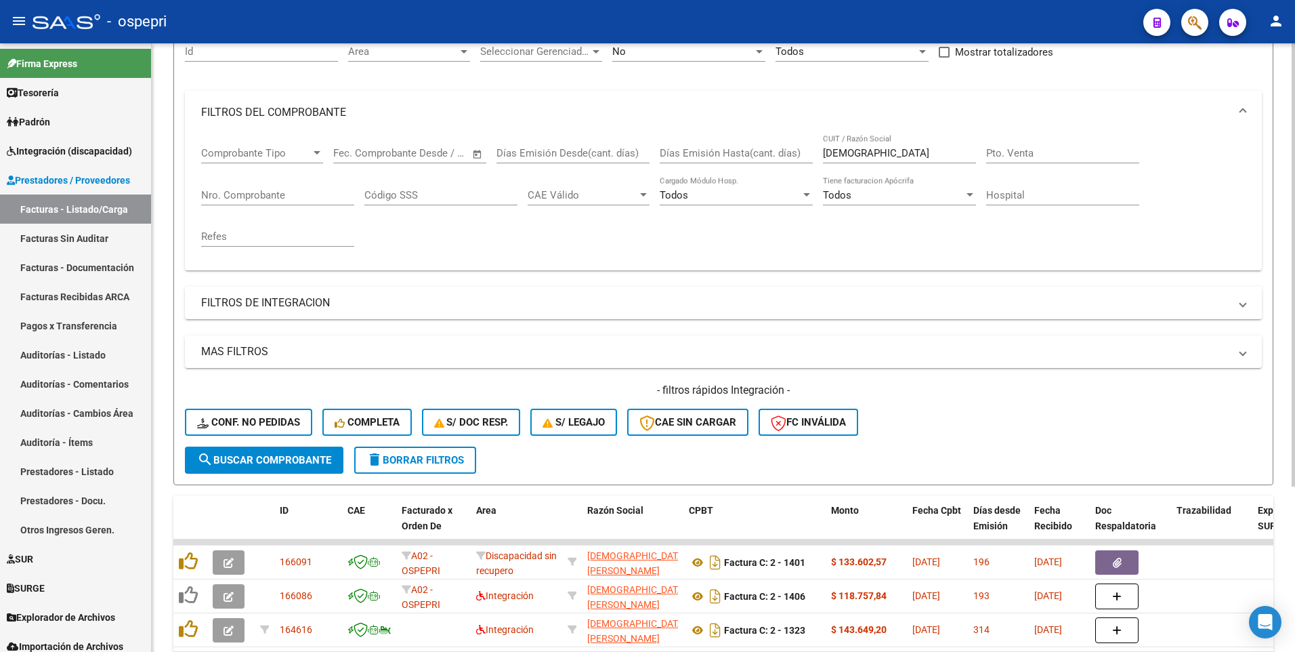
scroll to position [139, 0]
click at [759, 51] on div at bounding box center [759, 52] width 7 height 3
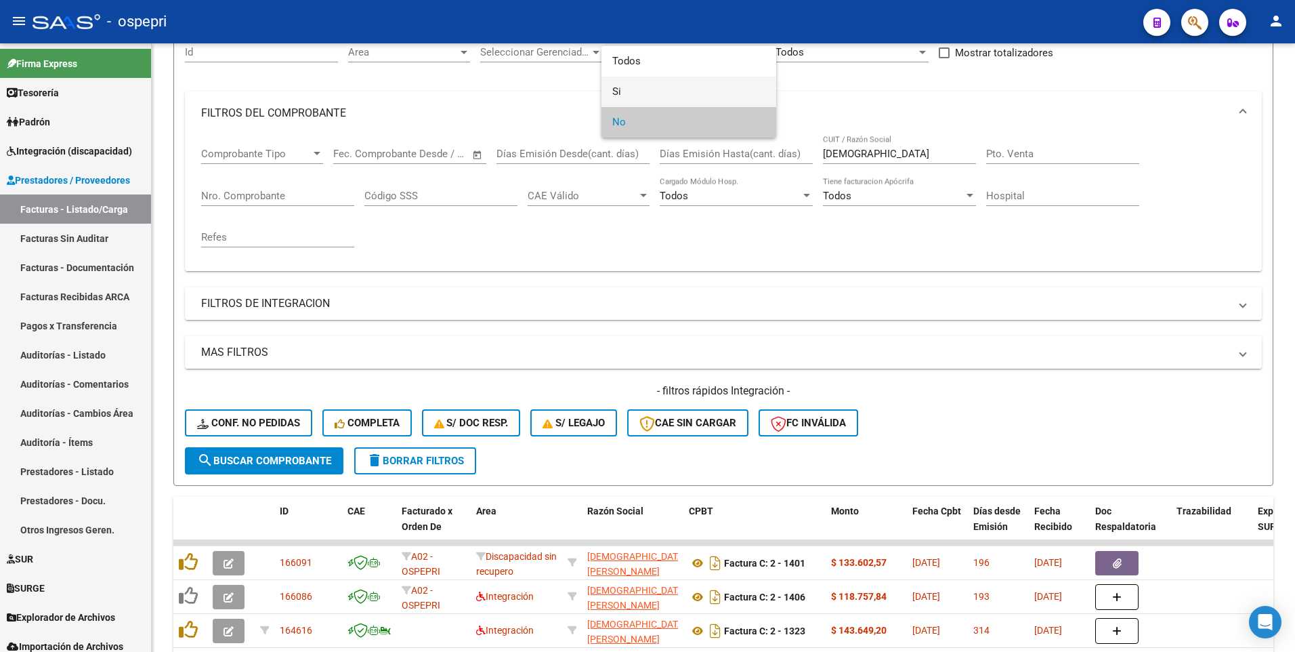
click at [706, 86] on span "Si" at bounding box center [688, 92] width 153 height 30
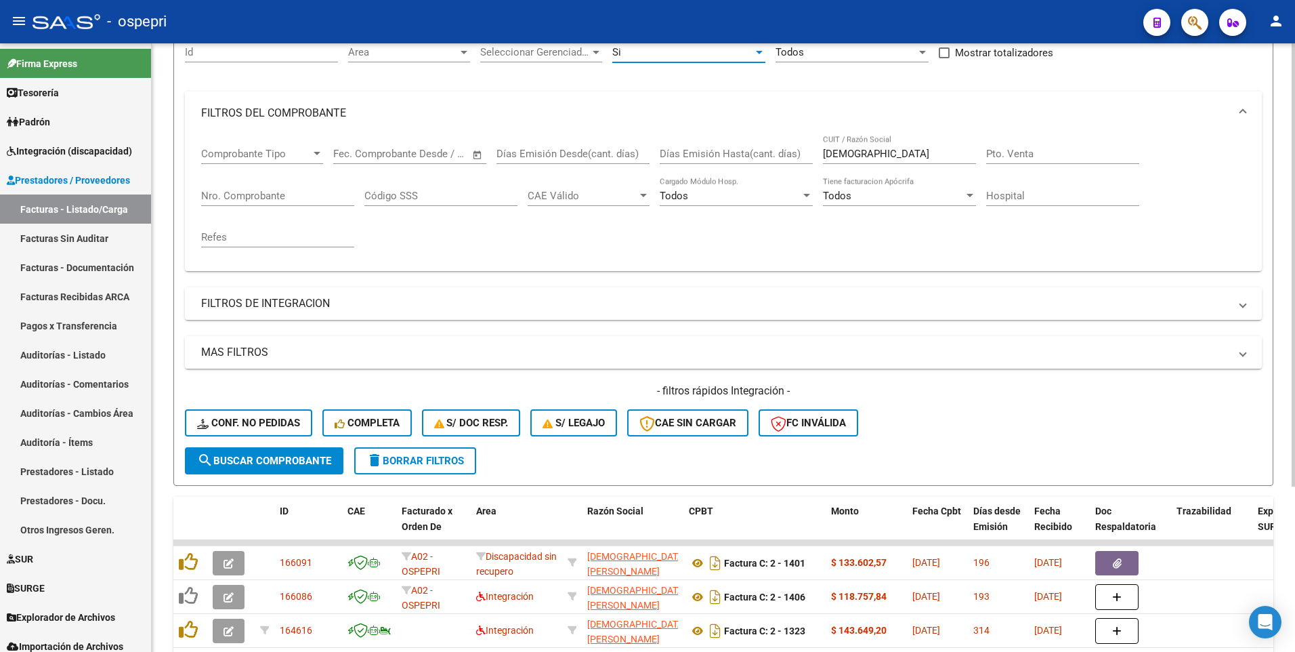
click at [261, 468] on button "search Buscar Comprobante" at bounding box center [264, 460] width 158 height 27
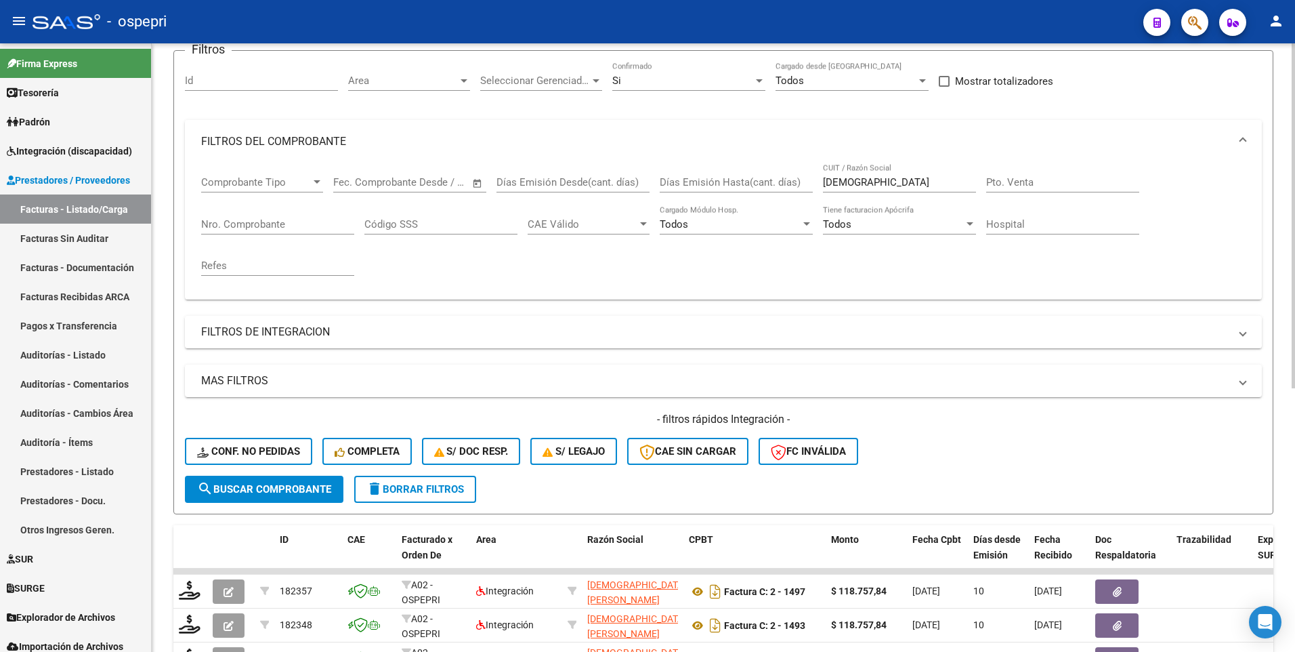
scroll to position [71, 0]
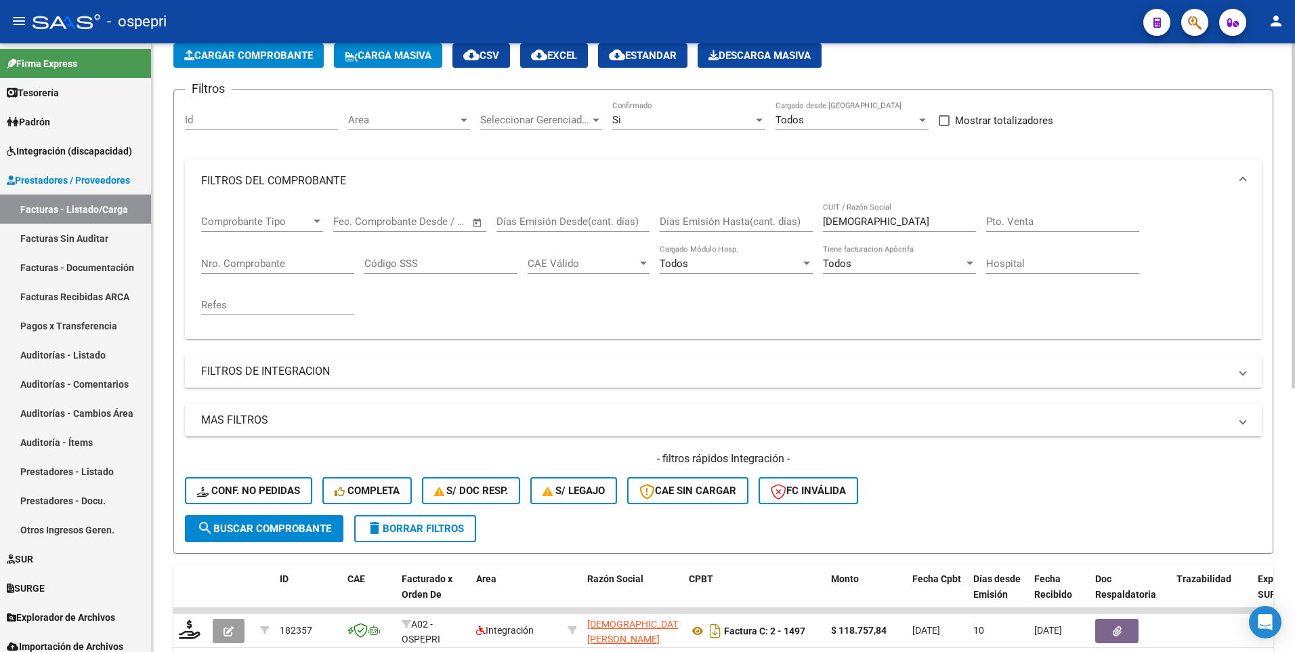
click at [759, 119] on div at bounding box center [759, 120] width 7 height 3
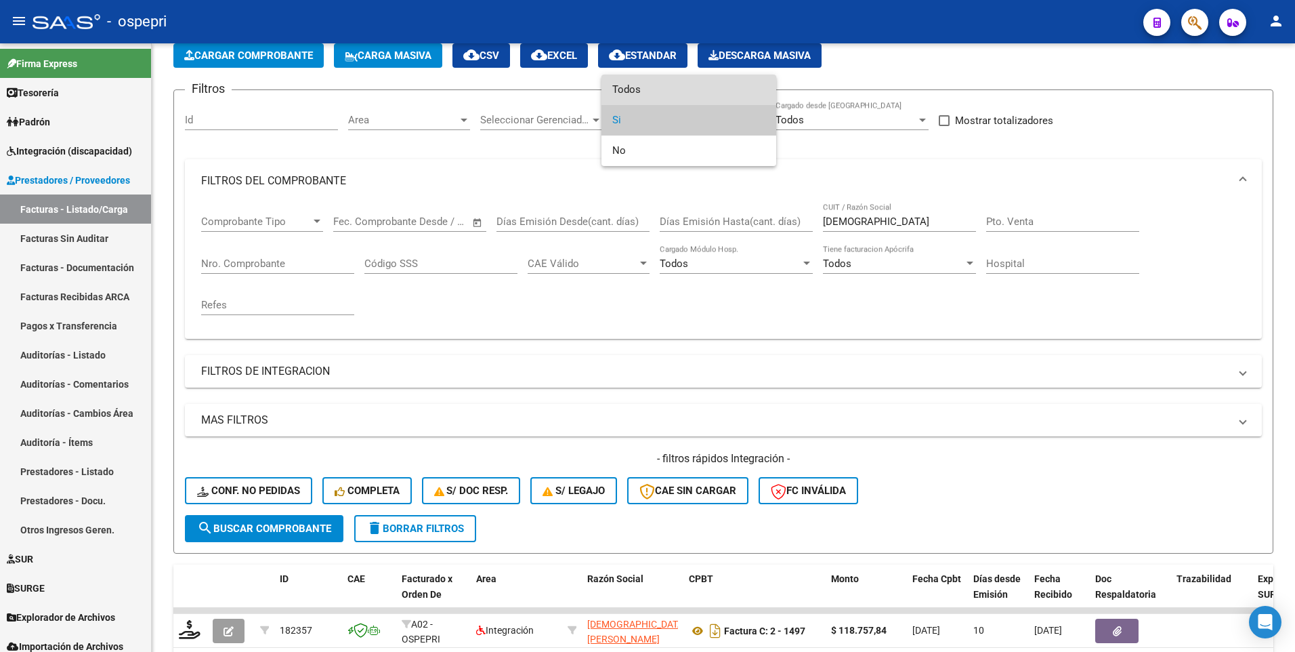
click at [666, 94] on span "Todos" at bounding box center [688, 90] width 153 height 30
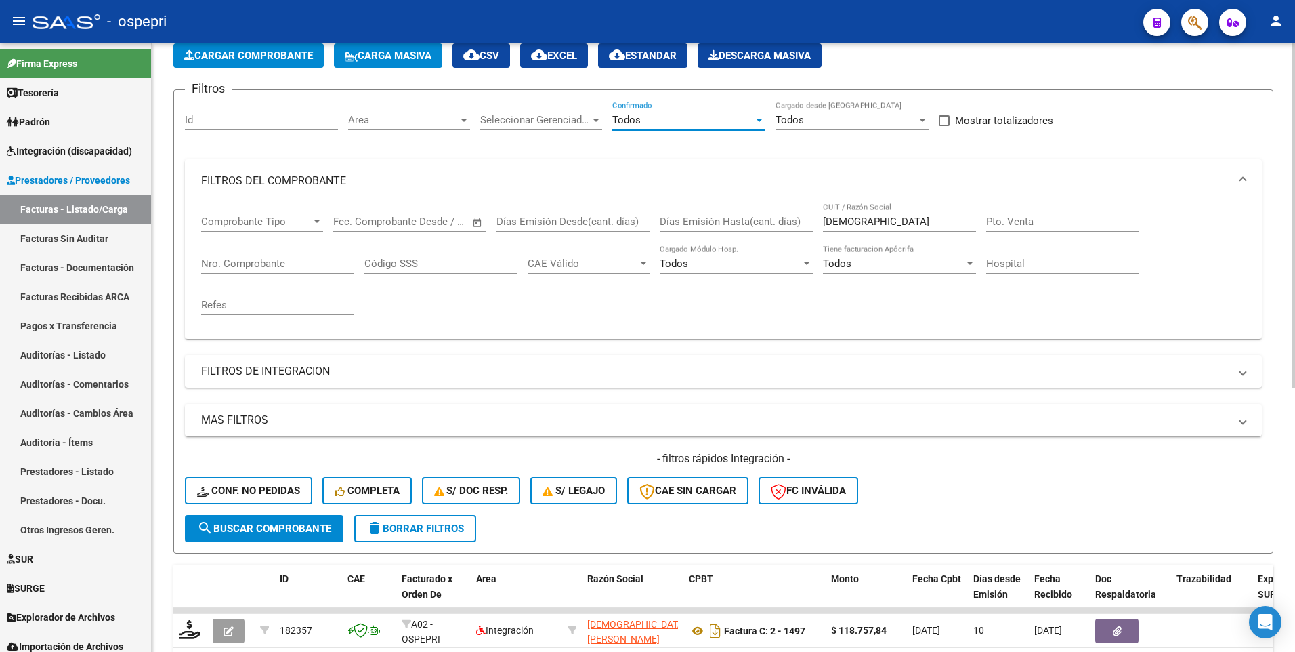
click at [276, 531] on span "search Buscar Comprobante" at bounding box center [264, 528] width 134 height 12
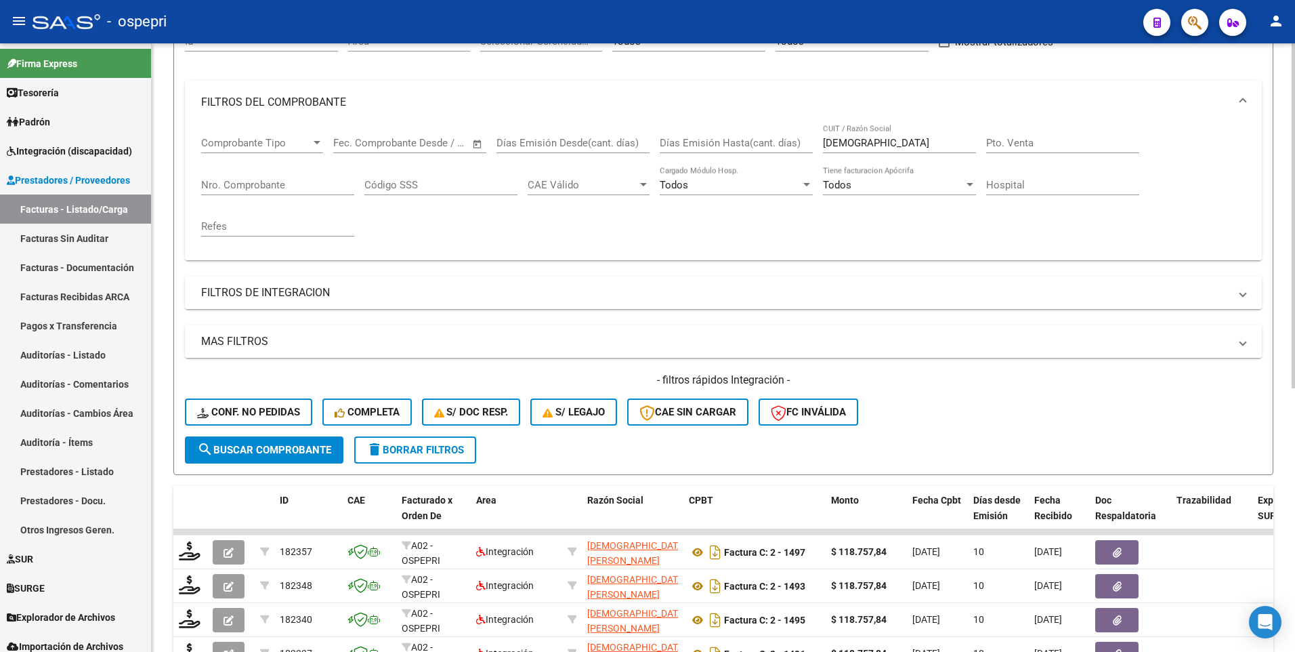
scroll to position [139, 0]
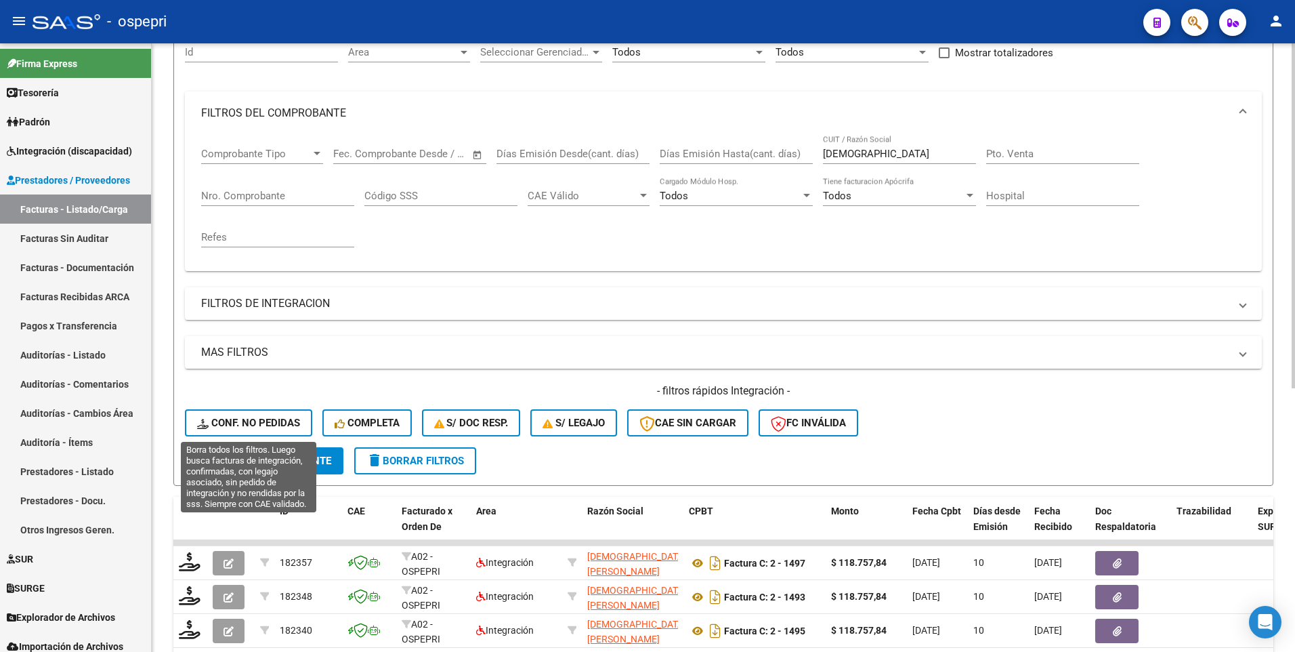
click at [244, 424] on span "Conf. no pedidas" at bounding box center [248, 423] width 103 height 12
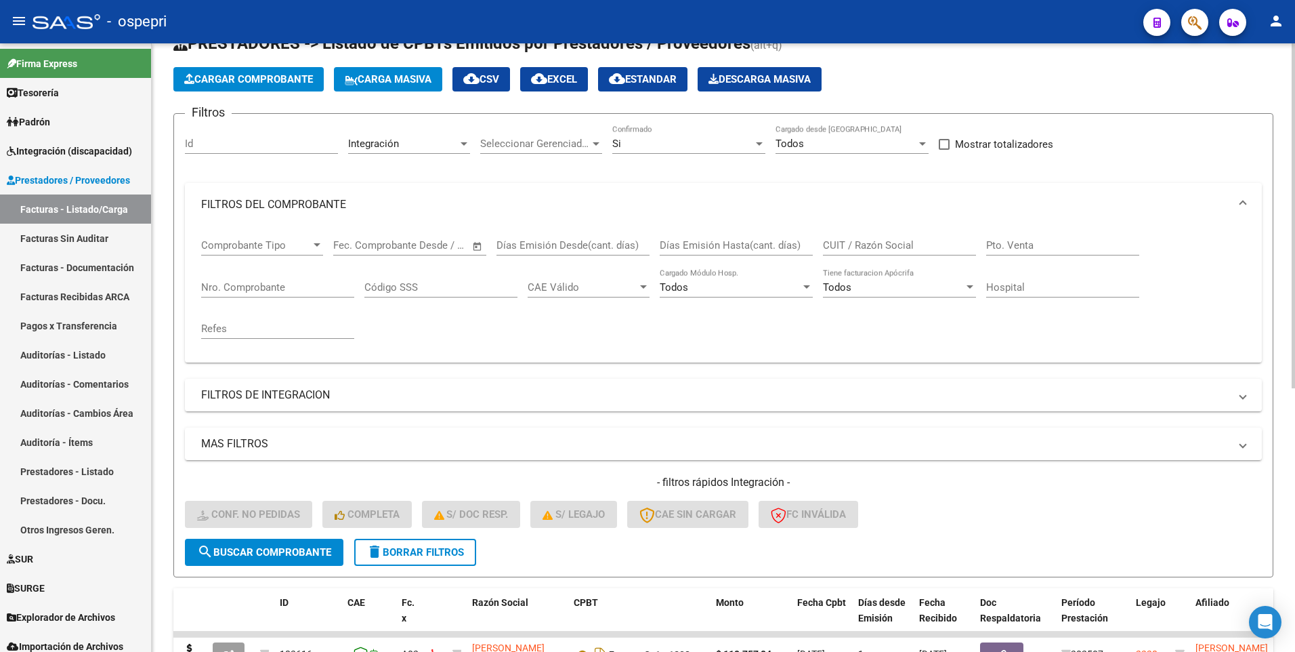
scroll to position [3, 0]
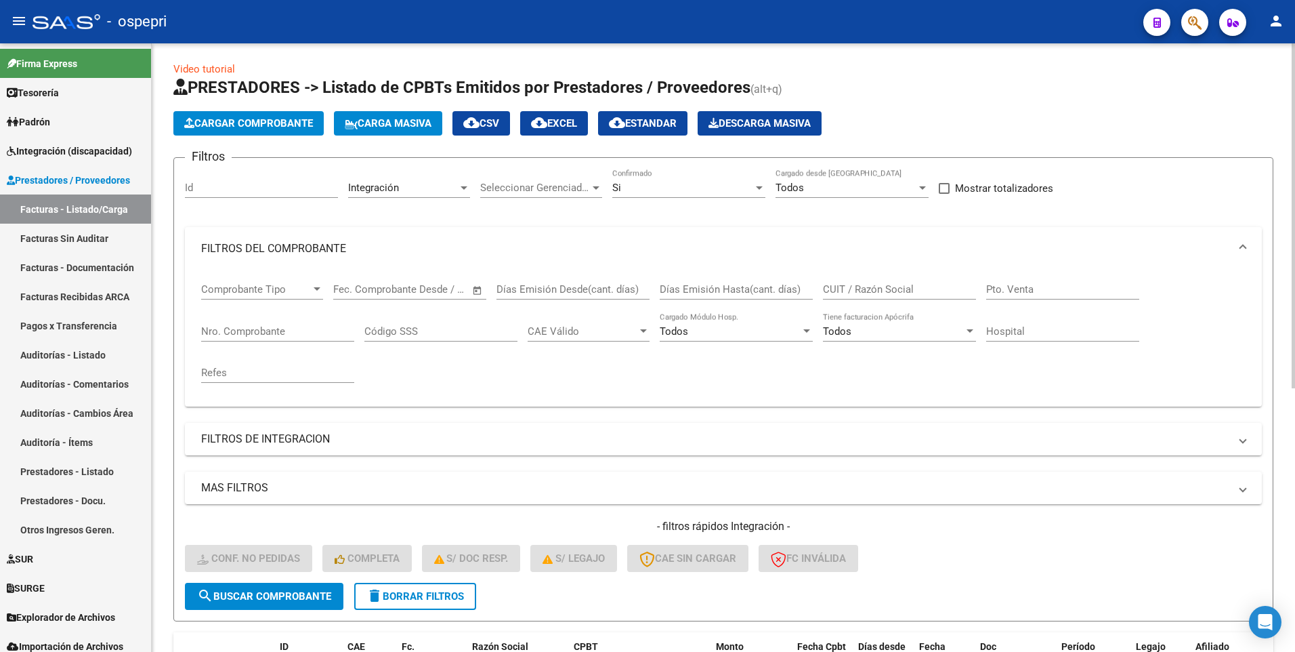
click at [872, 288] on input "CUIT / Razón Social" at bounding box center [899, 289] width 153 height 12
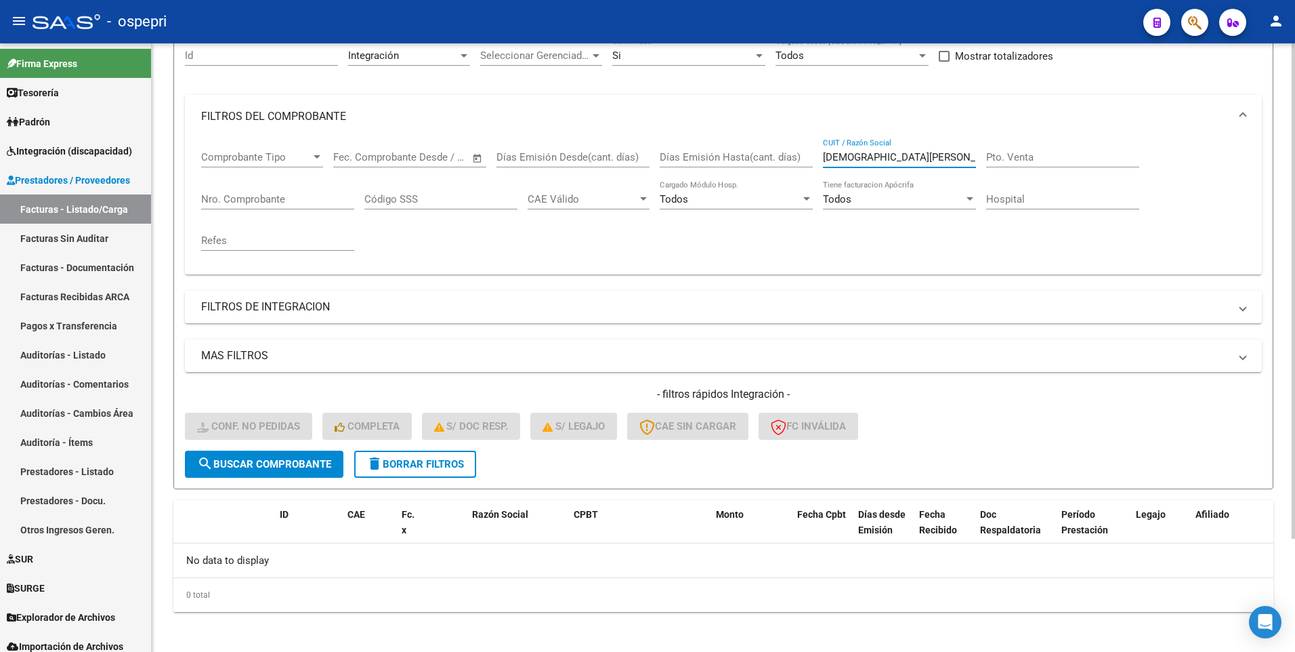
scroll to position [139, 0]
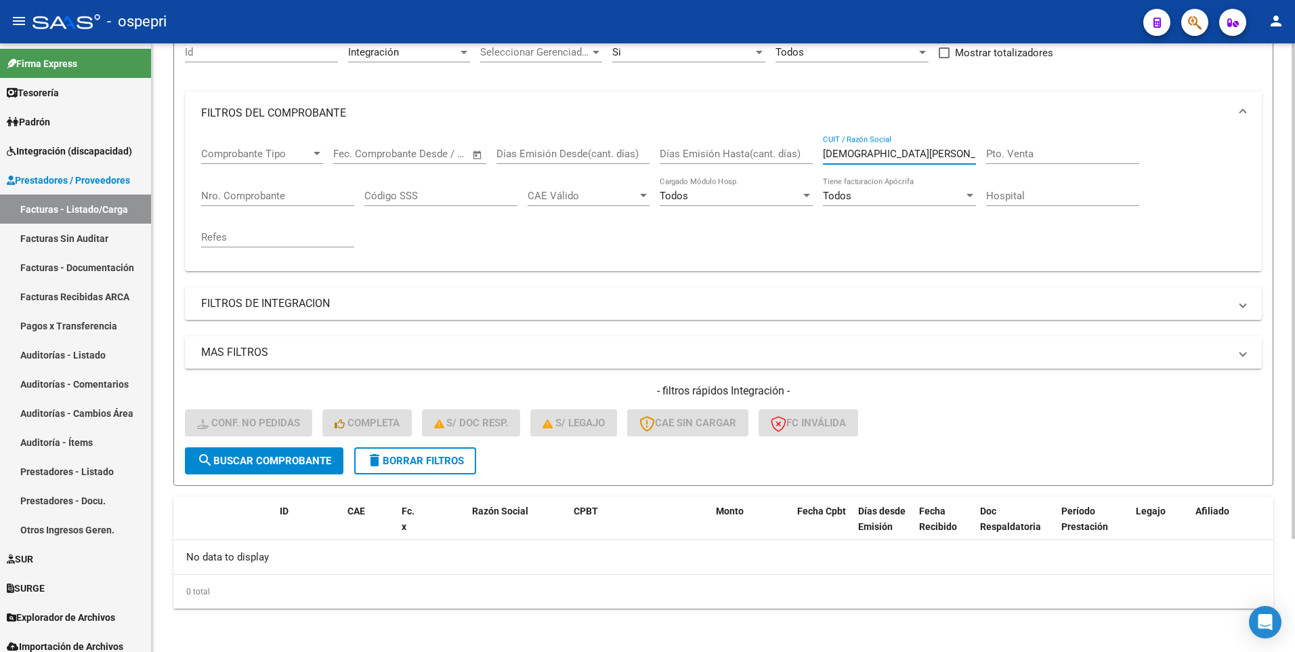
type input "iglesias ana"
click at [293, 454] on button "search Buscar Comprobante" at bounding box center [264, 460] width 158 height 27
click at [313, 456] on span "search Buscar Comprobante" at bounding box center [264, 460] width 134 height 12
click at [406, 447] on button "delete Borrar Filtros" at bounding box center [415, 460] width 122 height 27
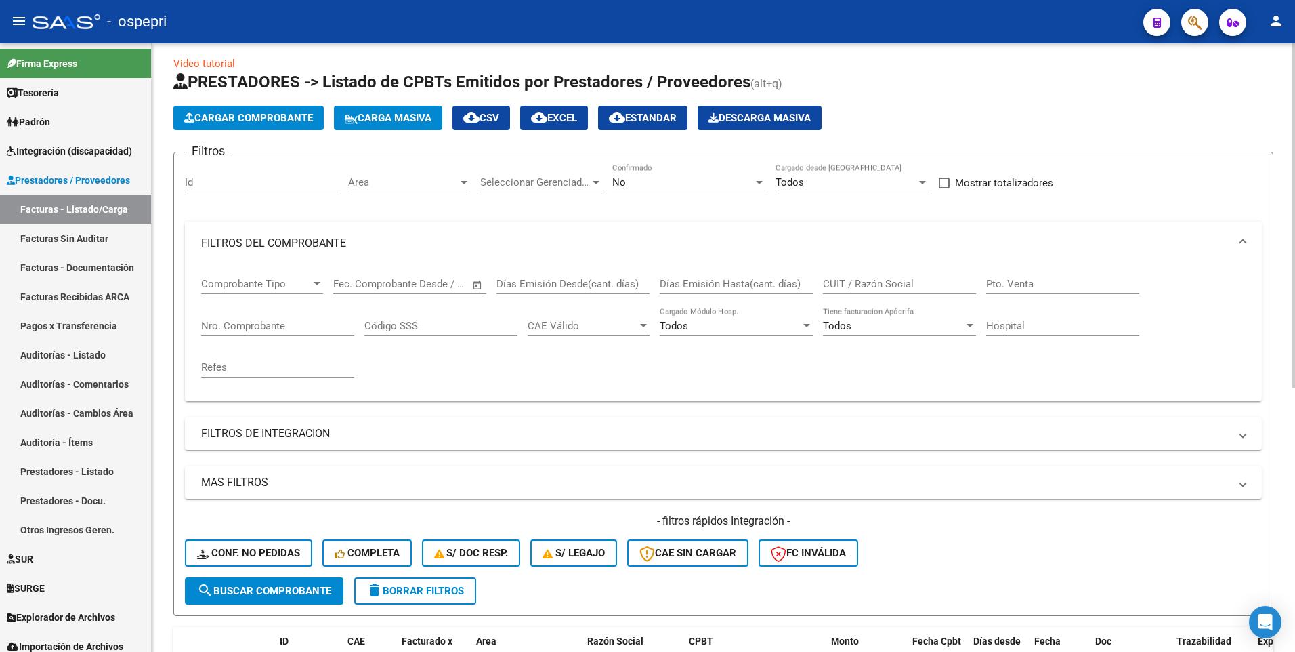
scroll to position [0, 0]
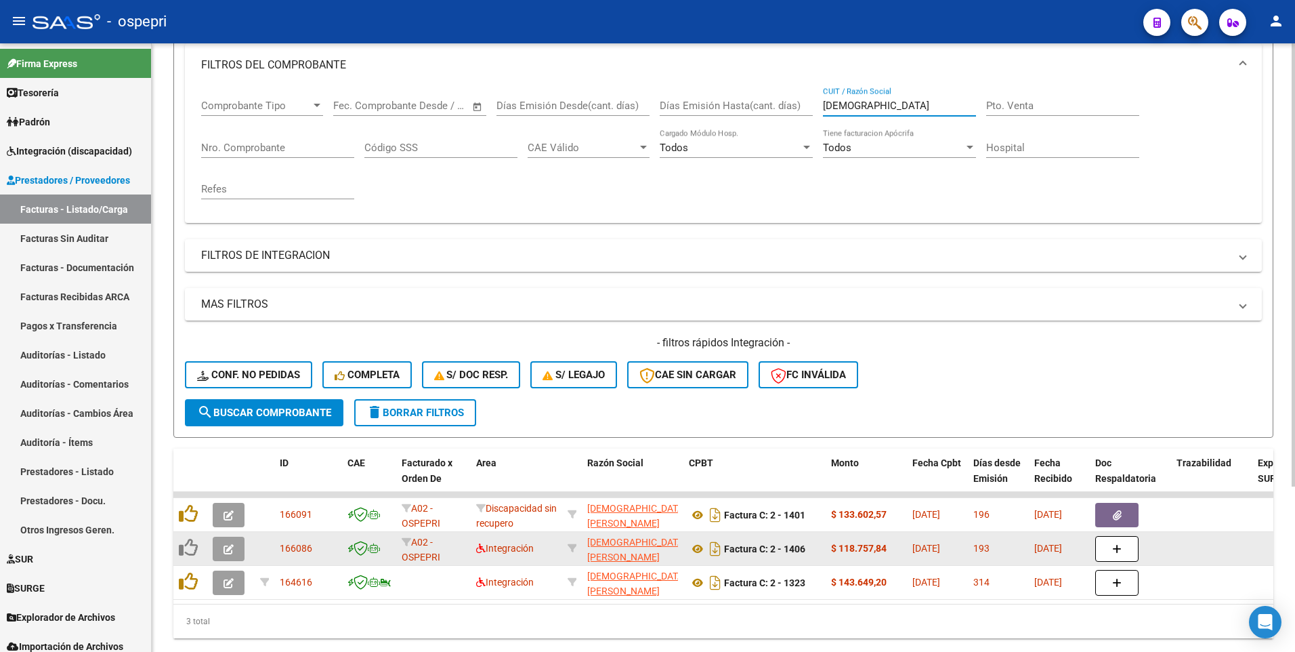
scroll to position [207, 0]
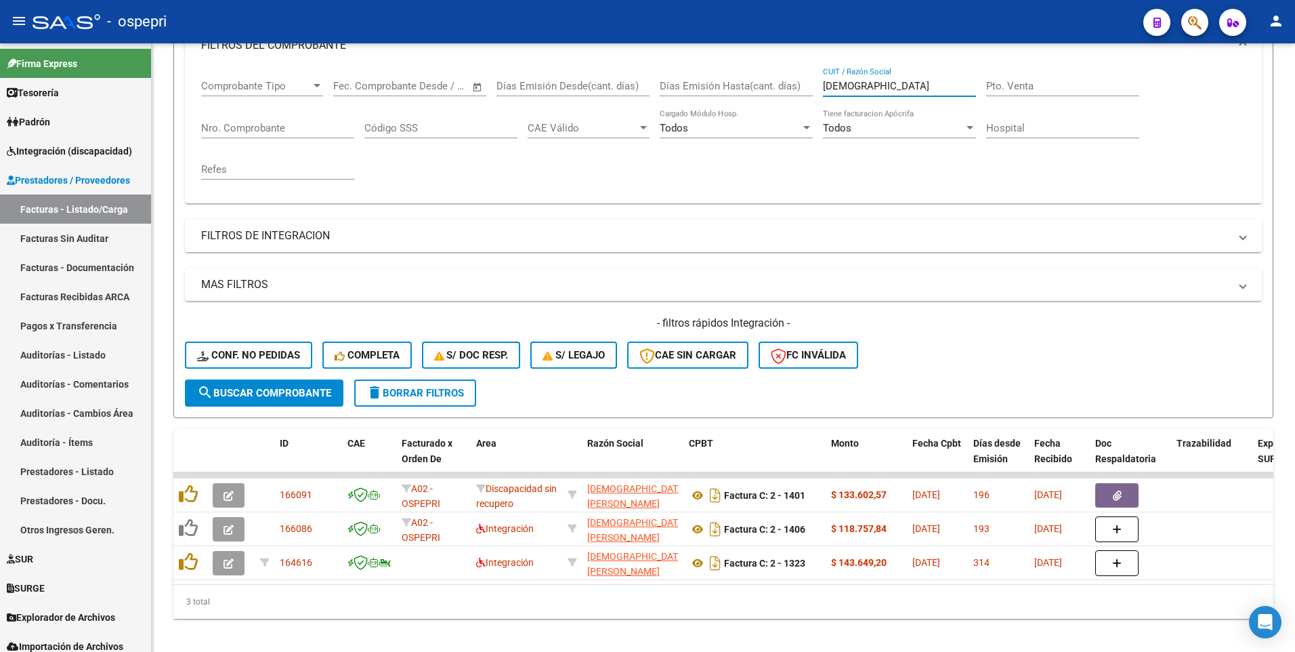
type input "[DEMOGRAPHIC_DATA]"
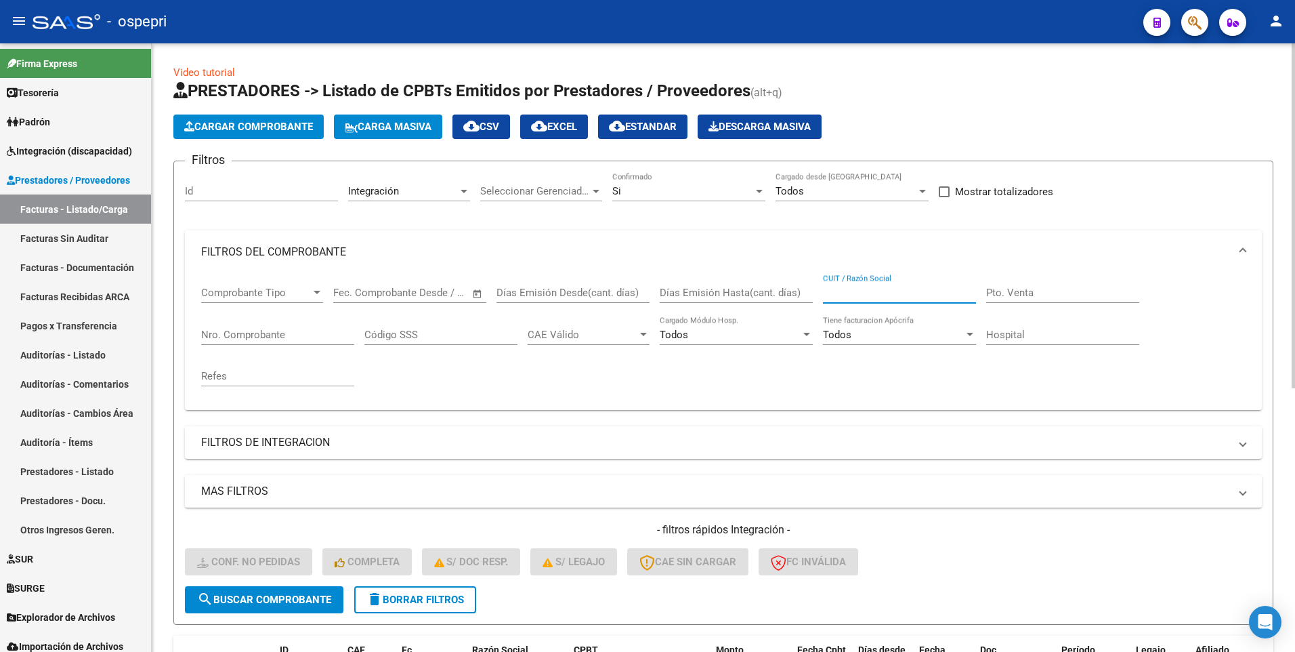
click at [850, 293] on input "CUIT / Razón Social" at bounding box center [899, 292] width 153 height 12
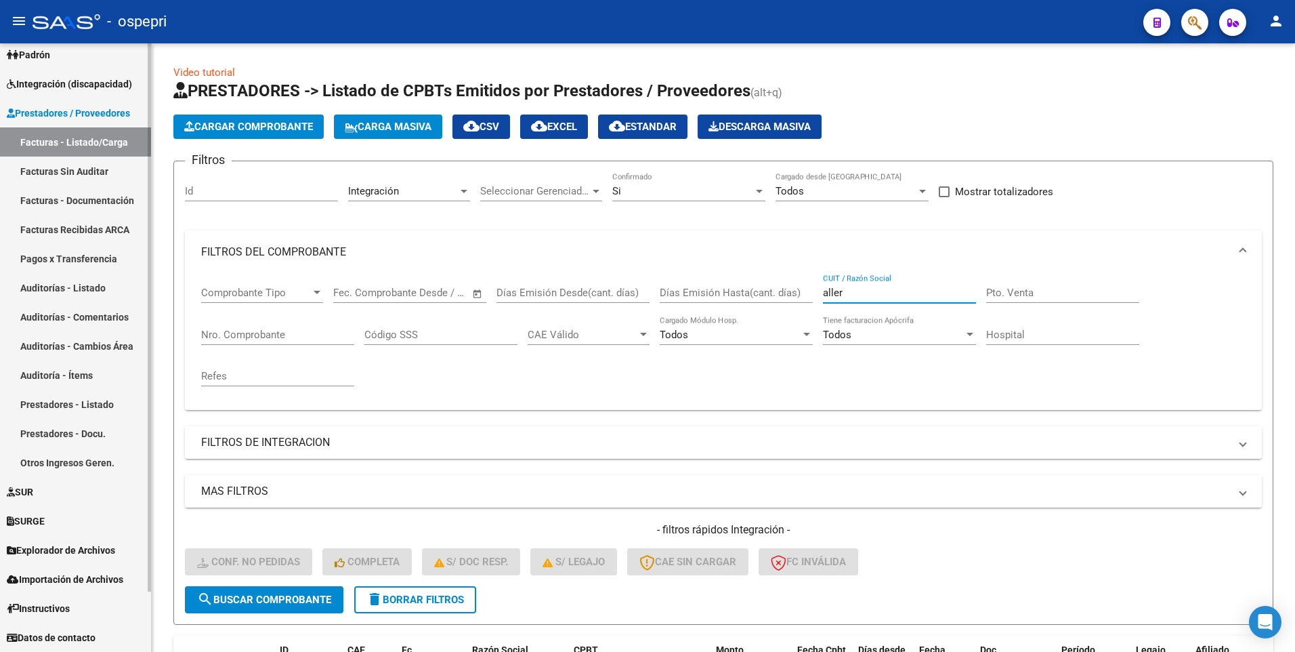
click at [102, 110] on span "Prestadores / Proveedores" at bounding box center [68, 113] width 123 height 15
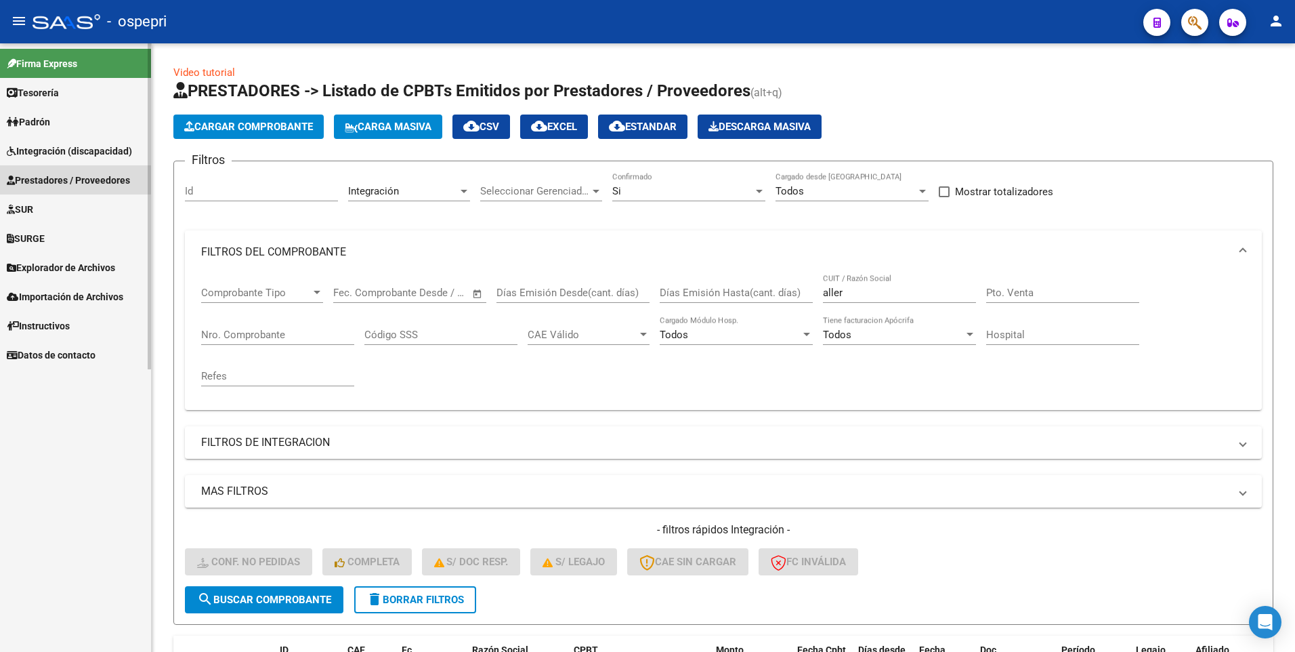
scroll to position [0, 0]
click at [99, 175] on span "Prestadores / Proveedores" at bounding box center [68, 180] width 123 height 15
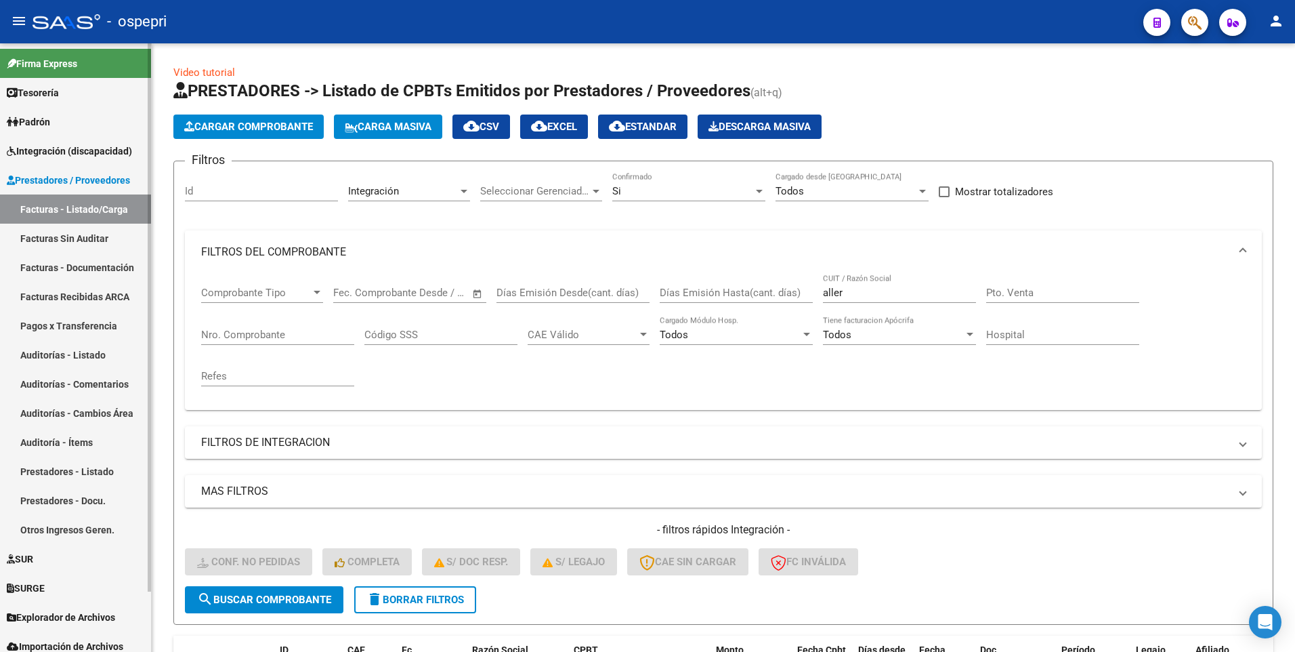
click at [95, 207] on link "Facturas - Listado/Carga" at bounding box center [75, 208] width 151 height 29
click at [856, 290] on input "aller" at bounding box center [899, 292] width 153 height 12
type input "[PERSON_NAME]"
click at [758, 190] on div at bounding box center [759, 191] width 7 height 3
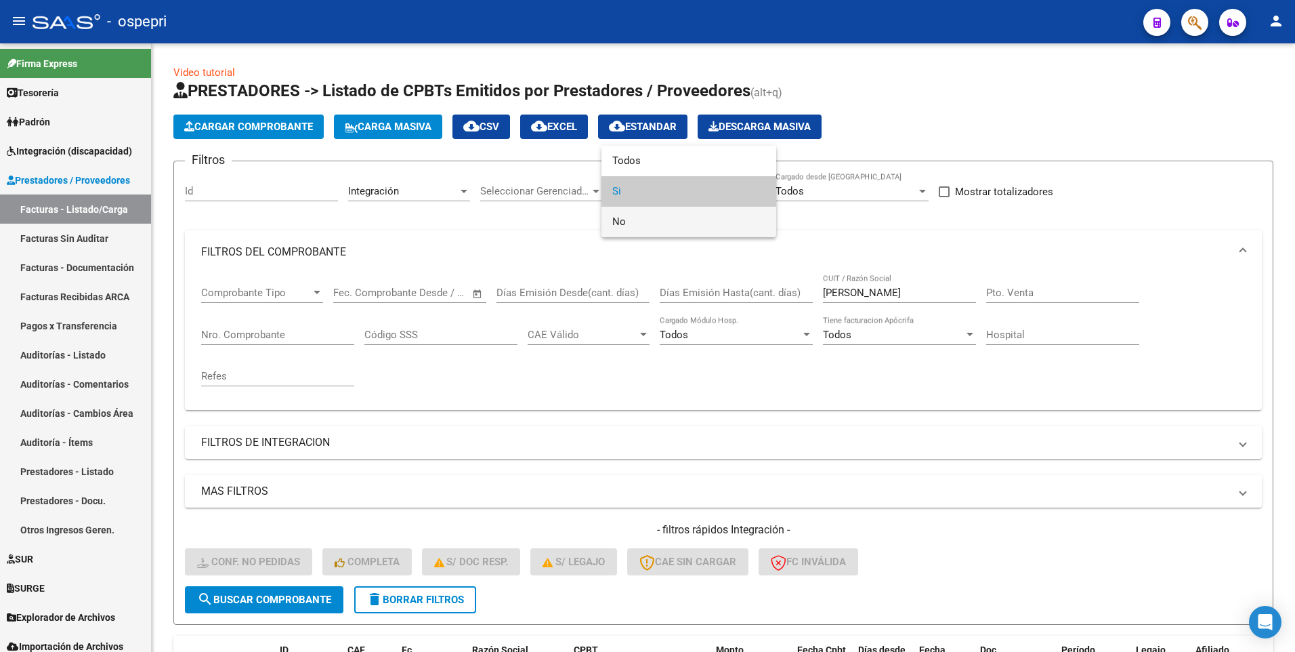
click at [705, 221] on span "No" at bounding box center [688, 222] width 153 height 30
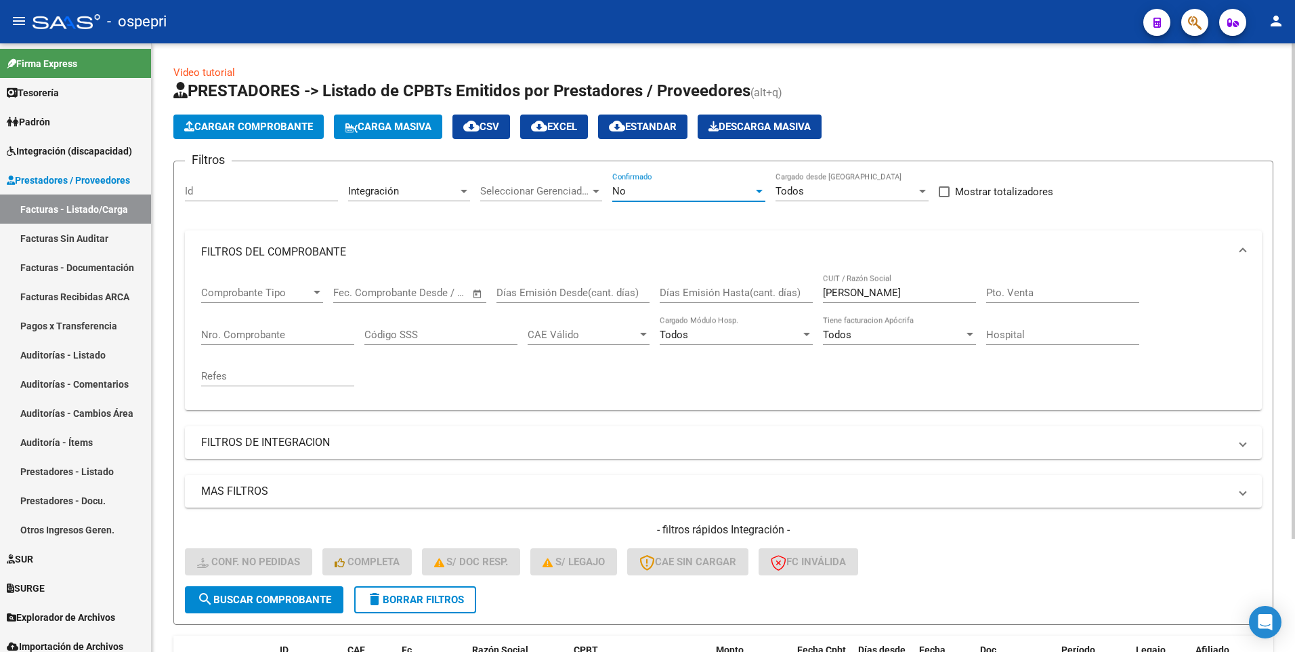
click at [289, 600] on span "search Buscar Comprobante" at bounding box center [264, 599] width 134 height 12
click at [889, 294] on input "[PERSON_NAME]" at bounding box center [899, 292] width 153 height 12
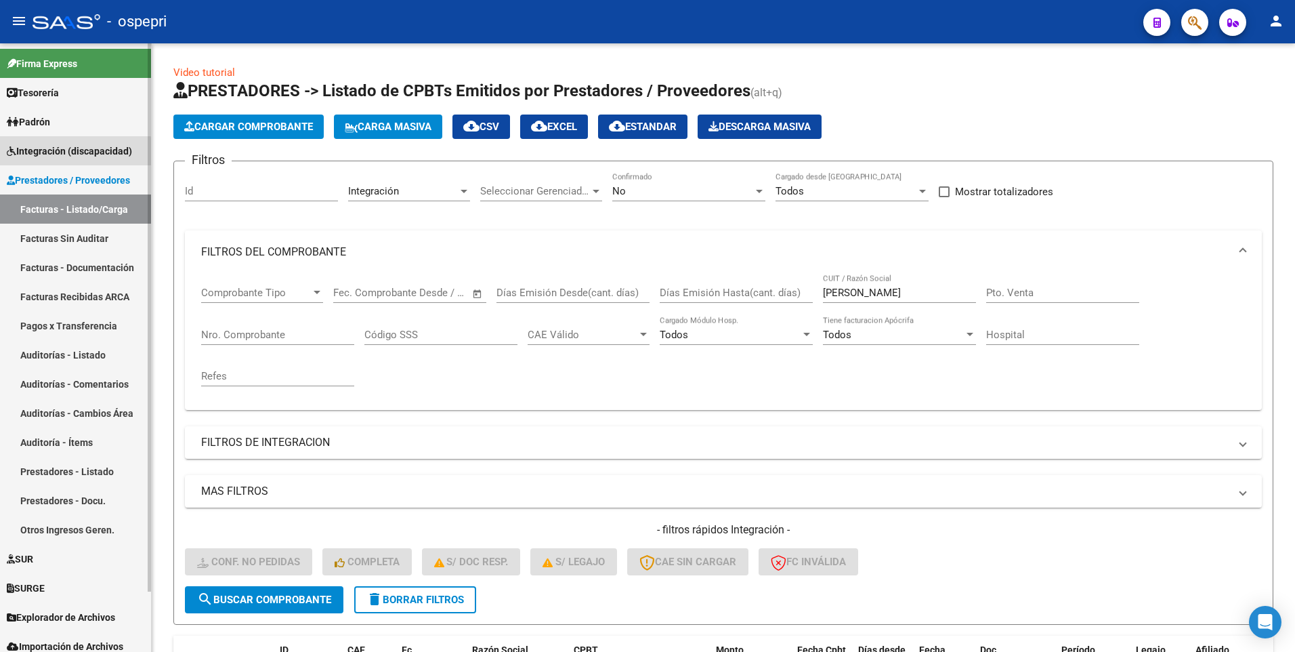
click at [62, 153] on span "Integración (discapacidad)" at bounding box center [69, 151] width 125 height 15
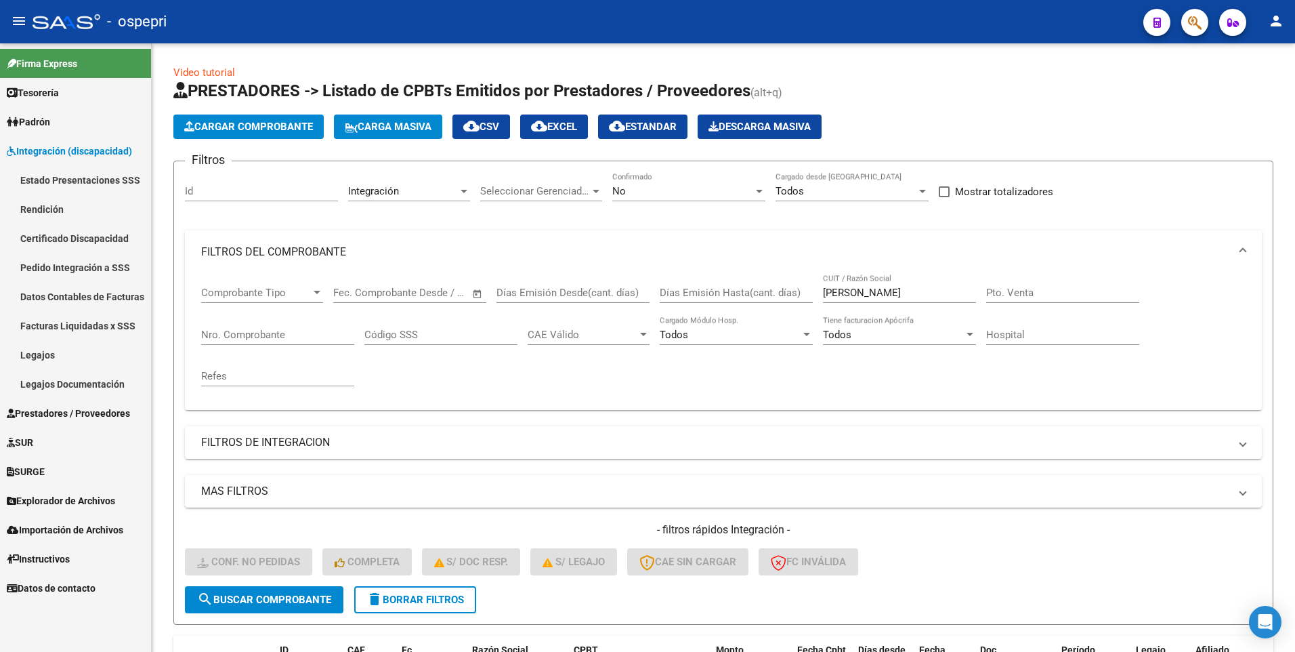
click at [95, 264] on link "Pedido Integración a SSS" at bounding box center [75, 267] width 151 height 29
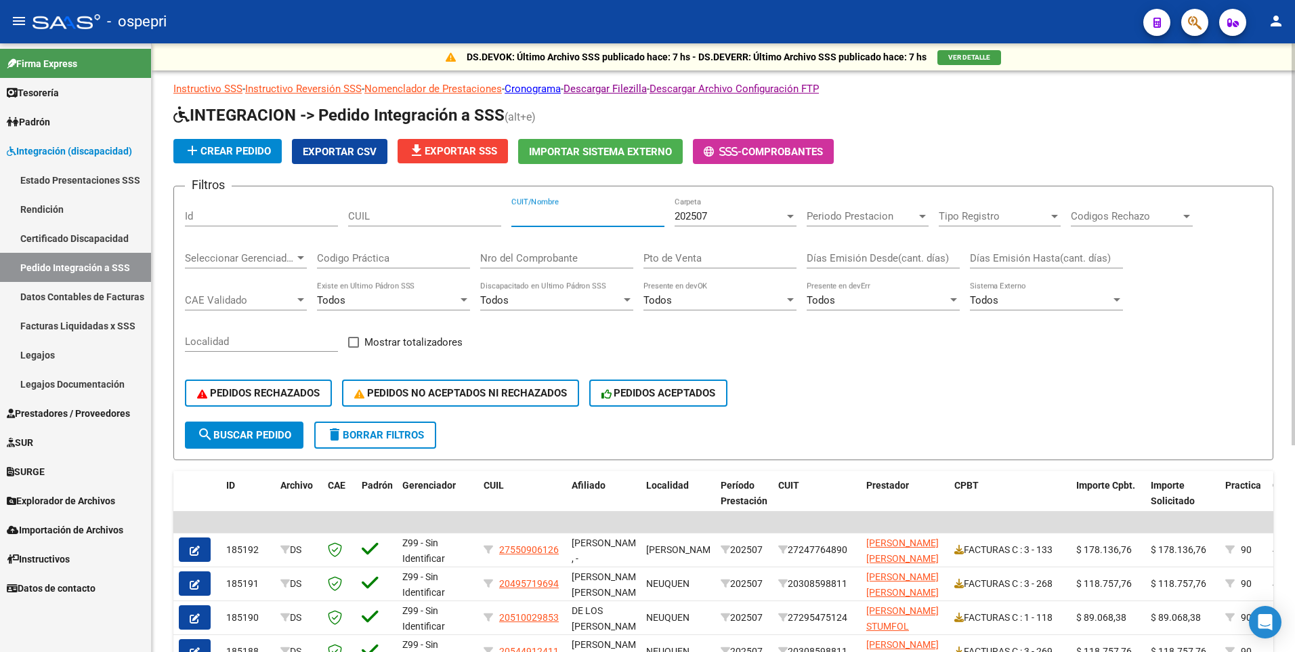
click at [617, 219] on input "CUIT/Nombre" at bounding box center [587, 216] width 153 height 12
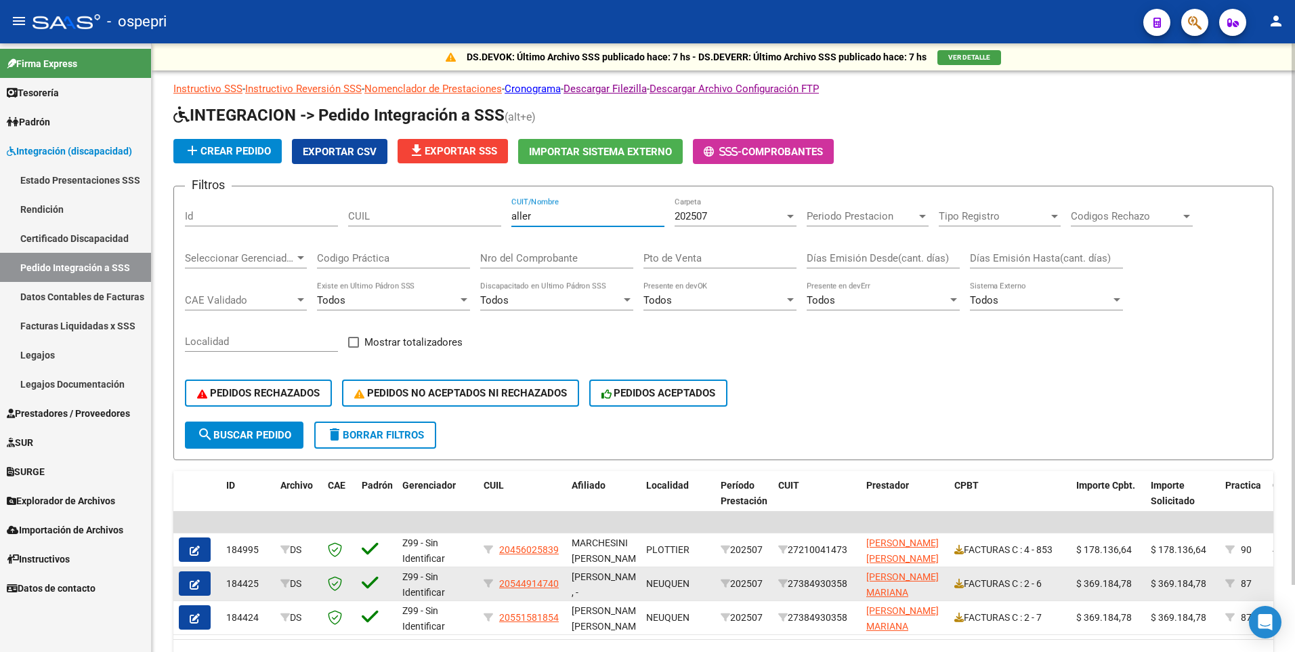
type input "aller"
click at [964, 588] on div "FACTURAS C : 2 - 6" at bounding box center [1009, 584] width 111 height 16
click at [956, 586] on icon at bounding box center [958, 582] width 9 height 9
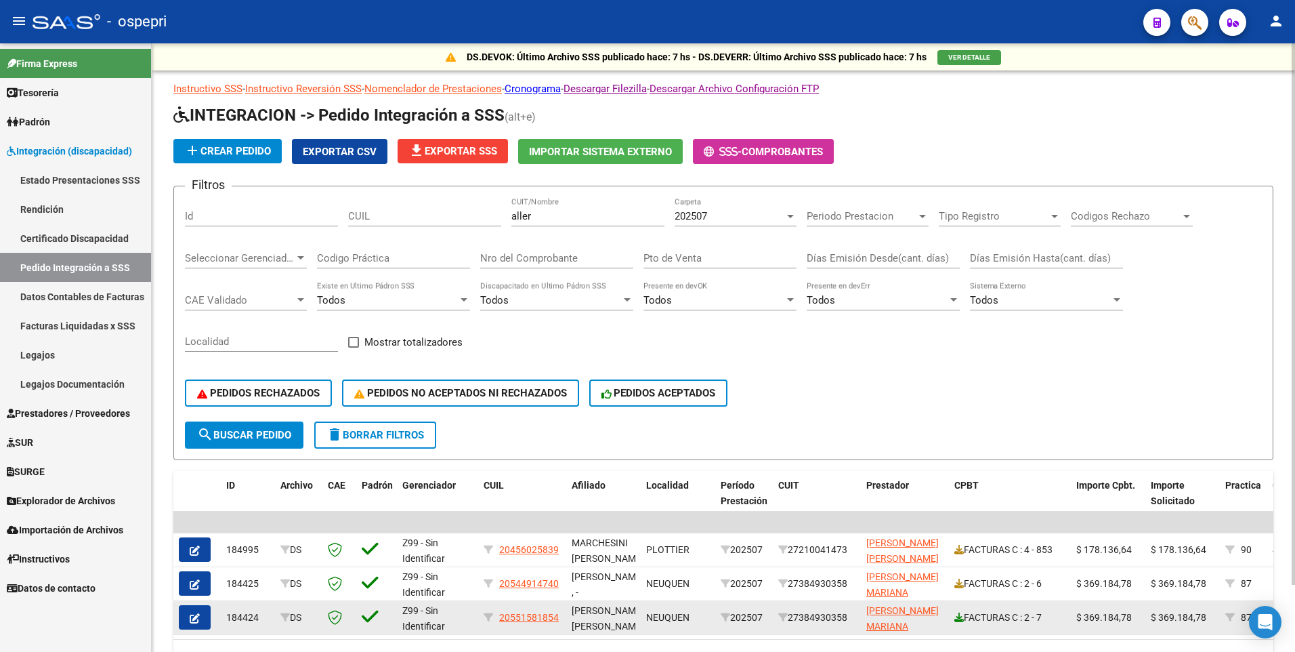
click at [960, 622] on link at bounding box center [958, 617] width 9 height 11
